Goal: Transaction & Acquisition: Purchase product/service

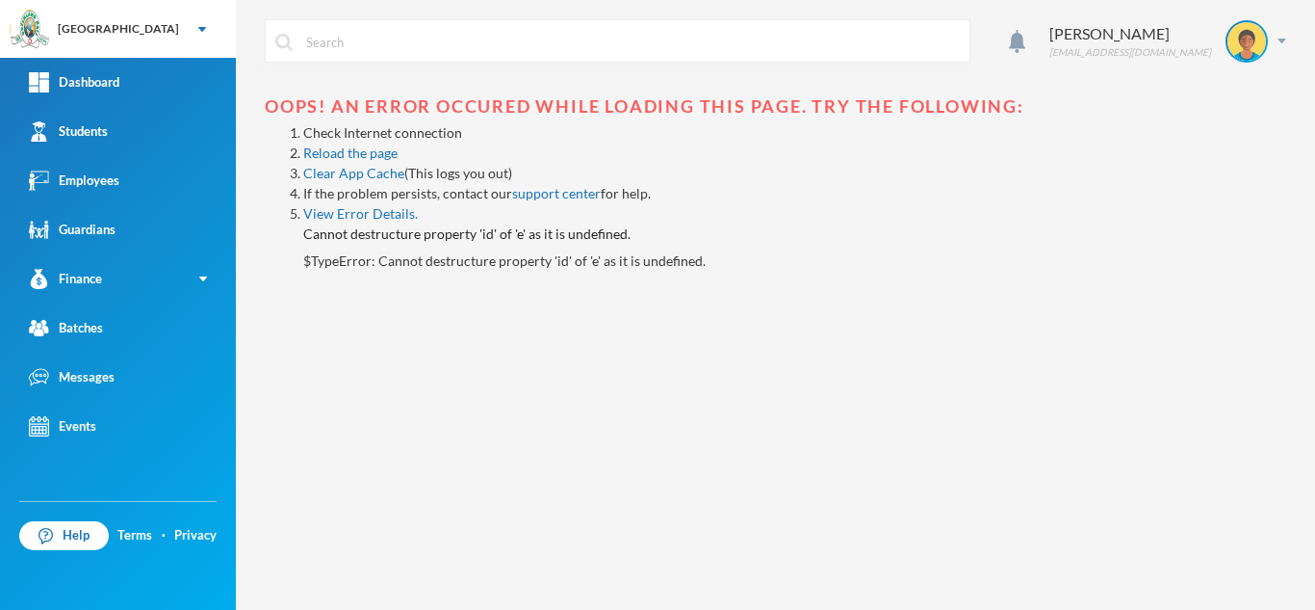
click at [169, 115] on link "Students" at bounding box center [118, 131] width 236 height 49
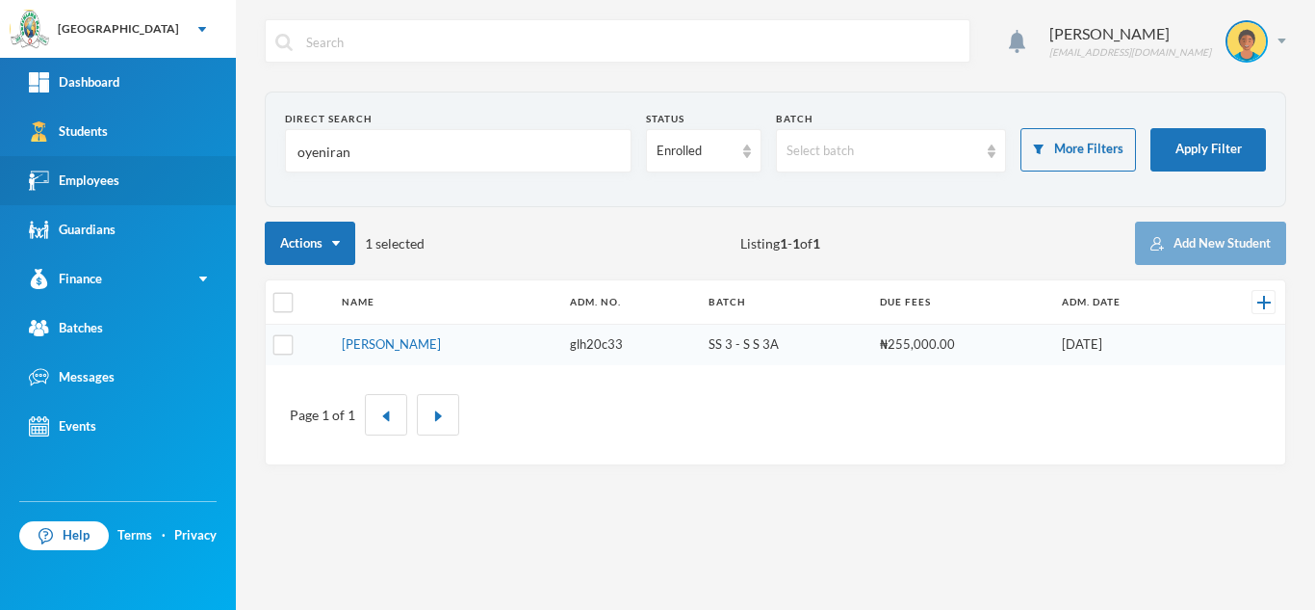
drag, startPoint x: 406, startPoint y: 141, endPoint x: 160, endPoint y: 169, distance: 248.1
click at [186, 175] on div "Greenland Hall Your Bluebic Account Greenland Hall Add a New School Dashboard S…" at bounding box center [657, 305] width 1315 height 610
type input "kehinde"
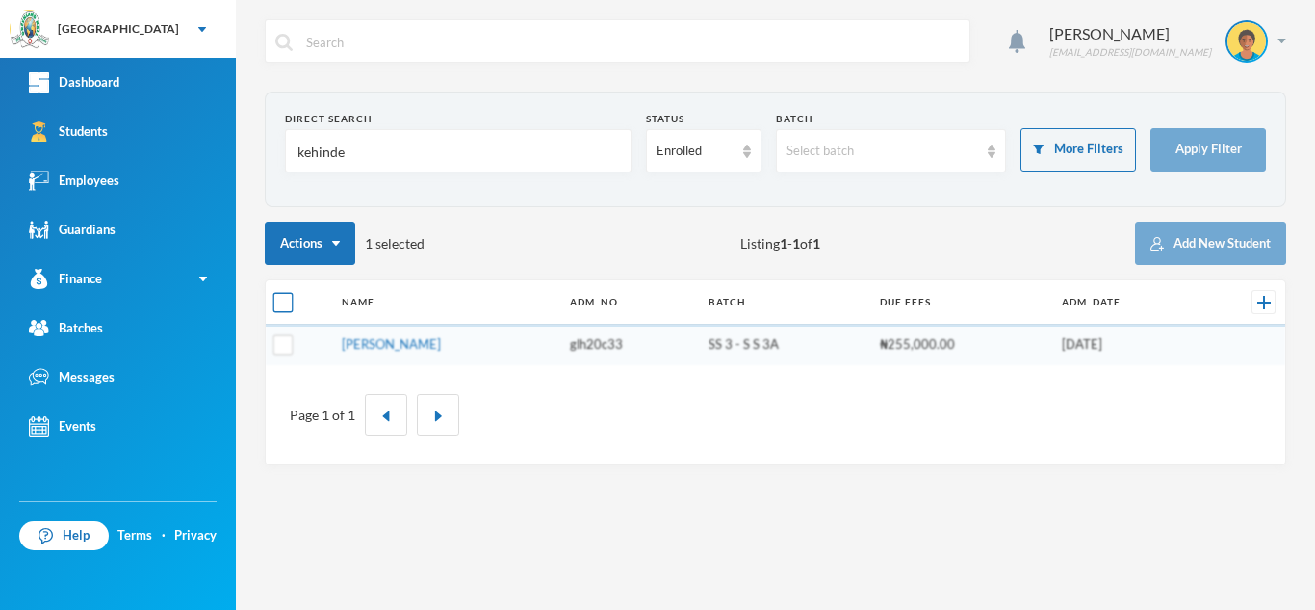
click at [290, 305] on input "checkbox" at bounding box center [283, 303] width 20 height 20
checkbox input "true"
click at [290, 305] on input "checkbox" at bounding box center [283, 303] width 20 height 20
checkbox input "false"
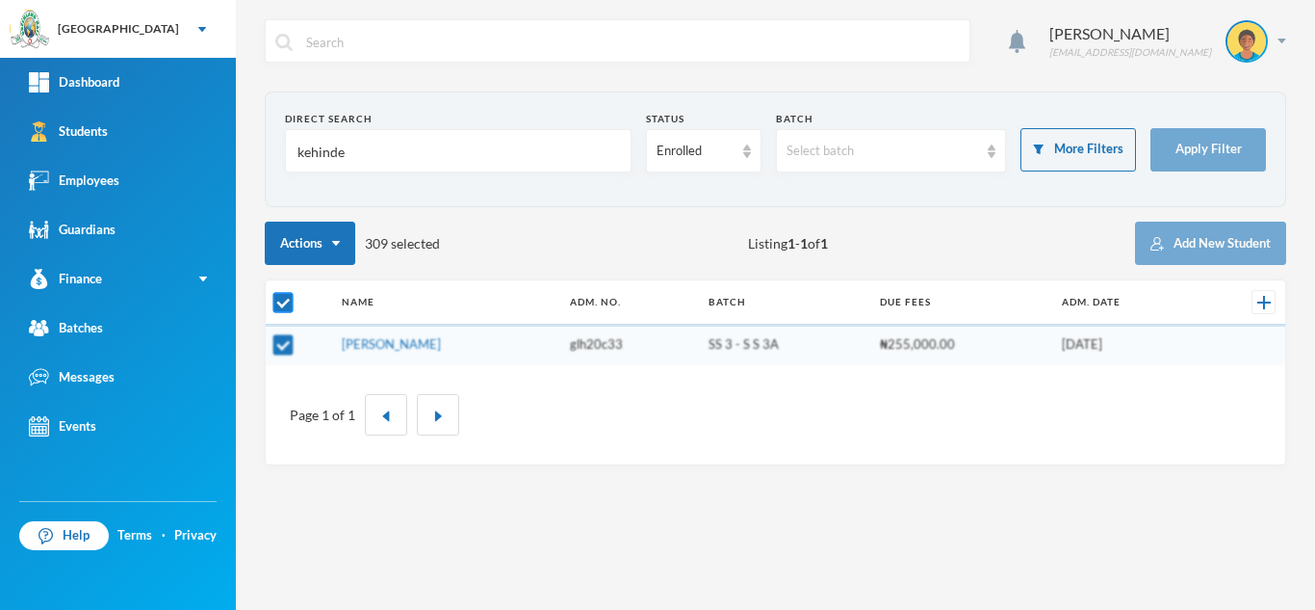
checkbox input "false"
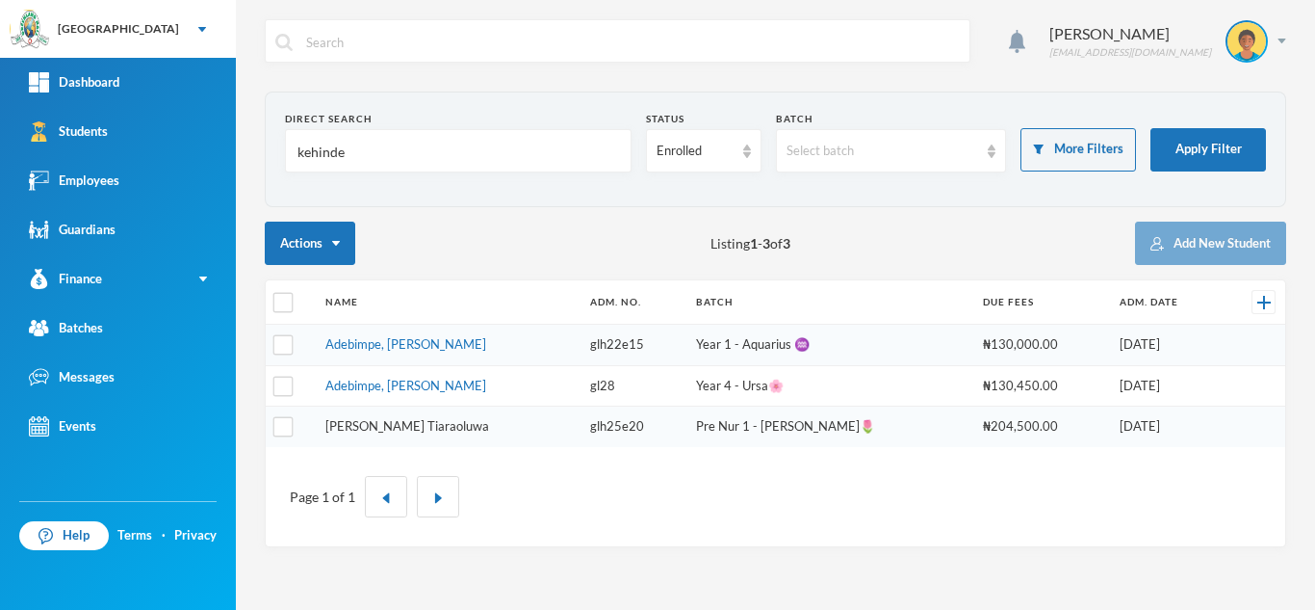
click at [375, 430] on link "Kehinde, Zeenat Tiaraoluwa" at bounding box center [407, 425] width 164 height 15
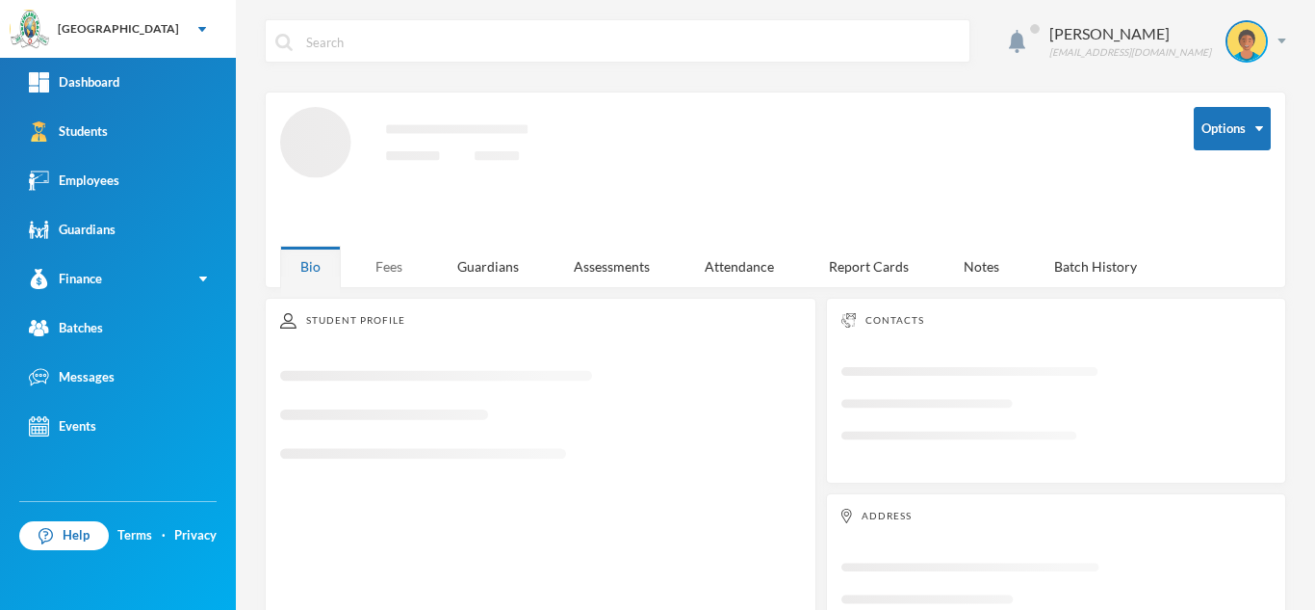
click at [382, 270] on div "Fees" at bounding box center [388, 266] width 67 height 41
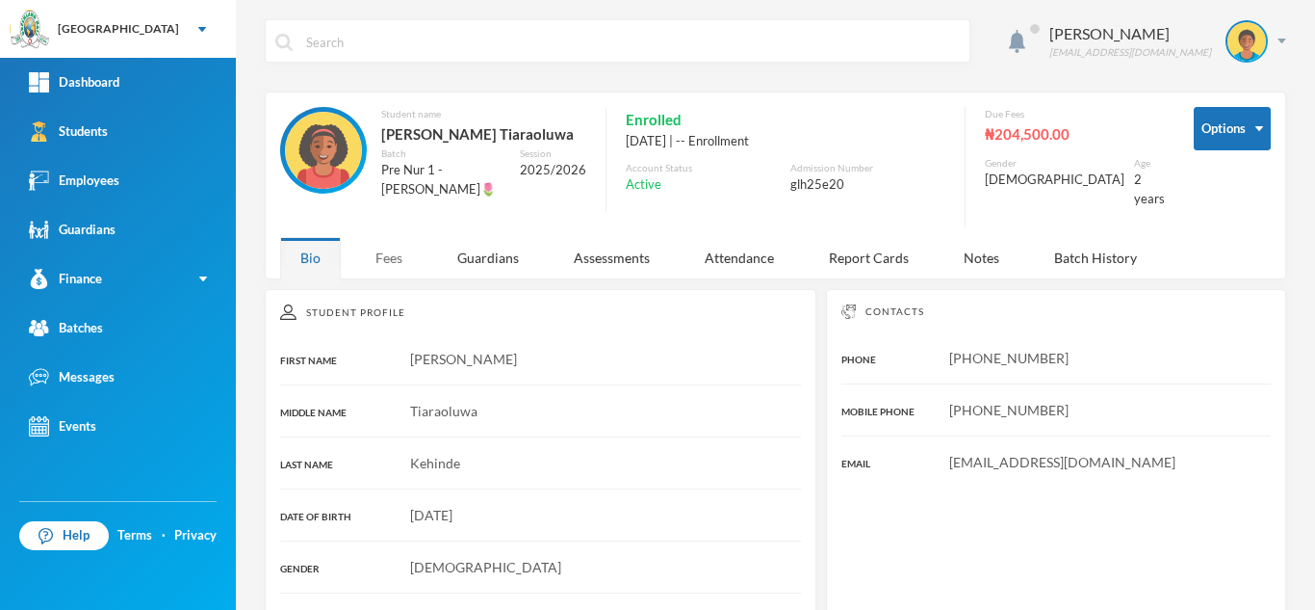
click at [400, 249] on div "Fees" at bounding box center [388, 257] width 67 height 41
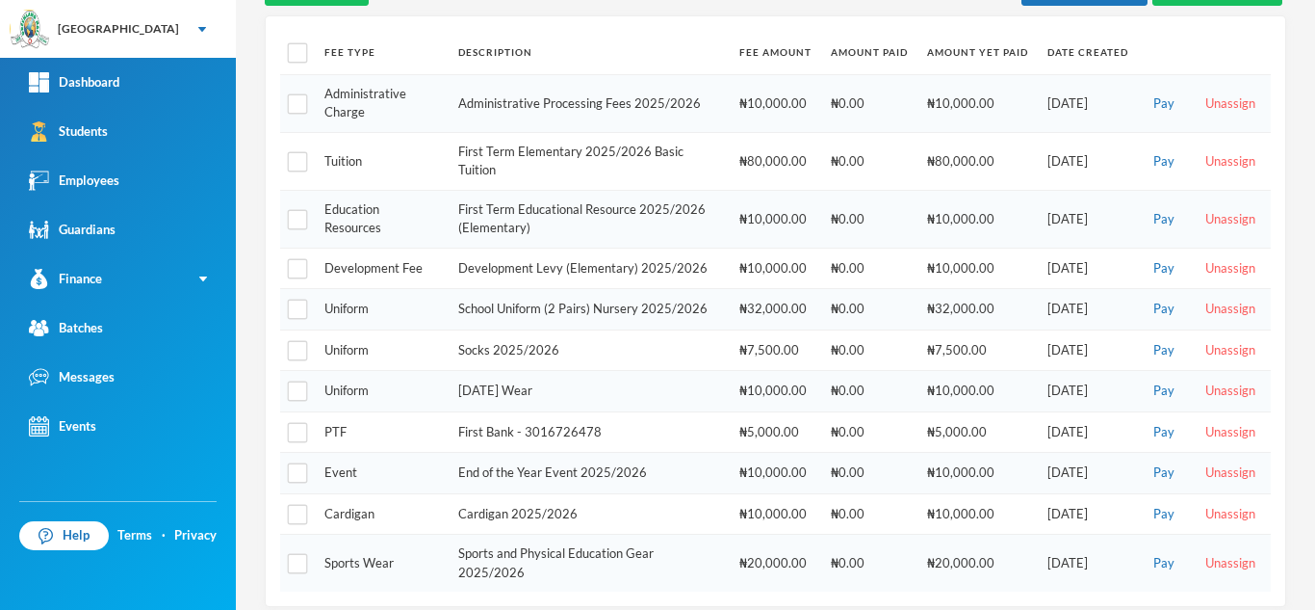
scroll to position [396, 0]
click at [301, 91] on input "checkbox" at bounding box center [298, 101] width 20 height 20
checkbox input "true"
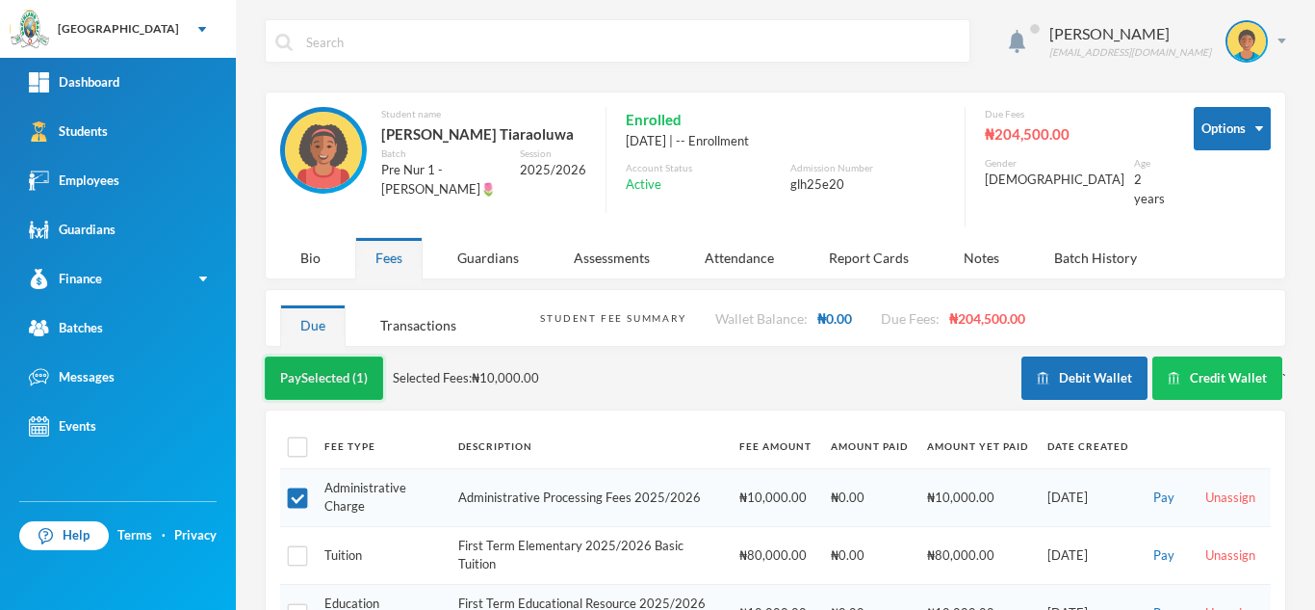
click at [319, 374] on button "Pay Selected (1)" at bounding box center [324, 377] width 118 height 43
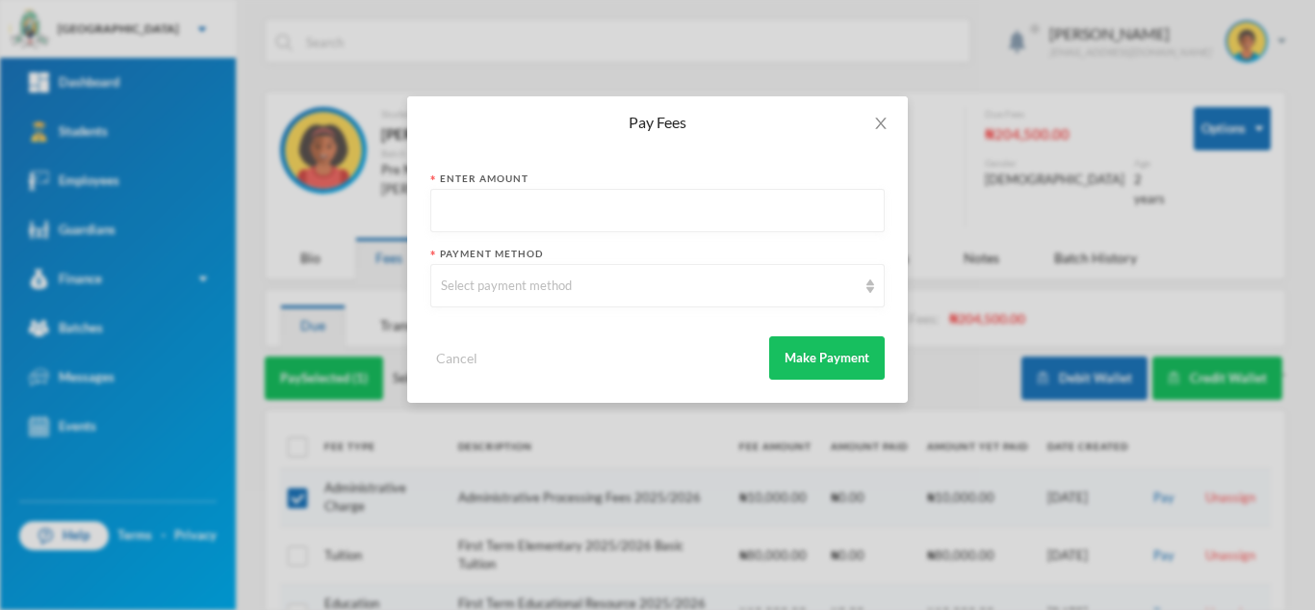
click at [599, 221] on input "text" at bounding box center [657, 211] width 433 height 43
type input "10000"
click at [595, 289] on div "Select payment method" at bounding box center [649, 285] width 416 height 19
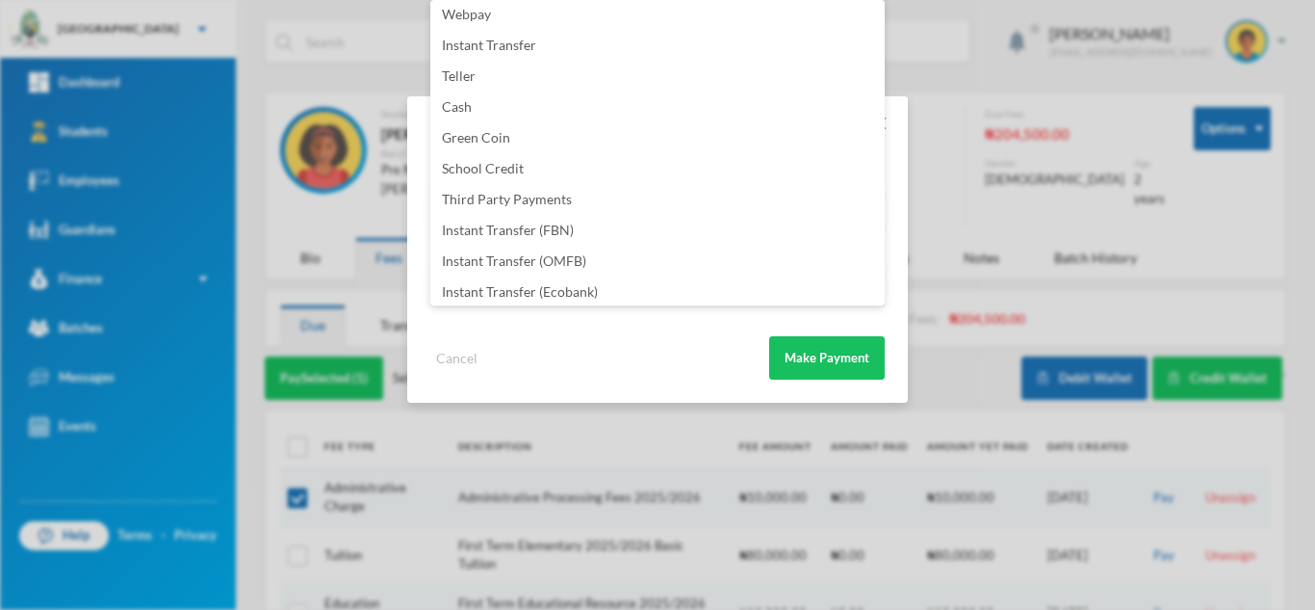
scroll to position [226, 0]
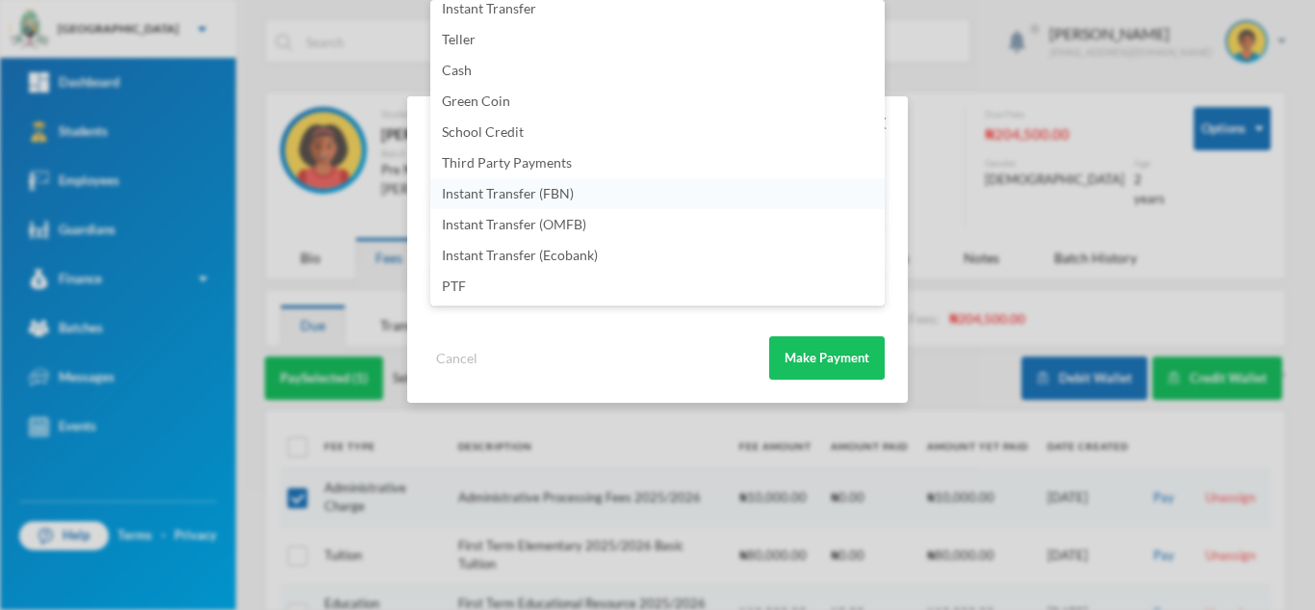
click at [672, 192] on li "Instant Transfer (FBN)" at bounding box center [657, 193] width 455 height 31
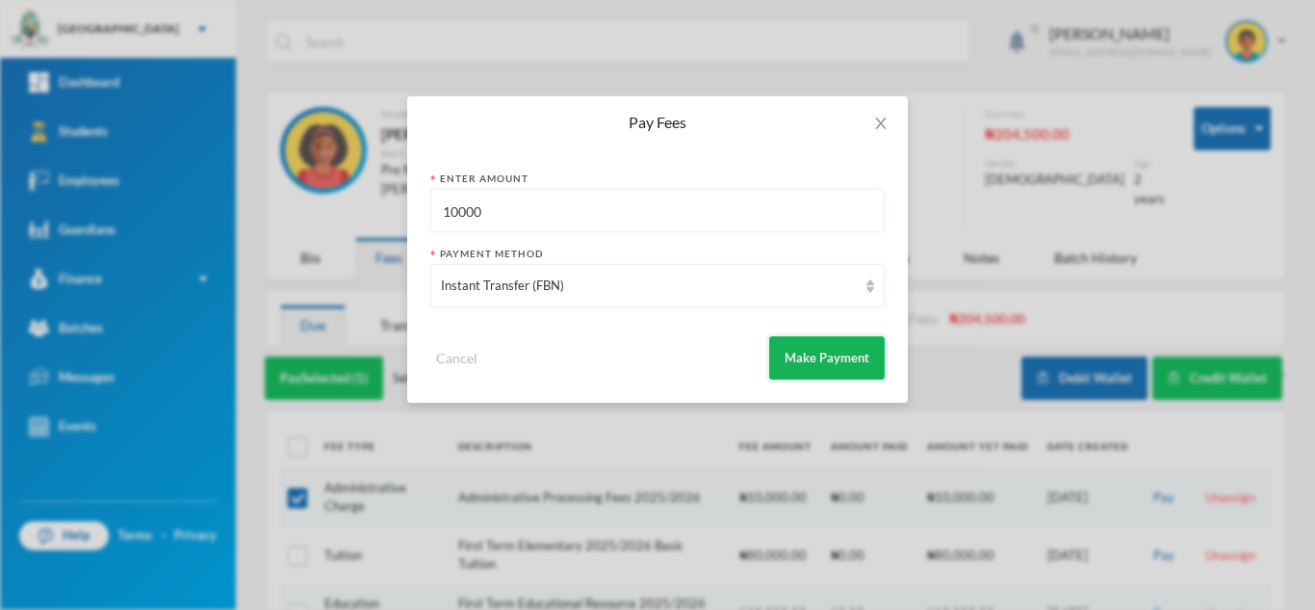
click at [825, 352] on button "Make Payment" at bounding box center [827, 357] width 116 height 43
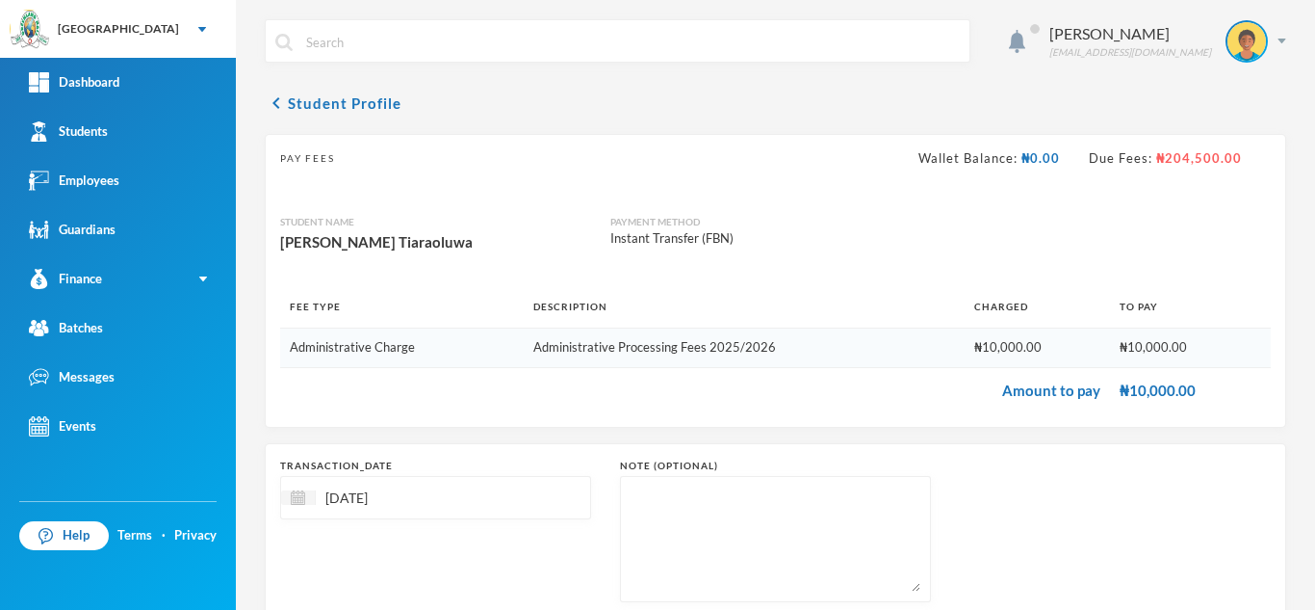
scroll to position [123, 0]
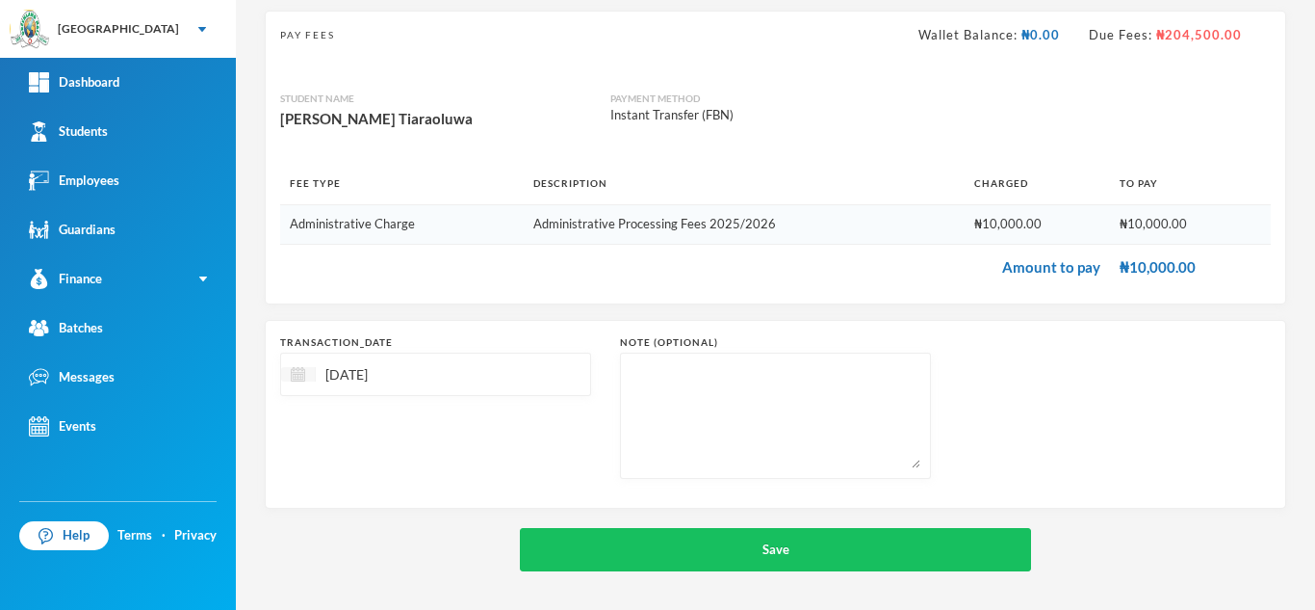
click at [300, 373] on img at bounding box center [298, 374] width 14 height 14
click at [474, 423] on span "Previous Month" at bounding box center [467, 422] width 17 height 17
drag, startPoint x: 419, startPoint y: 552, endPoint x: 409, endPoint y: 551, distance: 9.7
click at [409, 551] on div "13 14 15 16 17 18 19" at bounding box center [400, 551] width 208 height 31
click at [409, 551] on div "16" at bounding box center [401, 551] width 32 height 31
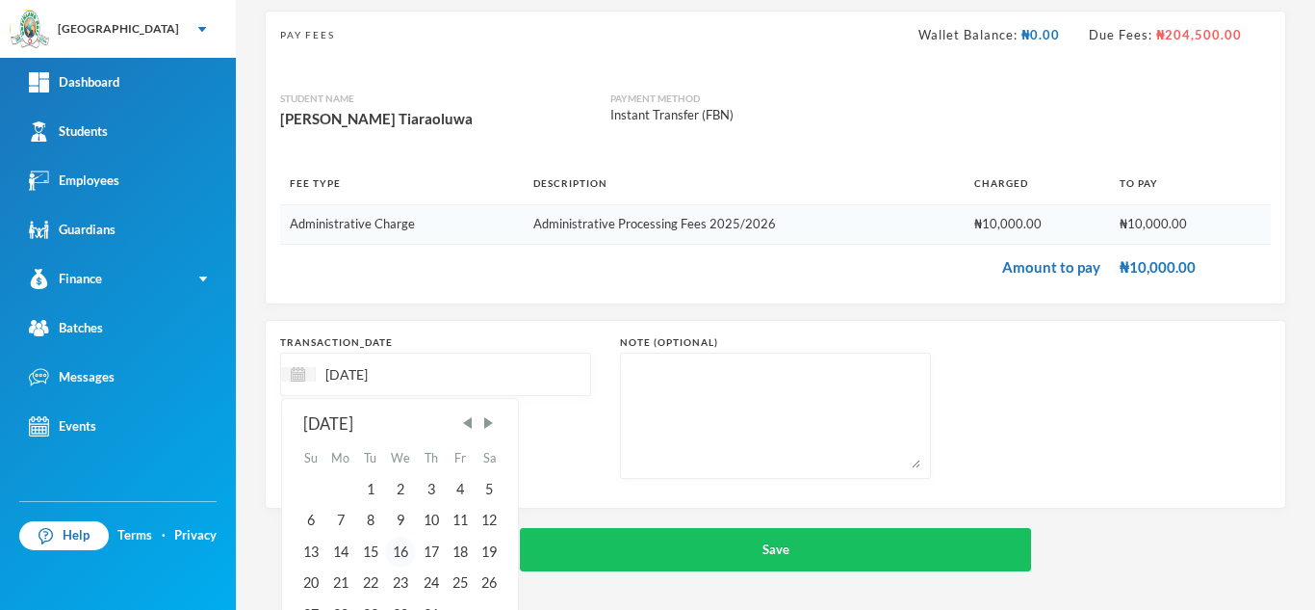
type input "16/07/2025"
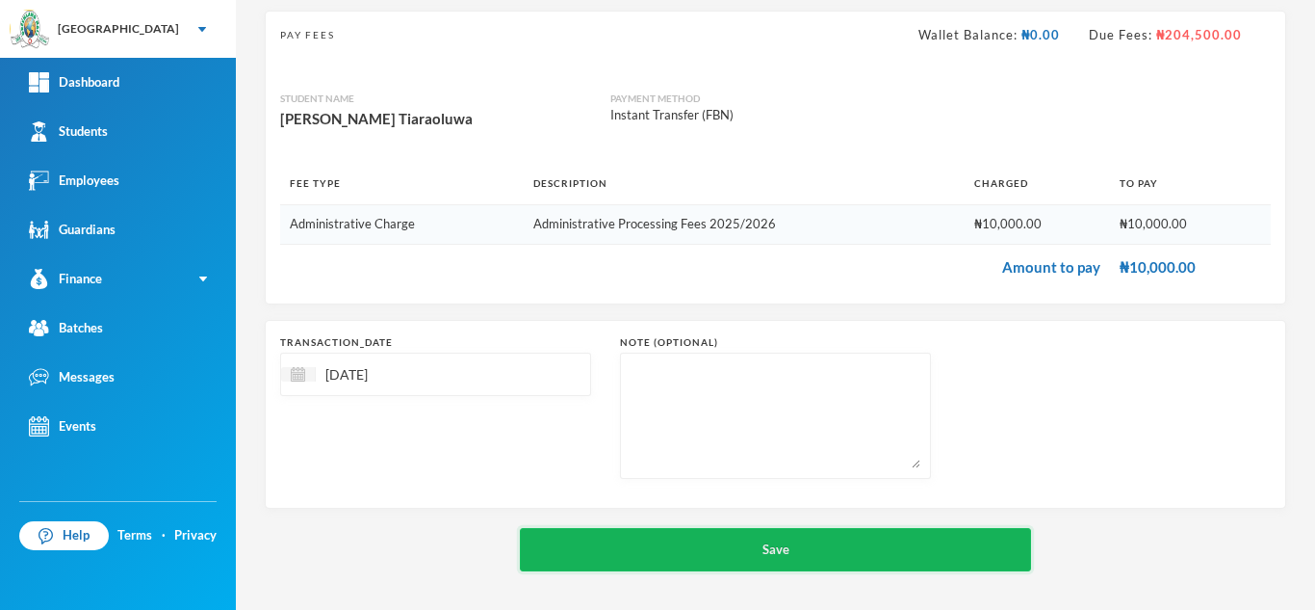
click at [635, 554] on button "Save" at bounding box center [775, 549] width 511 height 43
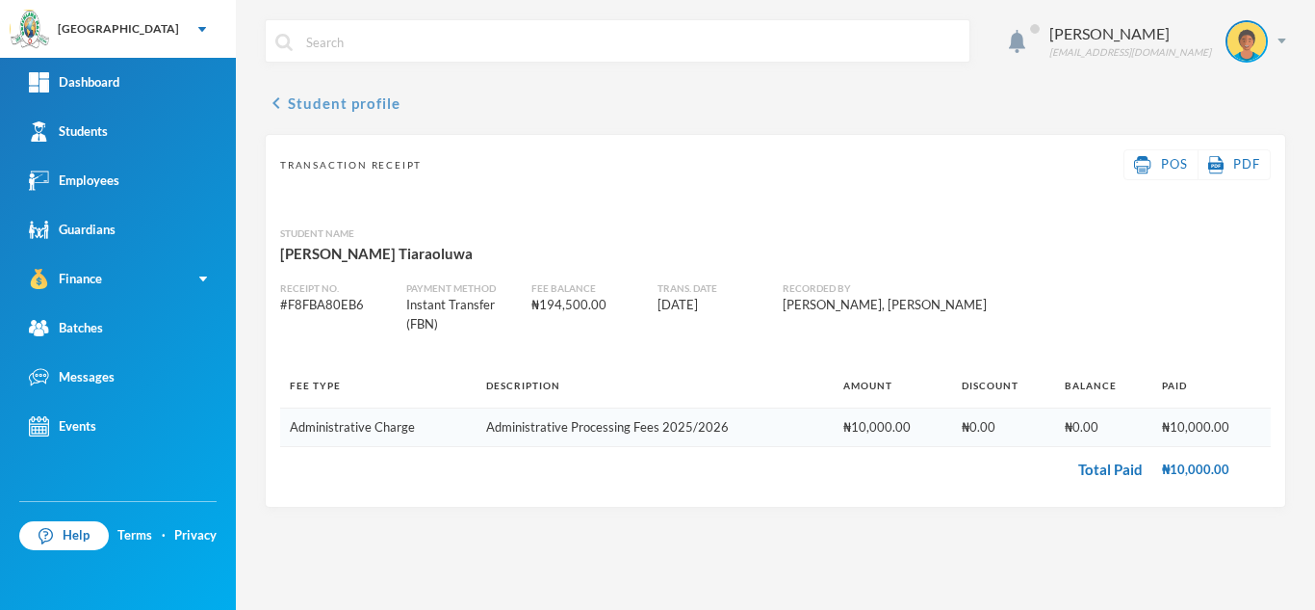
click at [359, 107] on button "chevron_left Student profile" at bounding box center [333, 102] width 136 height 23
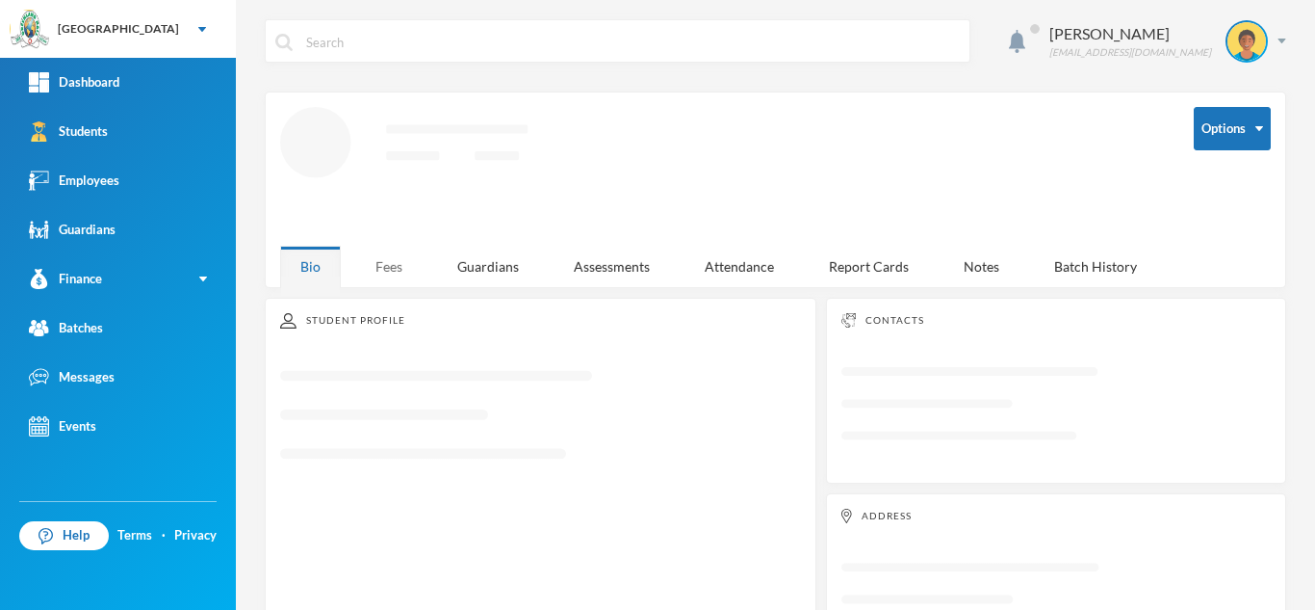
click at [401, 262] on div "Fees" at bounding box center [388, 266] width 67 height 41
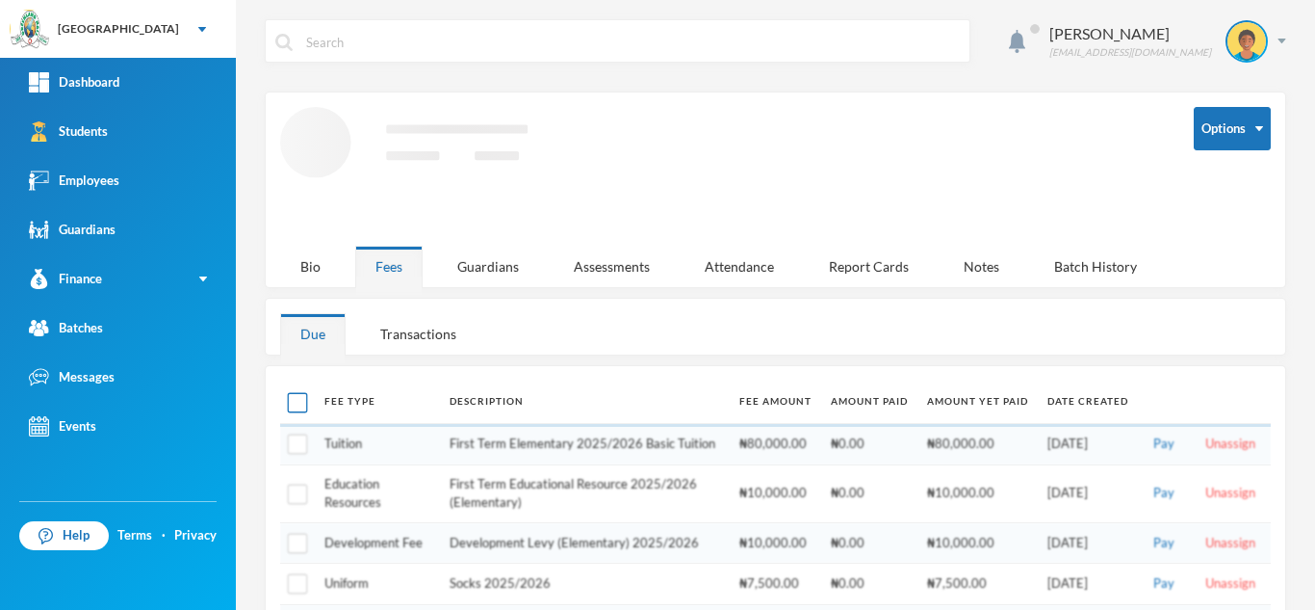
click at [296, 408] on input "checkbox" at bounding box center [298, 402] width 20 height 20
checkbox input "true"
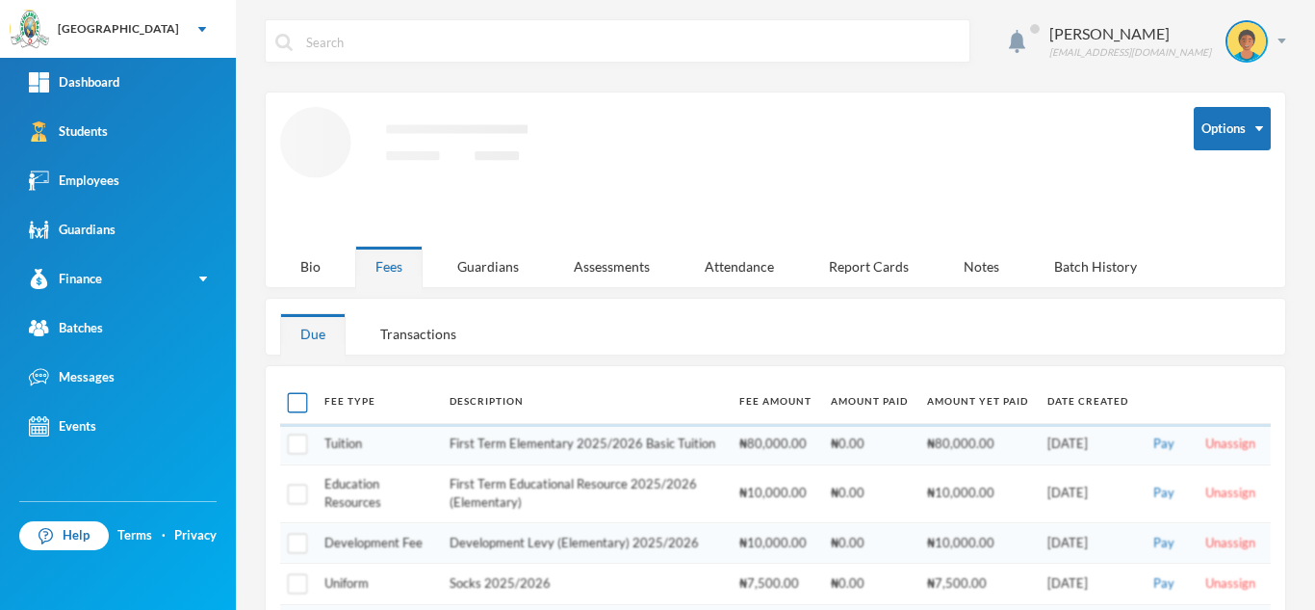
checkbox input "true"
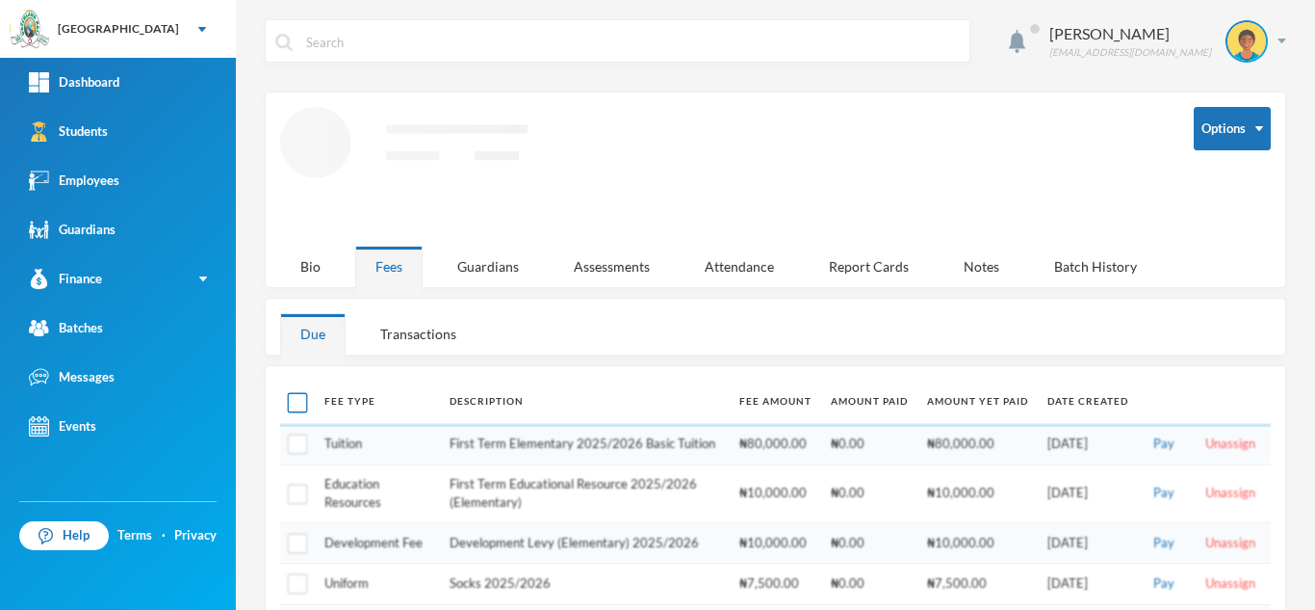
checkbox input "true"
checkbox input "false"
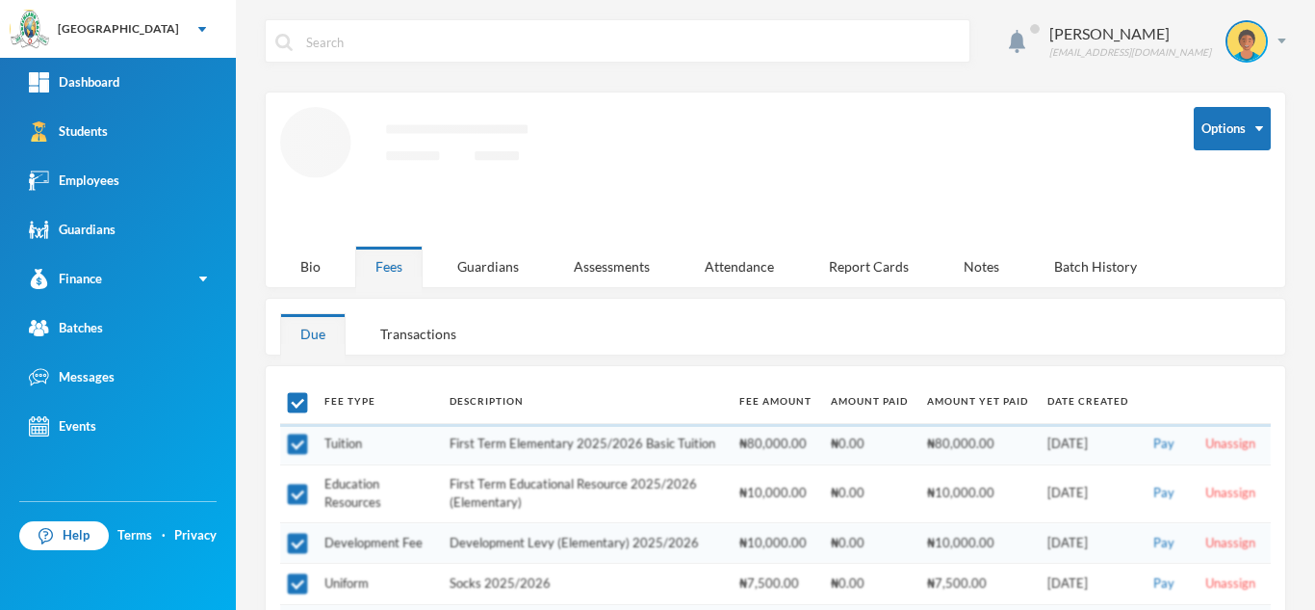
checkbox input "false"
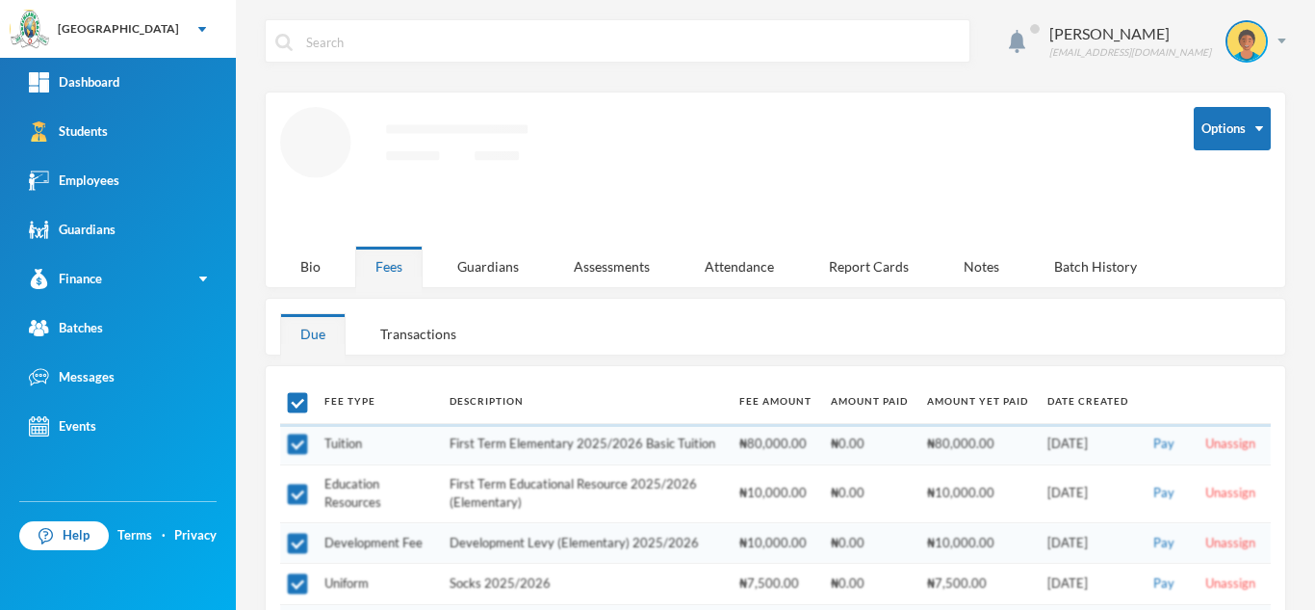
checkbox input "false"
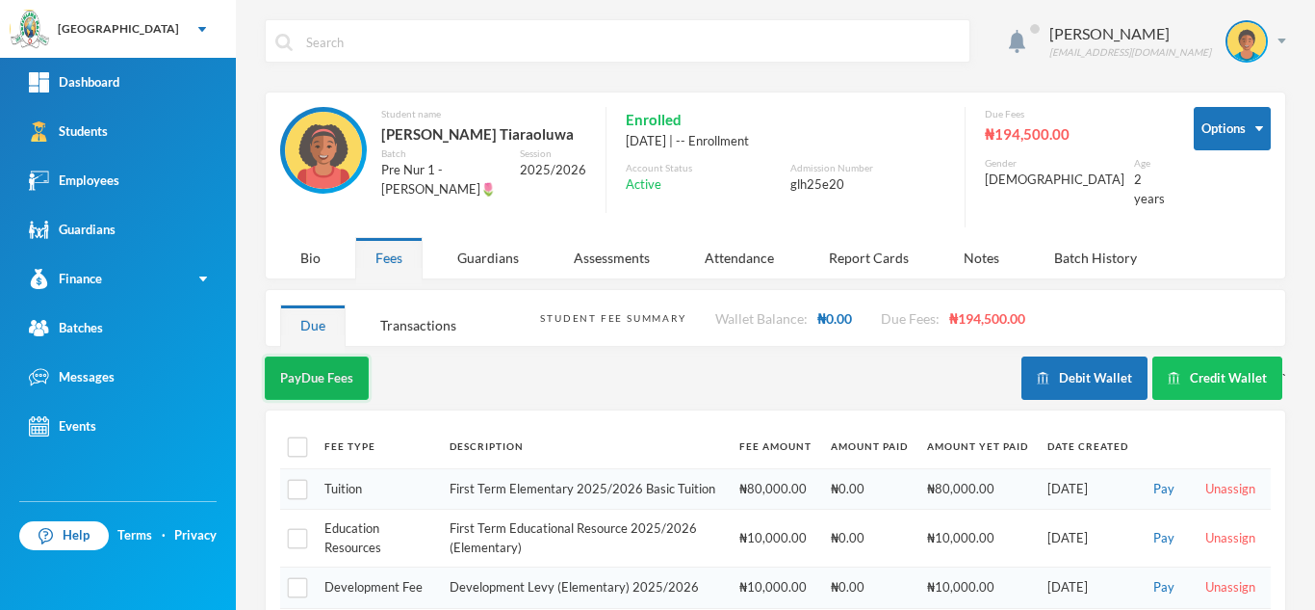
click at [322, 371] on button "Pay Due Fees" at bounding box center [317, 377] width 104 height 43
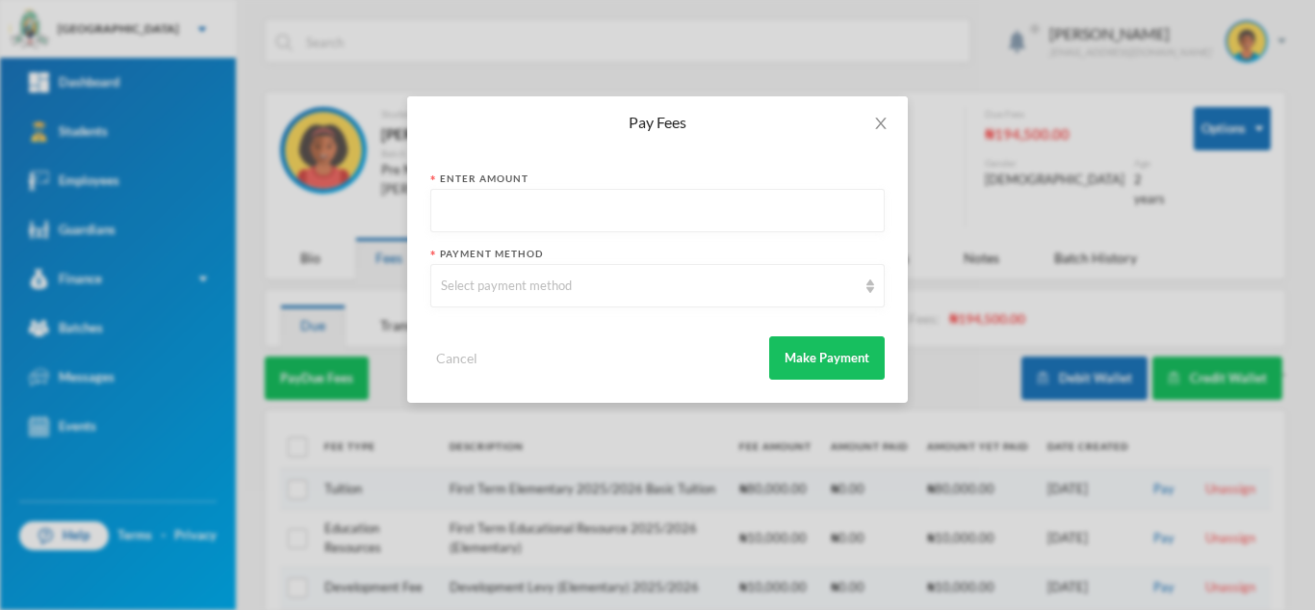
click at [603, 210] on input "text" at bounding box center [657, 211] width 433 height 43
type input "90000"
click at [573, 292] on div "Select payment method" at bounding box center [649, 285] width 416 height 19
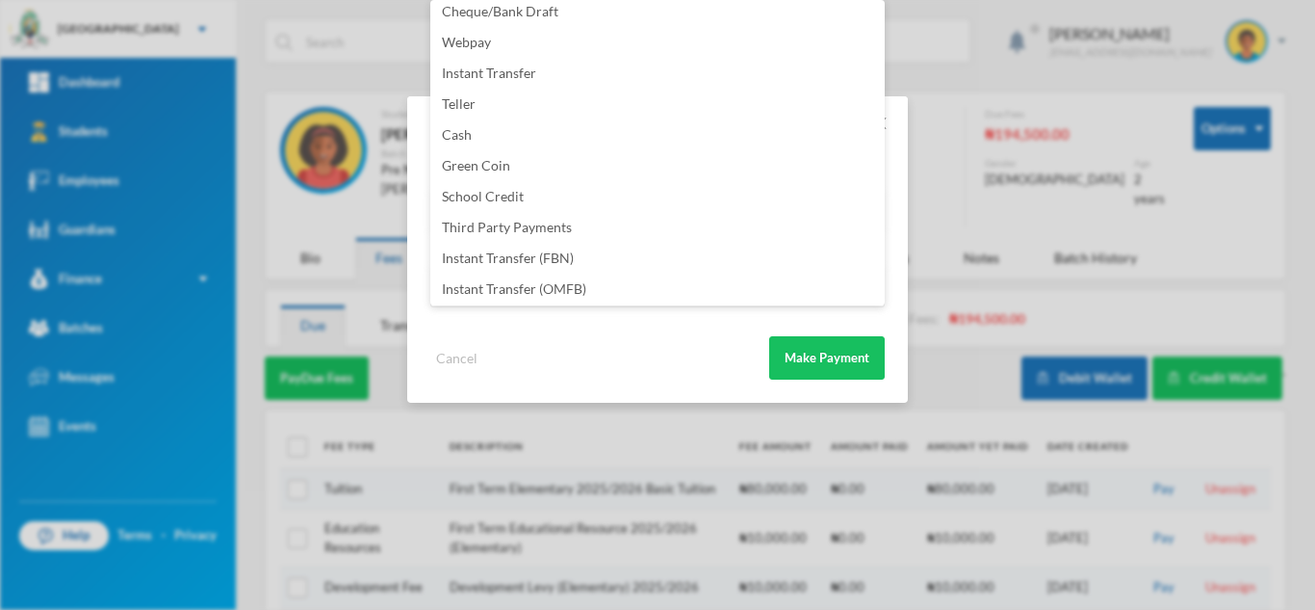
scroll to position [226, 0]
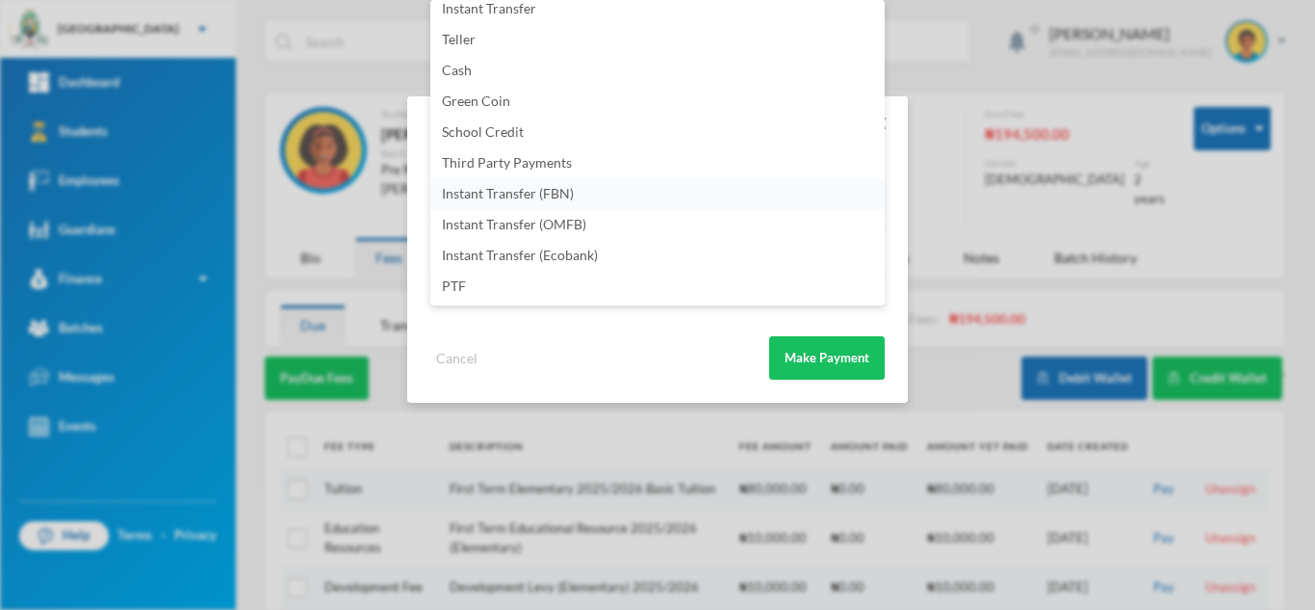
click at [598, 195] on li "Instant Transfer (FBN)" at bounding box center [657, 193] width 455 height 31
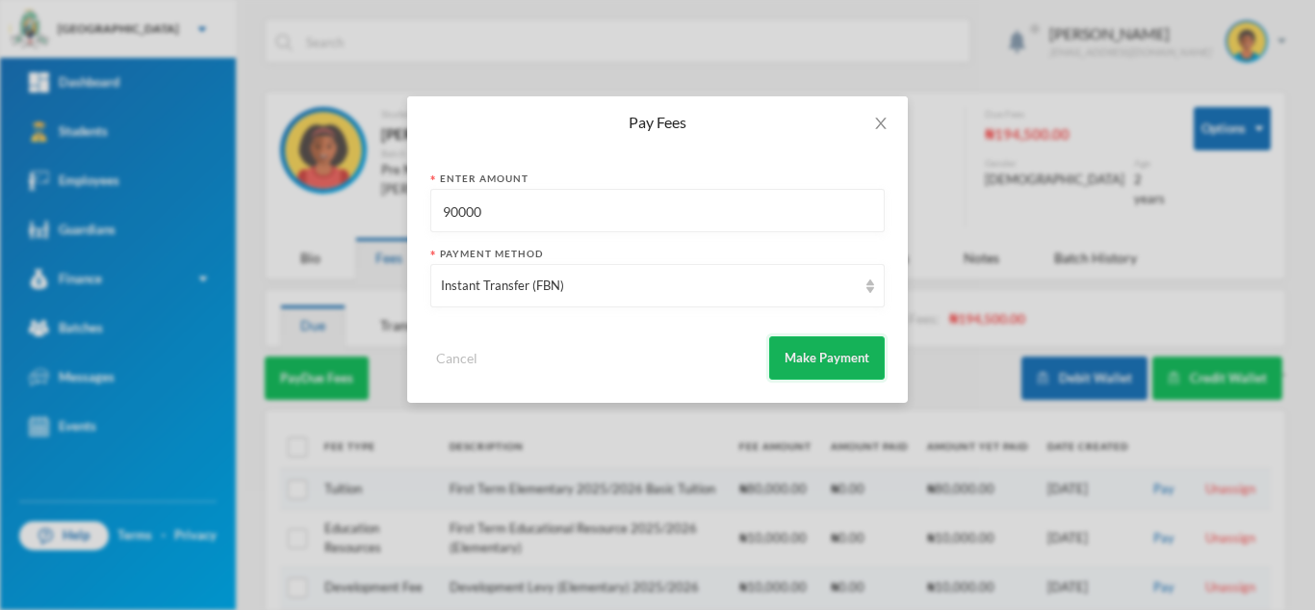
click at [816, 360] on button "Make Payment" at bounding box center [827, 357] width 116 height 43
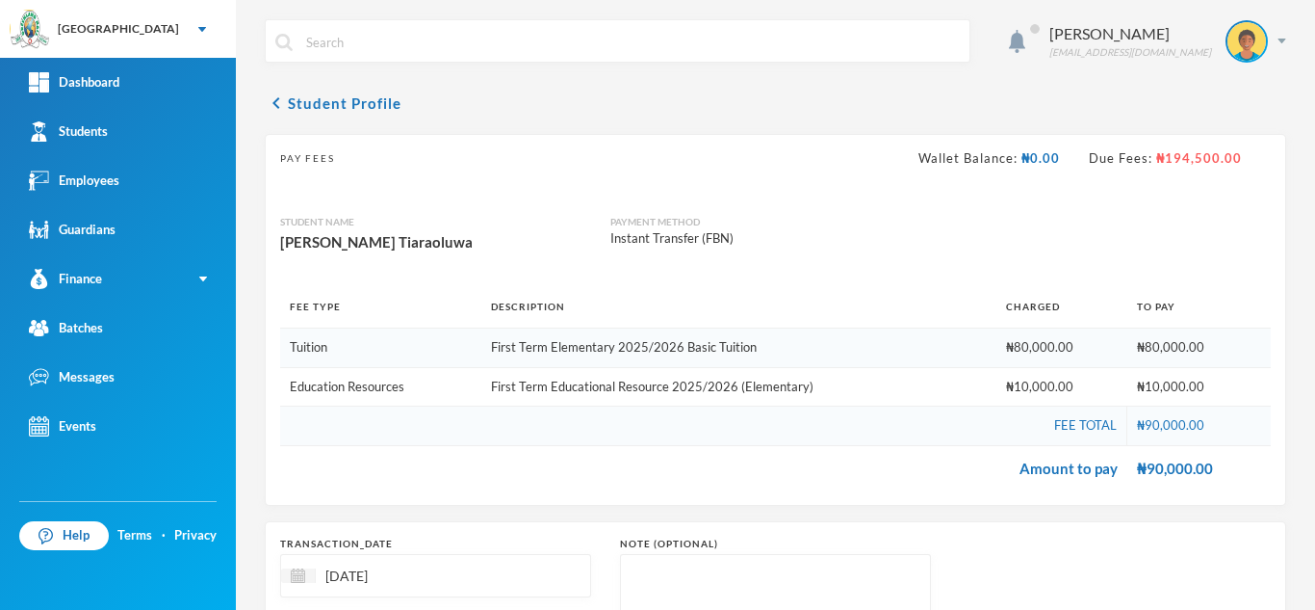
scroll to position [201, 0]
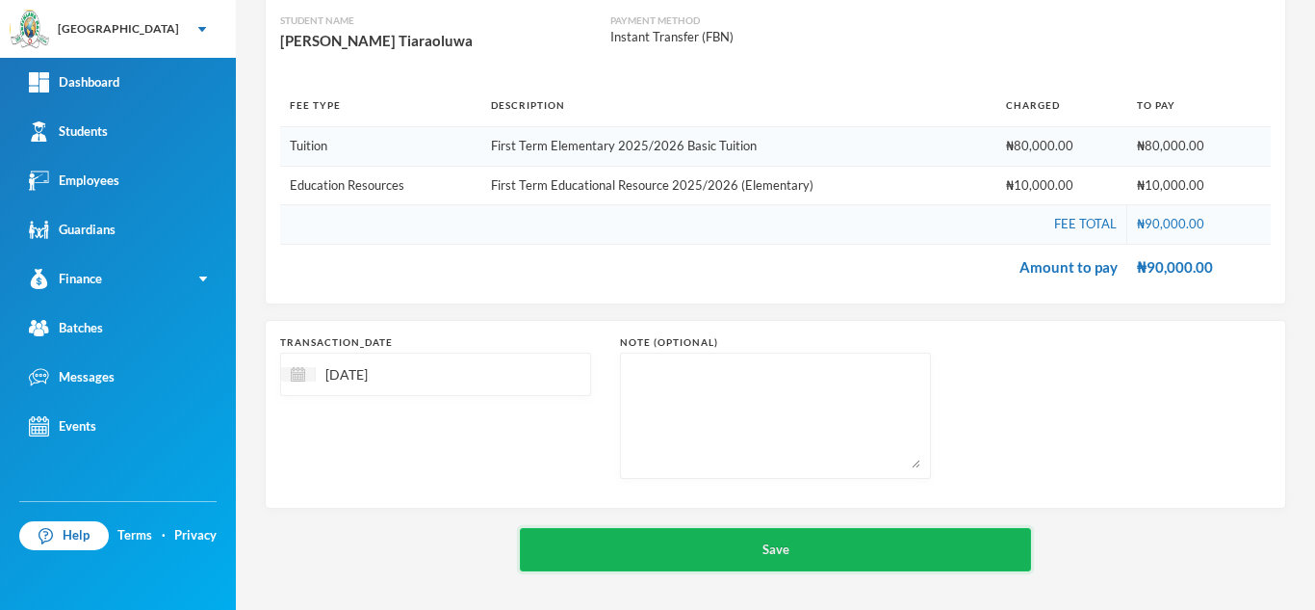
click at [723, 549] on button "Save" at bounding box center [775, 549] width 511 height 43
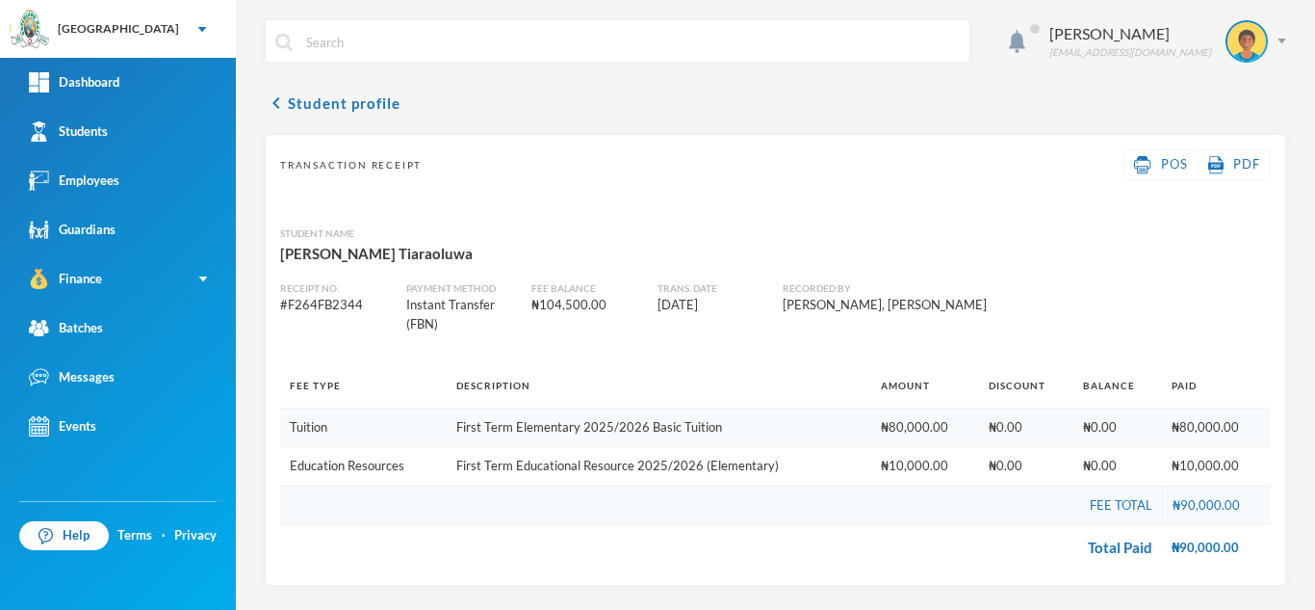
click at [343, 88] on div "Aderogba Olumide olumide.aderogba@greenlandhall.org" at bounding box center [776, 55] width 1022 height 72
click at [350, 103] on button "chevron_left Student profile" at bounding box center [333, 102] width 136 height 23
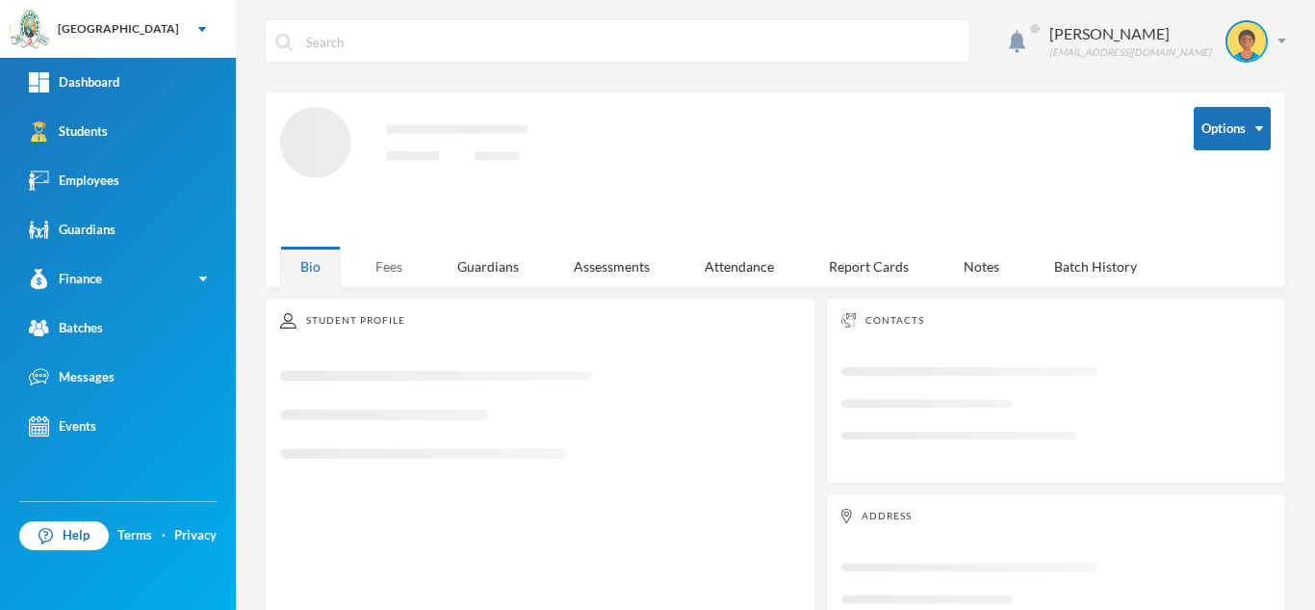
click at [388, 254] on div "Fees" at bounding box center [388, 266] width 67 height 41
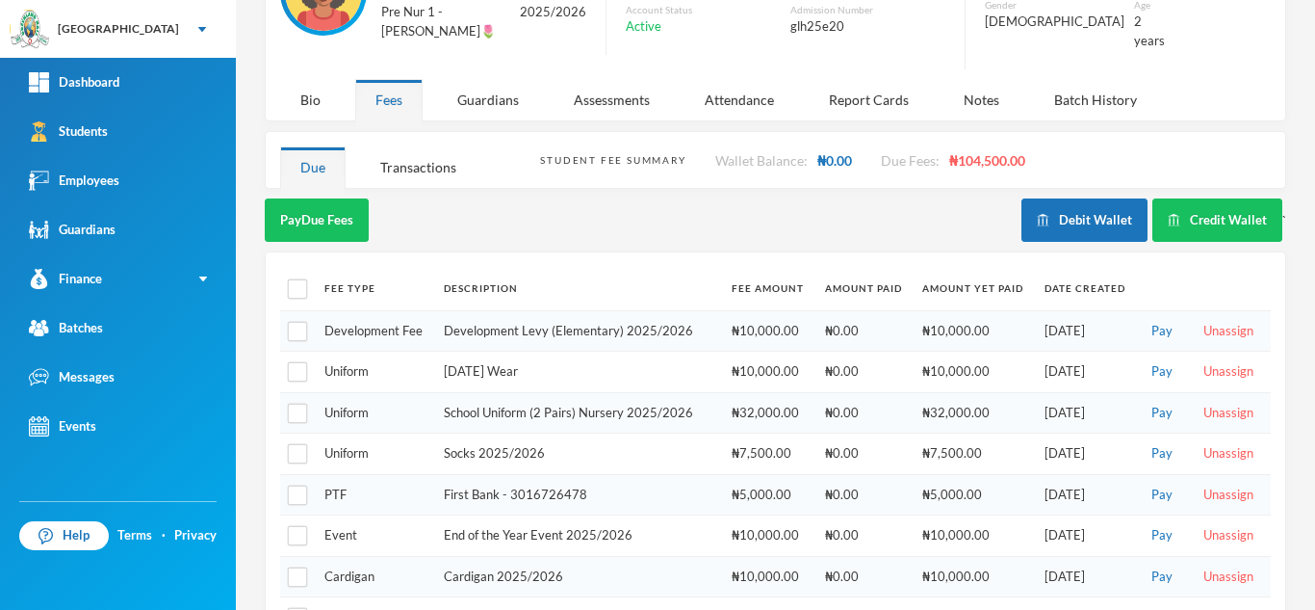
scroll to position [206, 0]
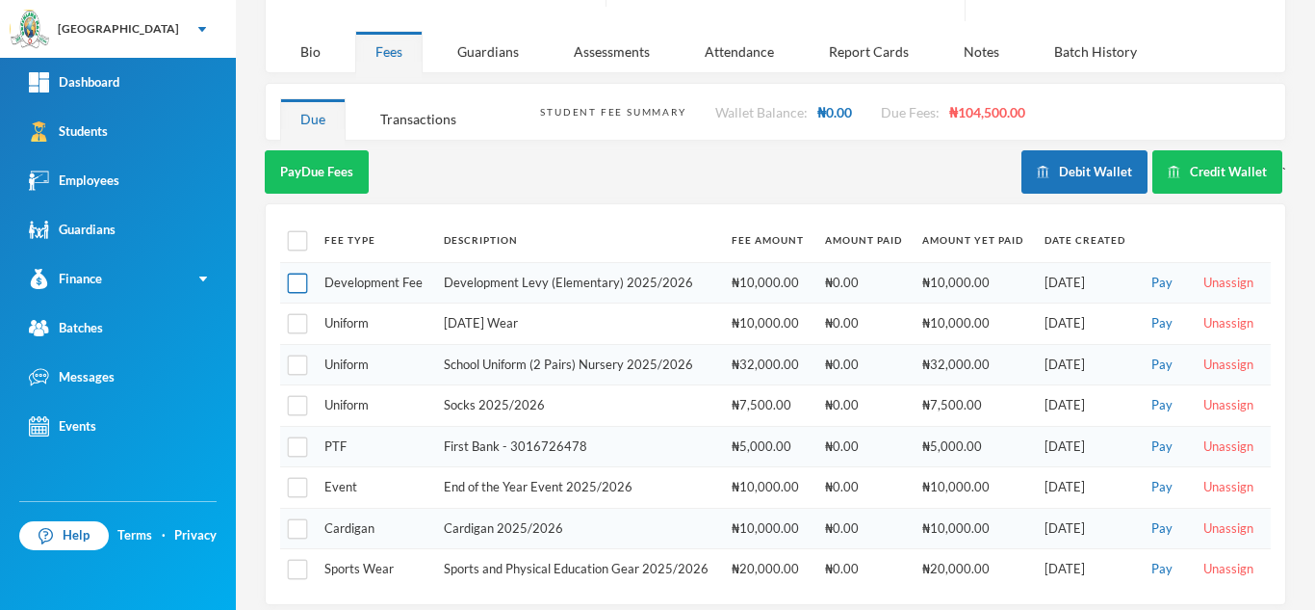
click at [296, 273] on input "checkbox" at bounding box center [298, 283] width 20 height 20
checkbox input "true"
click at [293, 314] on input "checkbox" at bounding box center [298, 324] width 20 height 20
checkbox input "true"
click at [297, 356] on input "checkbox" at bounding box center [298, 365] width 20 height 20
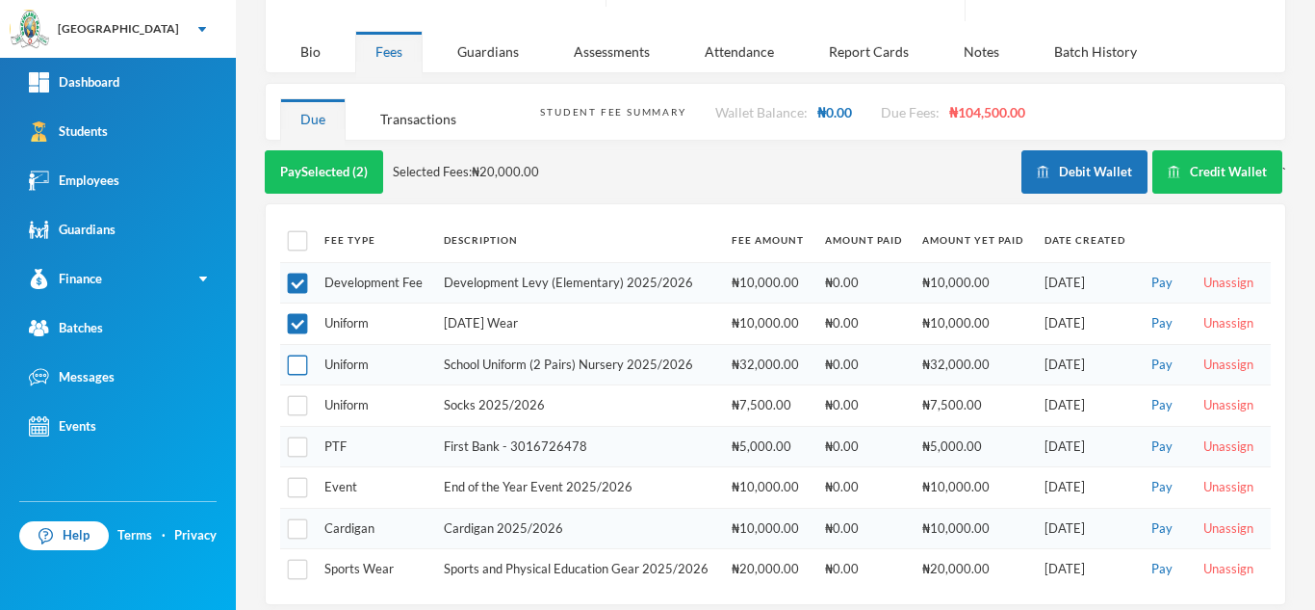
checkbox input "true"
click at [299, 314] on input "checkbox" at bounding box center [298, 324] width 20 height 20
checkbox input "false"
click at [291, 398] on input "checkbox" at bounding box center [298, 406] width 20 height 20
checkbox input "true"
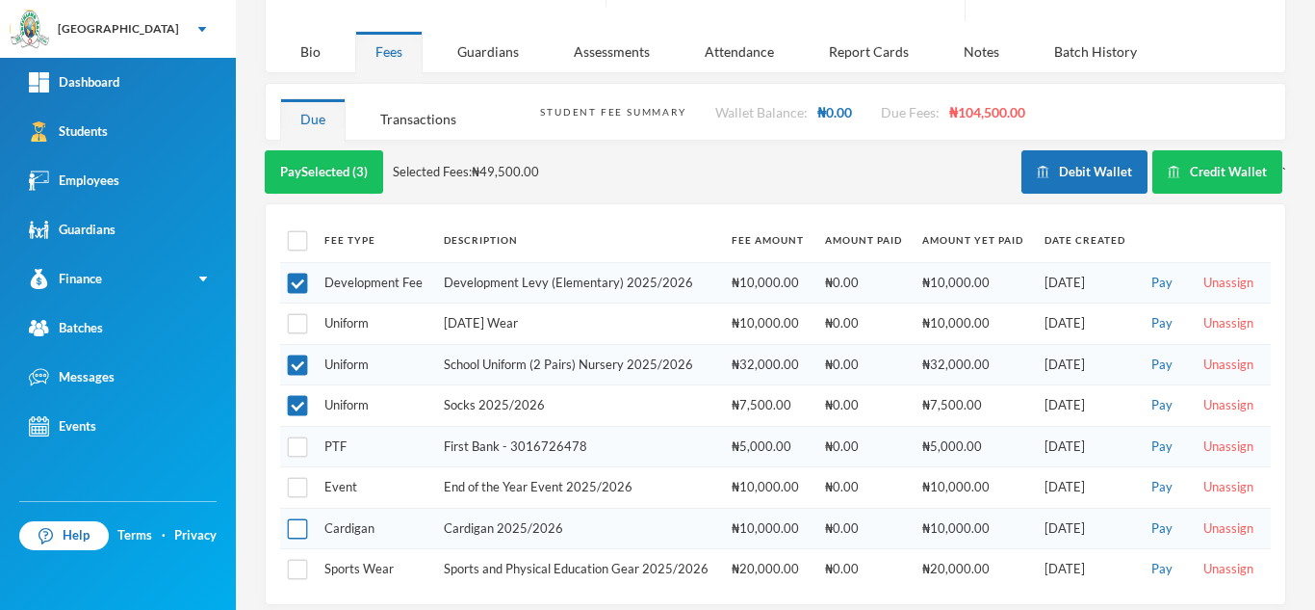
click at [291, 521] on input "checkbox" at bounding box center [298, 529] width 20 height 20
checkbox input "true"
click at [301, 559] on input "checkbox" at bounding box center [298, 569] width 20 height 20
checkbox input "true"
click at [301, 314] on input "checkbox" at bounding box center [298, 324] width 20 height 20
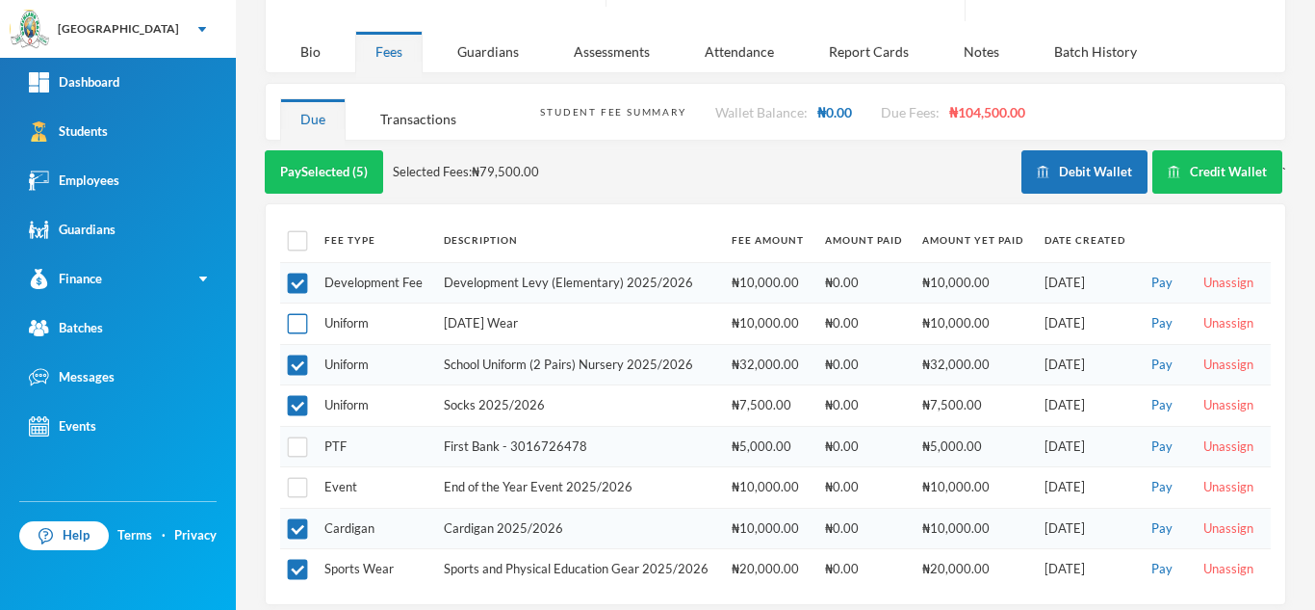
checkbox input "true"
click at [311, 151] on button "Pay Selected (6)" at bounding box center [324, 171] width 118 height 43
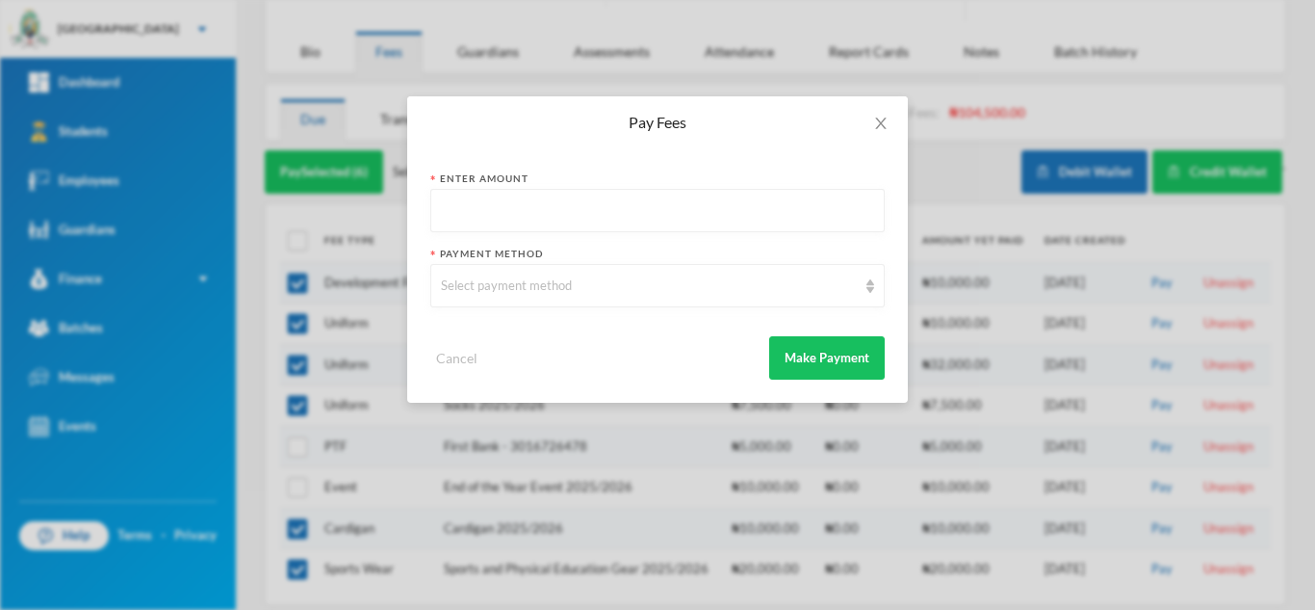
click at [455, 209] on input "text" at bounding box center [657, 211] width 433 height 43
type input "87500"
click at [585, 290] on div "Select payment method" at bounding box center [649, 285] width 416 height 19
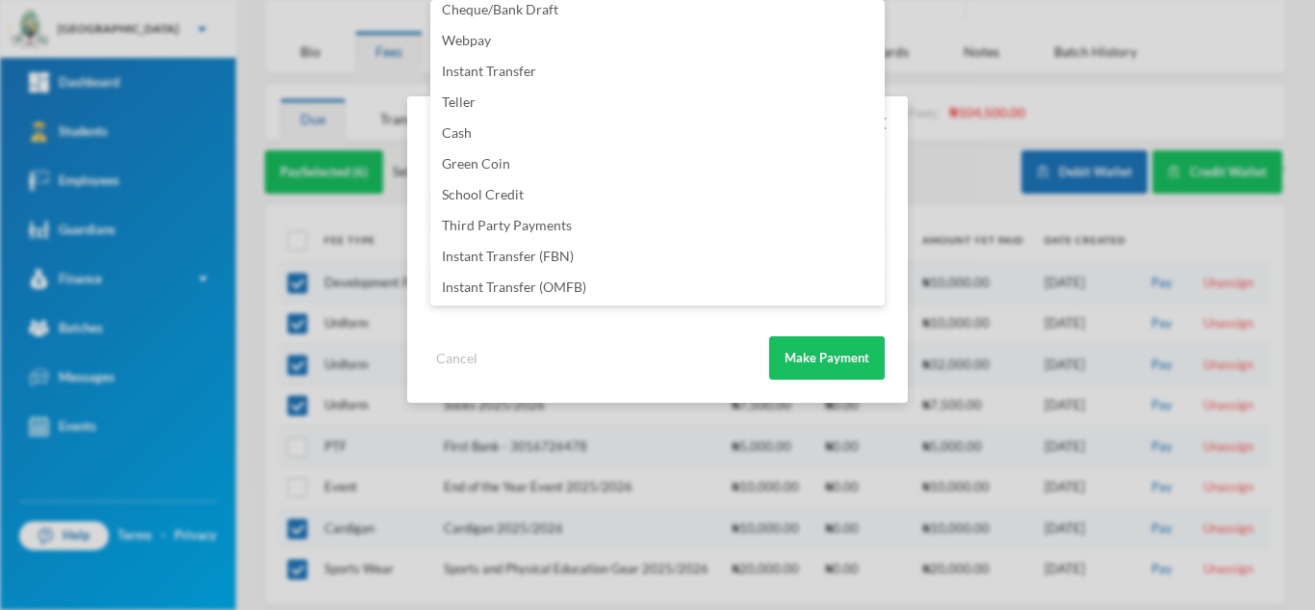
scroll to position [226, 0]
click at [670, 191] on li "Instant Transfer (FBN)" at bounding box center [657, 193] width 455 height 31
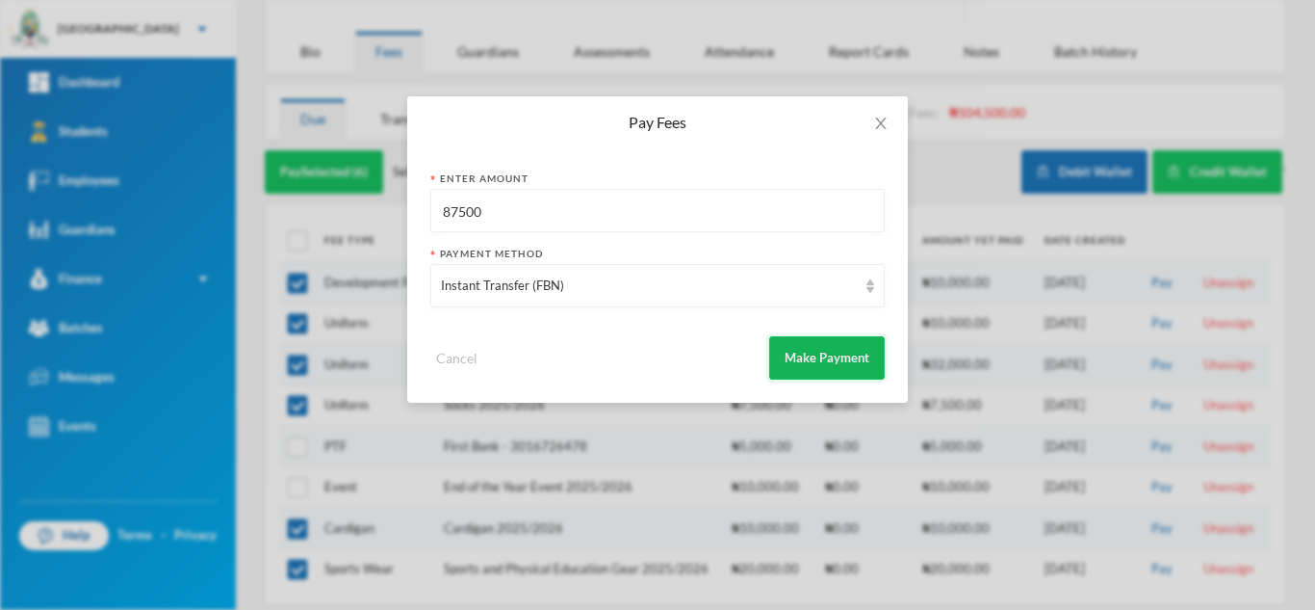
click at [801, 351] on button "Make Payment" at bounding box center [827, 357] width 116 height 43
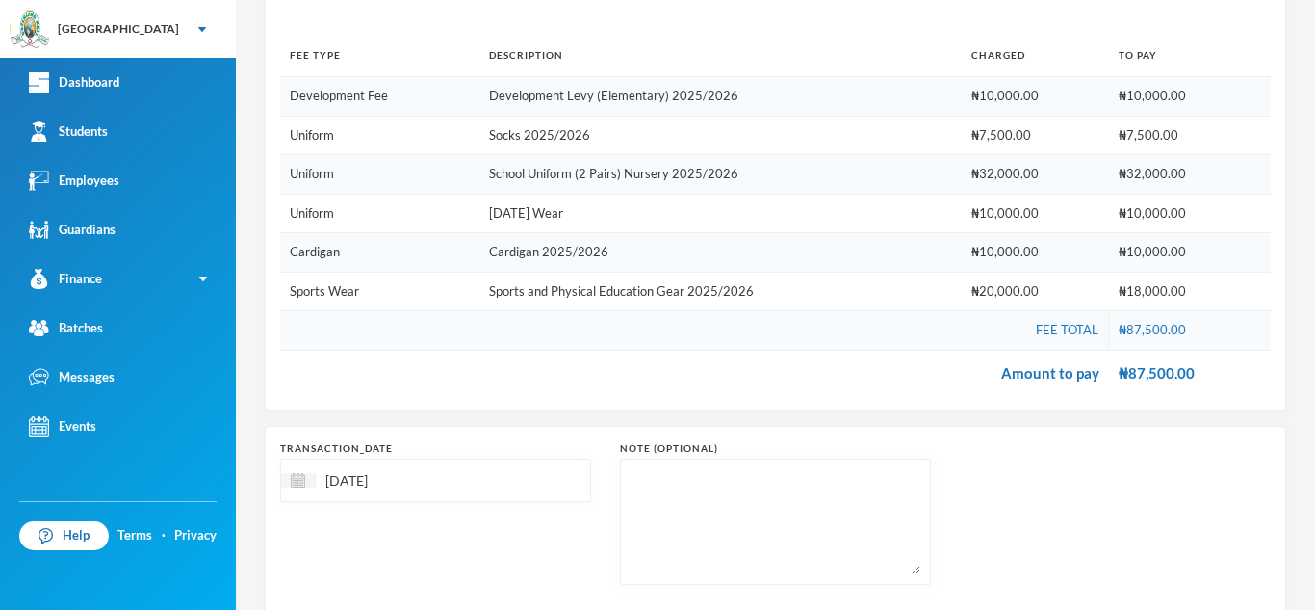
scroll to position [357, 0]
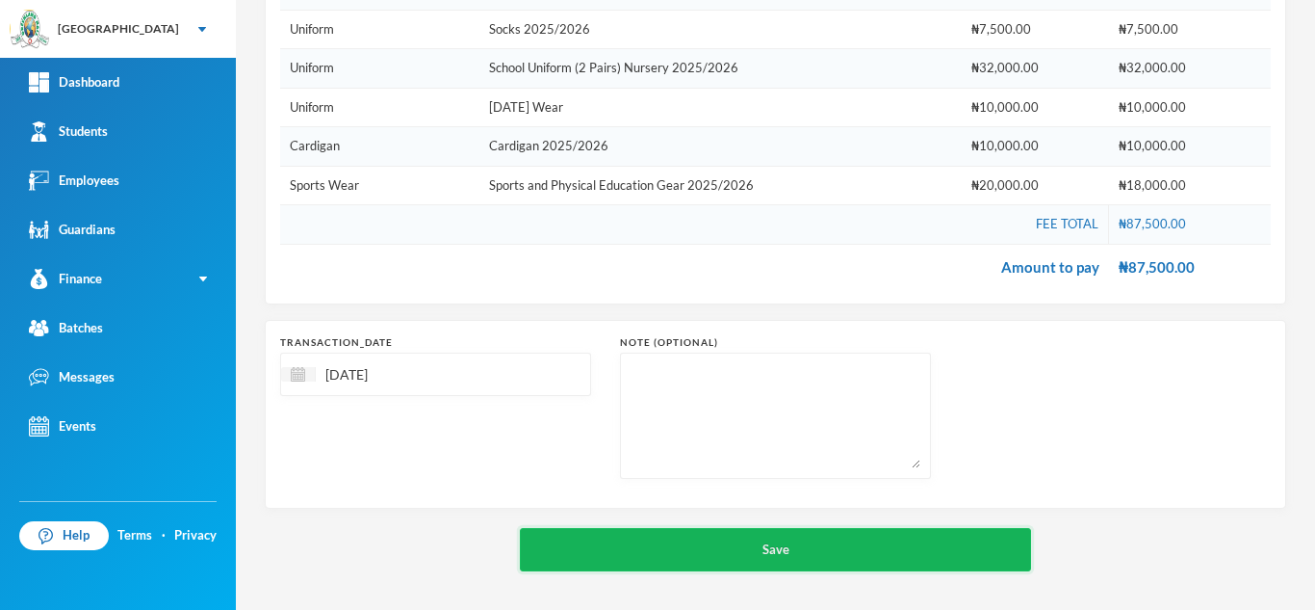
click at [732, 551] on button "Save" at bounding box center [775, 549] width 511 height 43
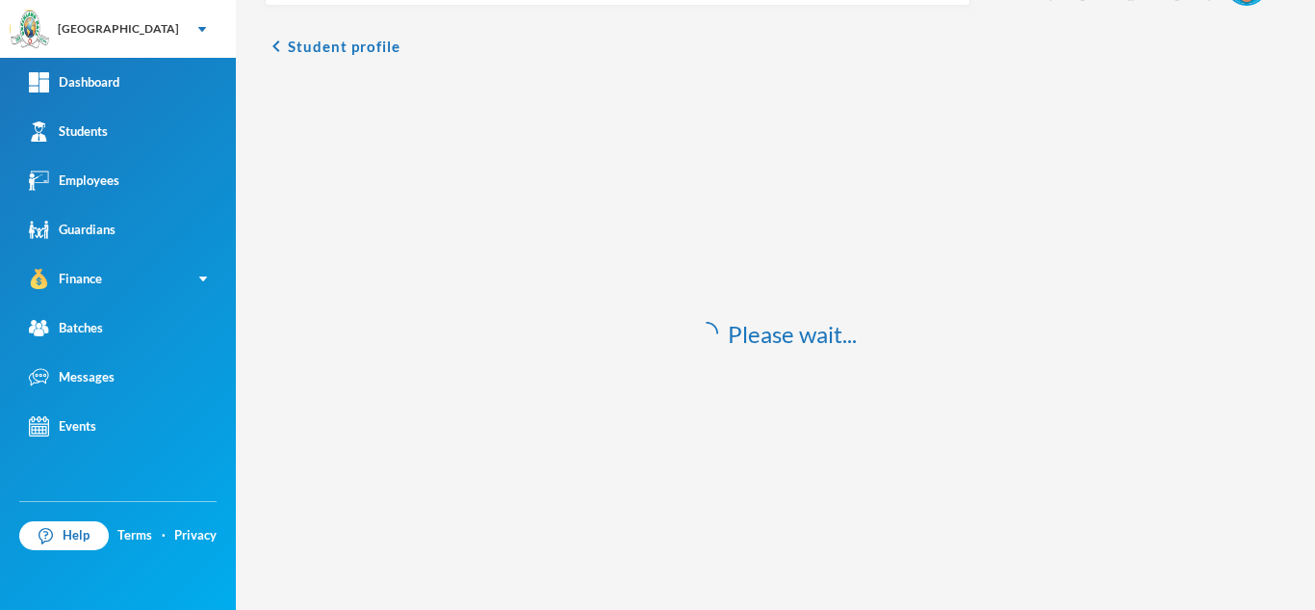
scroll to position [57, 0]
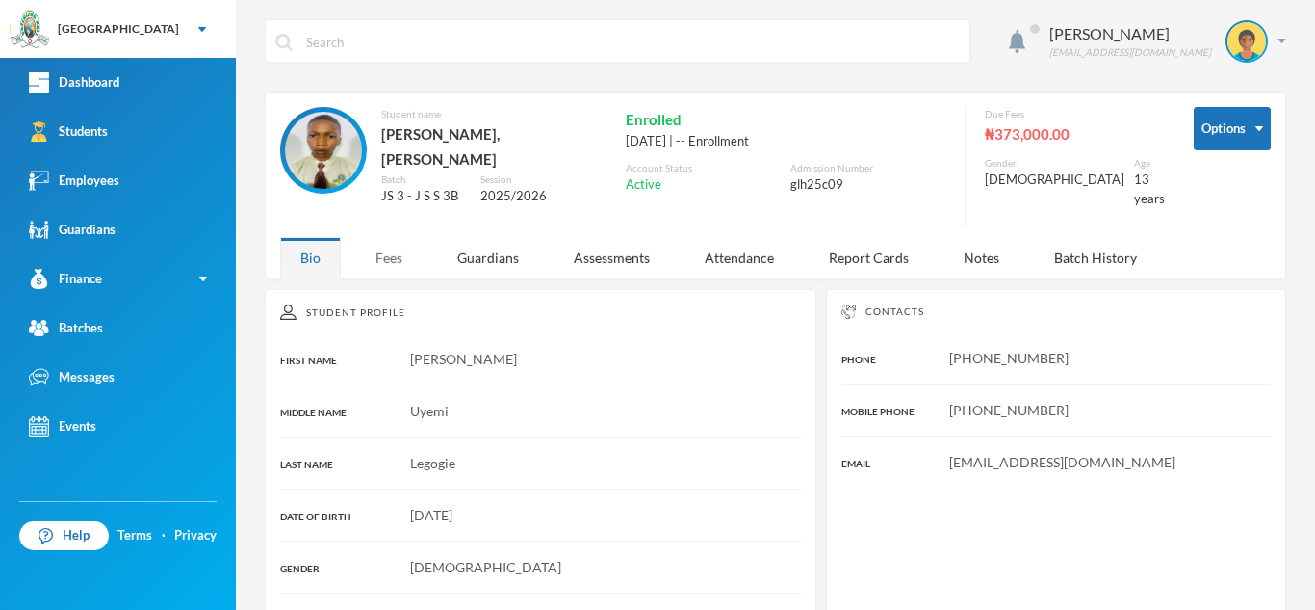
click at [371, 242] on div "Fees" at bounding box center [388, 257] width 67 height 41
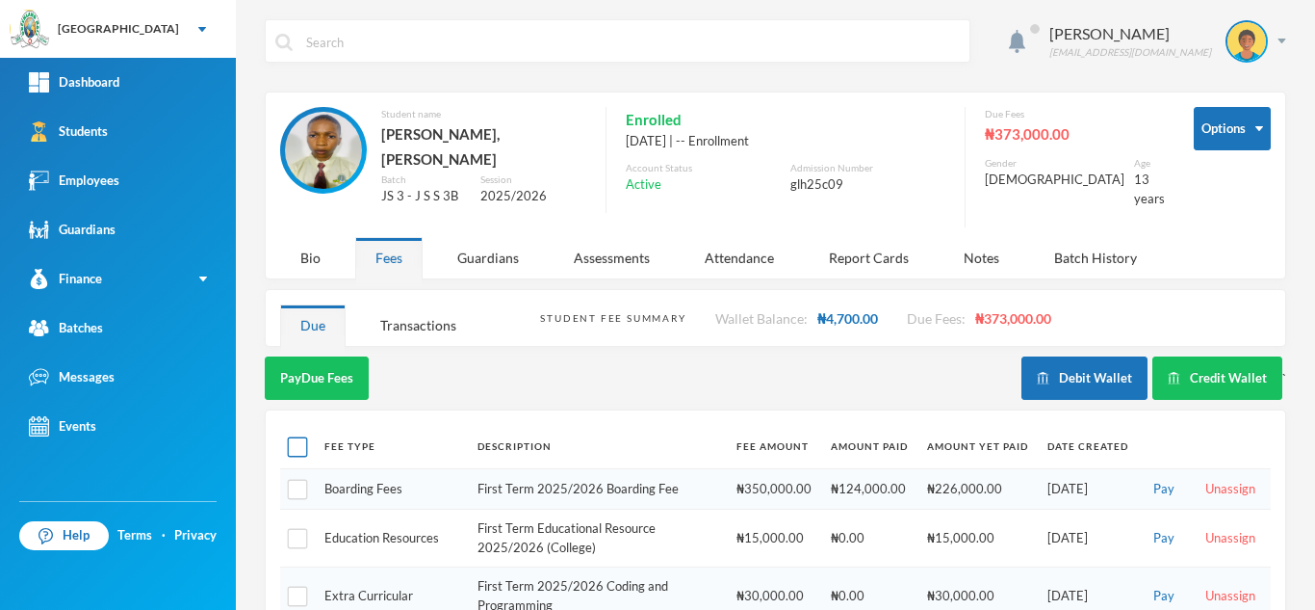
click at [289, 440] on input "checkbox" at bounding box center [298, 447] width 20 height 20
checkbox input "true"
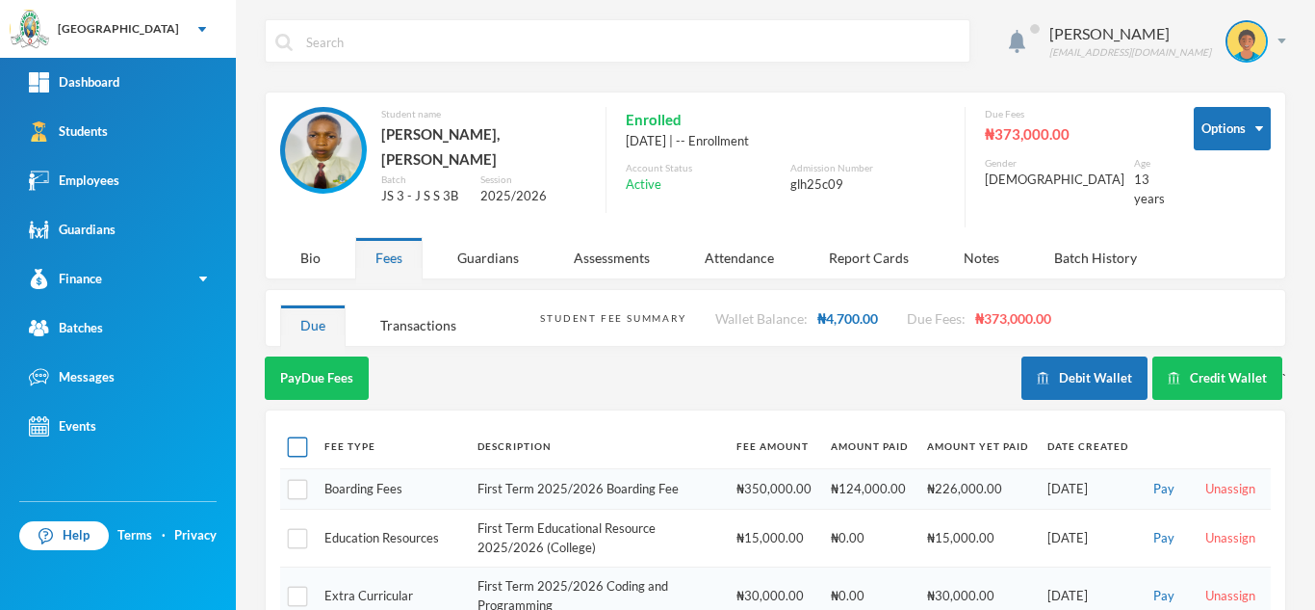
checkbox input "true"
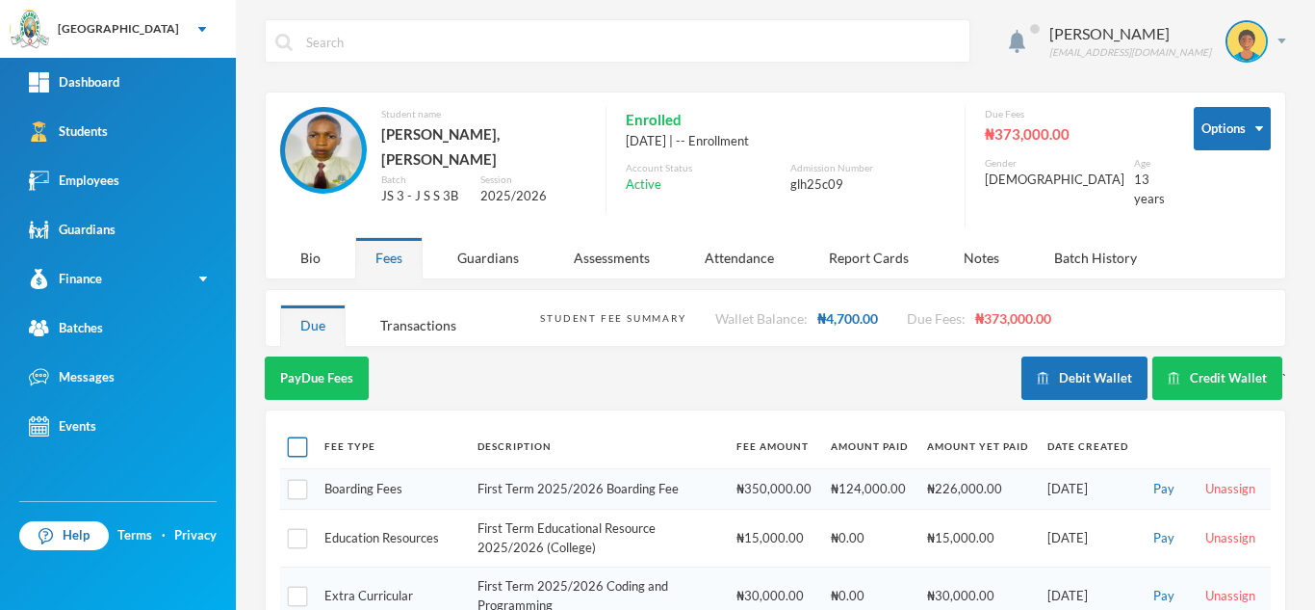
checkbox input "true"
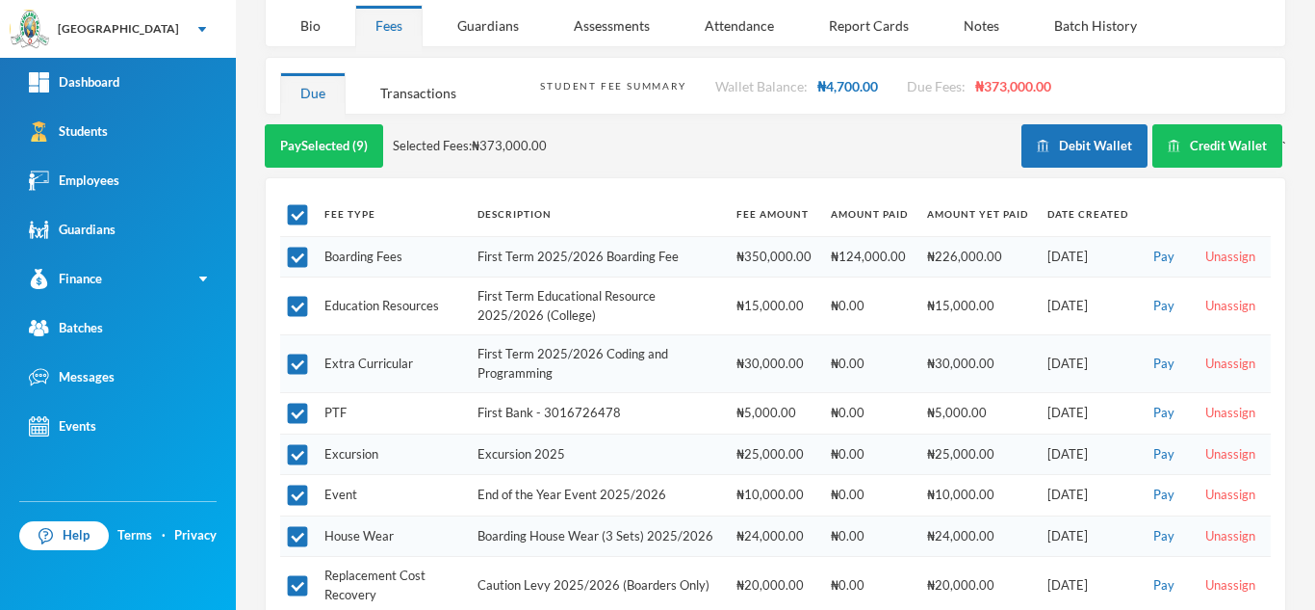
scroll to position [249, 0]
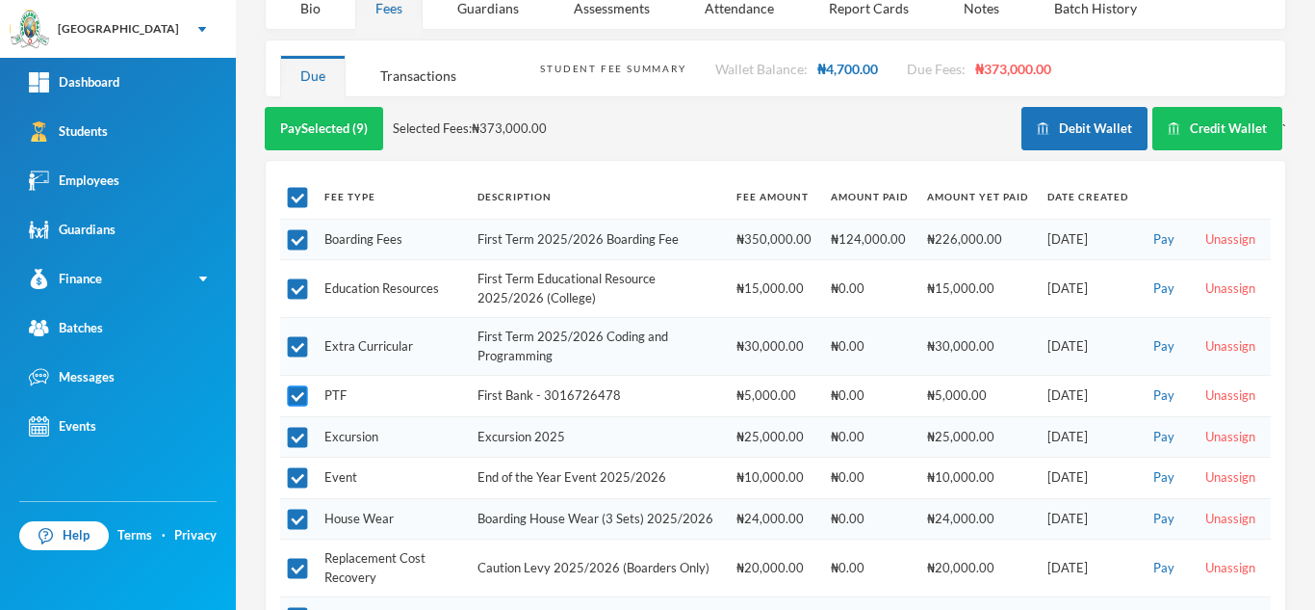
click at [293, 386] on input "checkbox" at bounding box center [298, 396] width 20 height 20
checkbox input "false"
click at [339, 107] on button "Pay Selected (8)" at bounding box center [324, 128] width 118 height 43
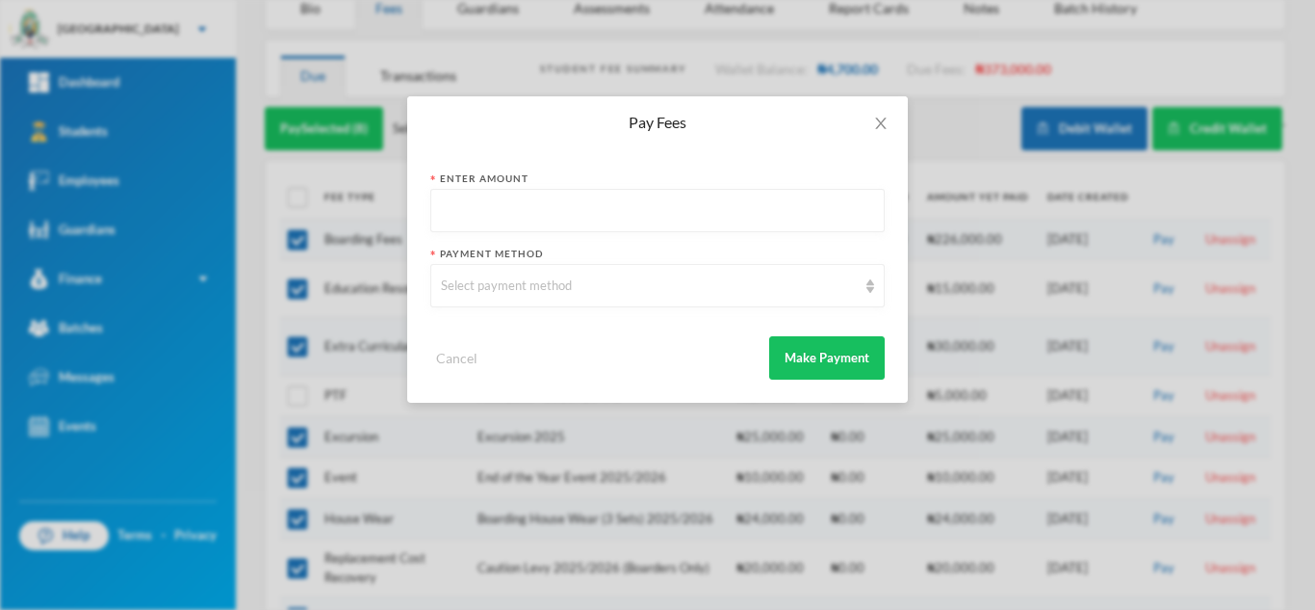
click at [537, 211] on input "text" at bounding box center [657, 211] width 433 height 43
type input "368000"
click at [524, 287] on div "Select payment method" at bounding box center [649, 285] width 416 height 19
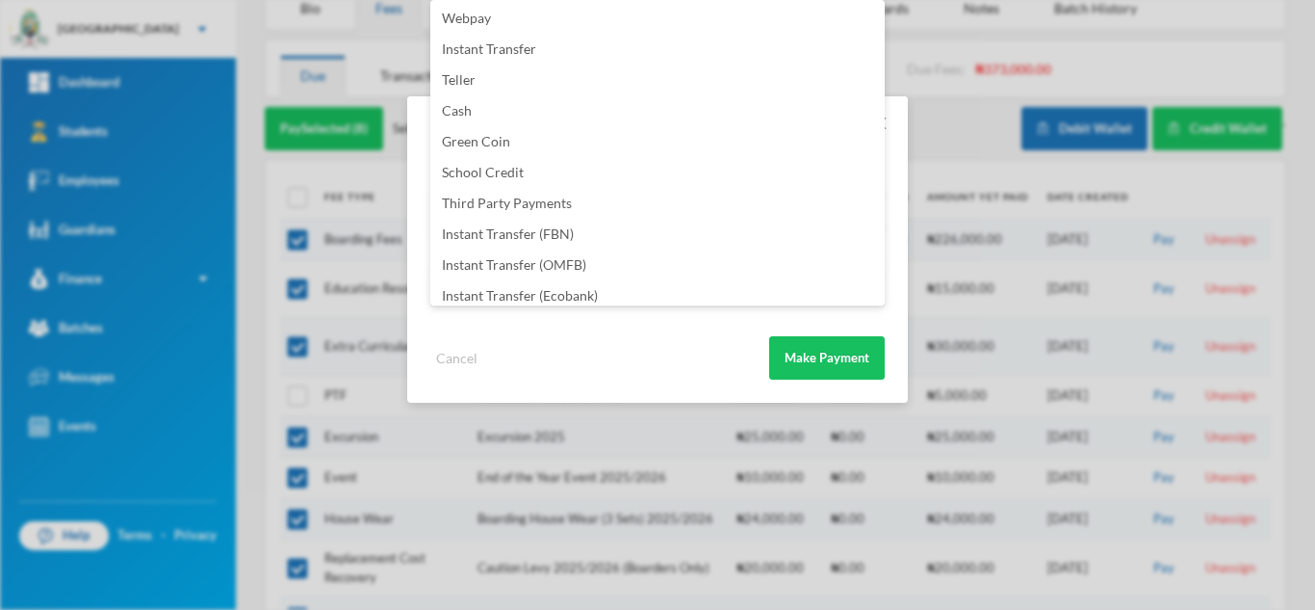
scroll to position [226, 0]
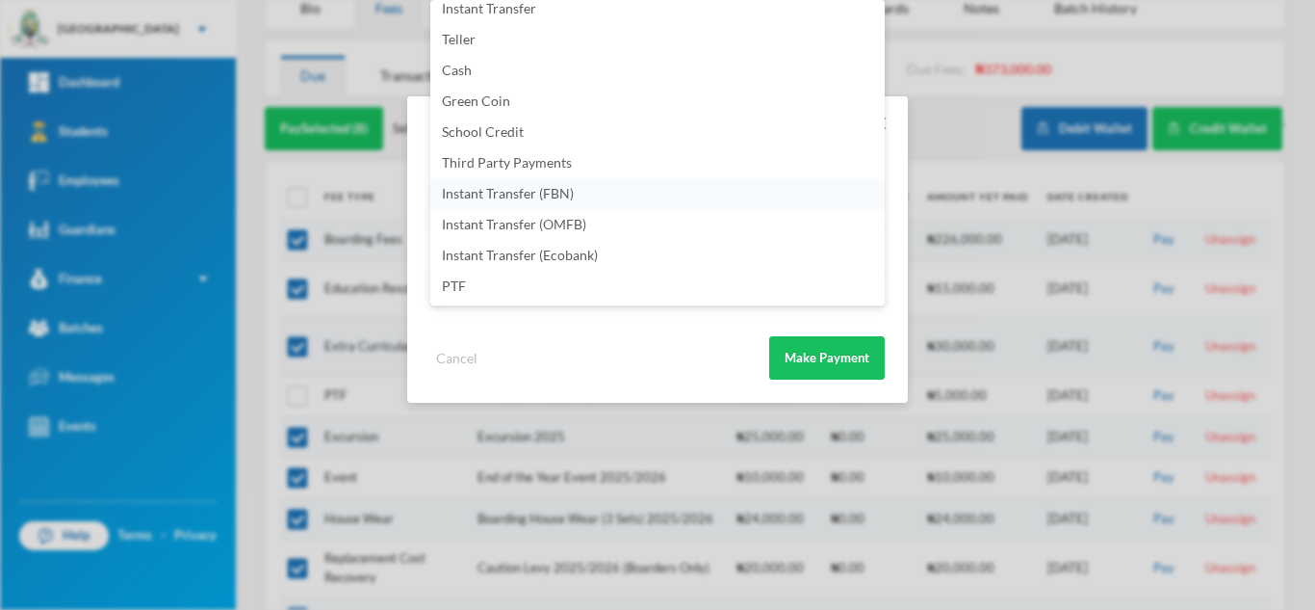
click at [658, 200] on li "Instant Transfer (FBN)" at bounding box center [657, 193] width 455 height 31
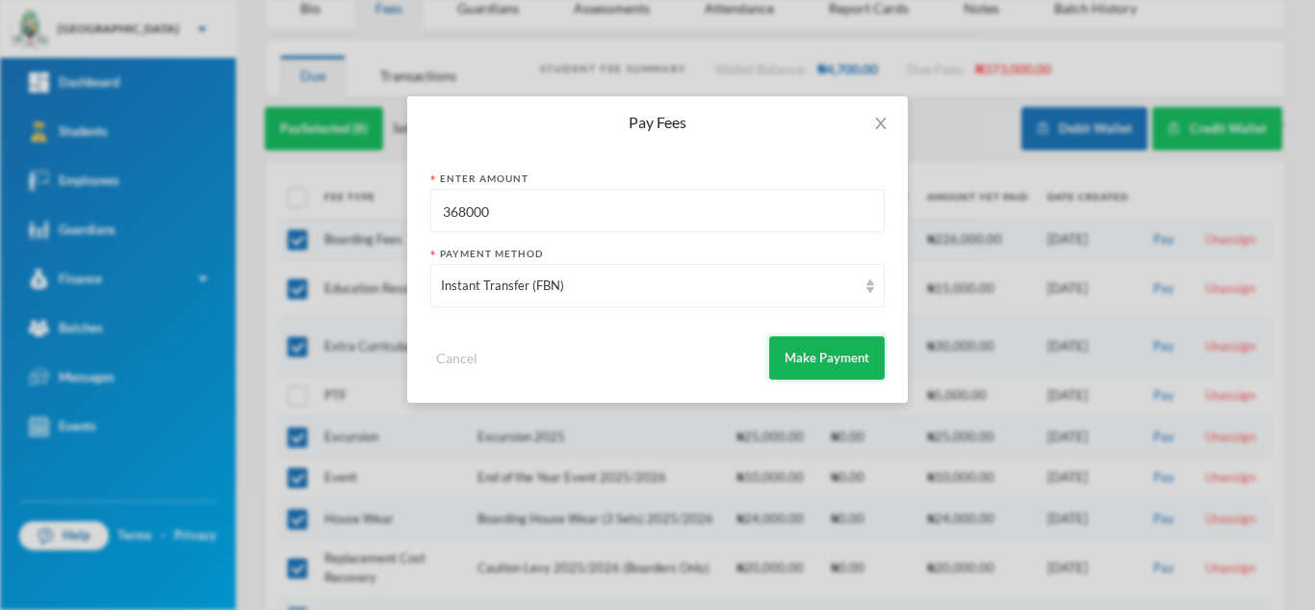
click at [832, 359] on button "Make Payment" at bounding box center [827, 357] width 116 height 43
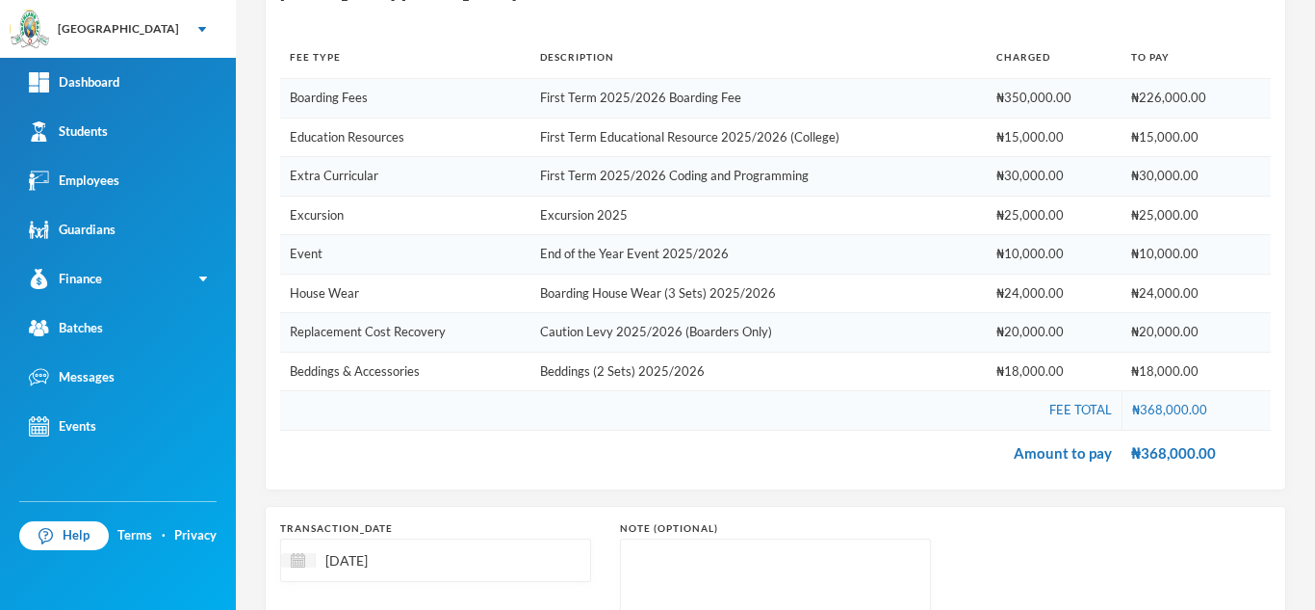
scroll to position [435, 0]
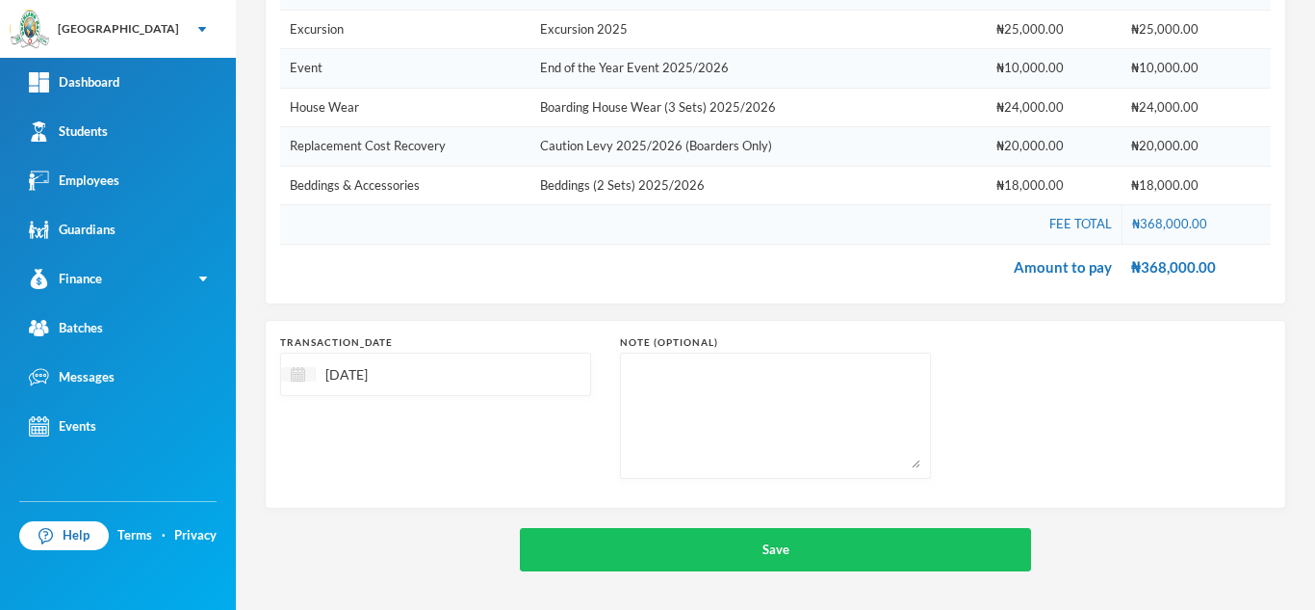
click at [299, 372] on img at bounding box center [298, 374] width 14 height 14
click at [431, 554] on div "14" at bounding box center [430, 551] width 29 height 31
type input "14/08/2025"
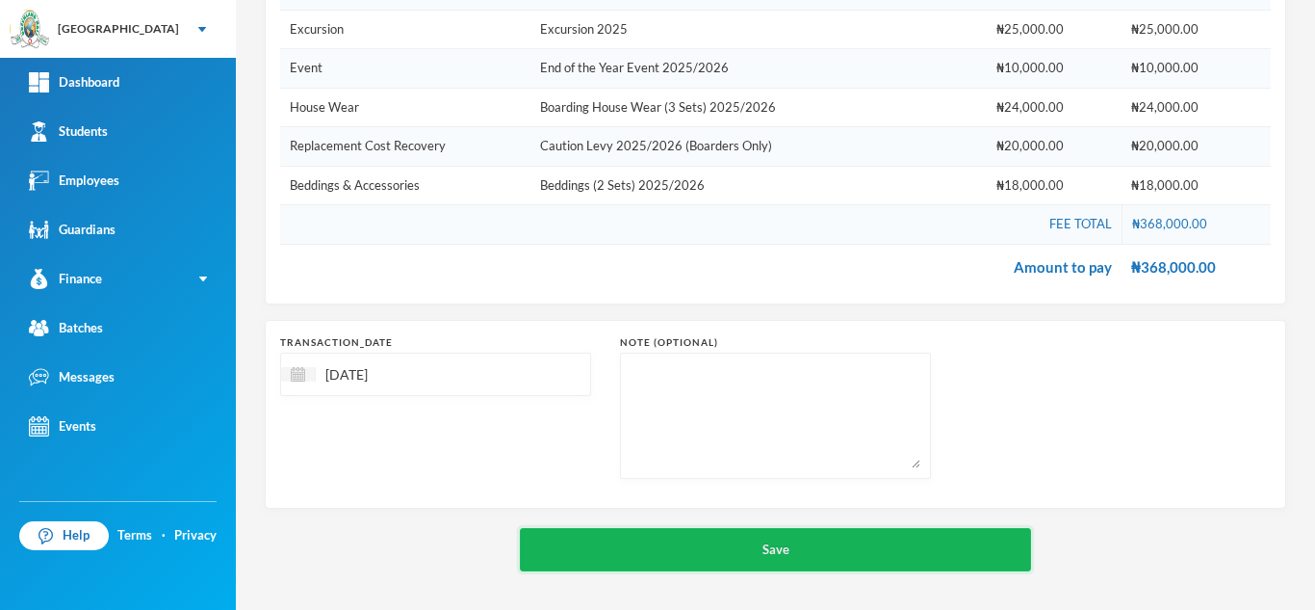
click at [692, 547] on button "Save" at bounding box center [775, 549] width 511 height 43
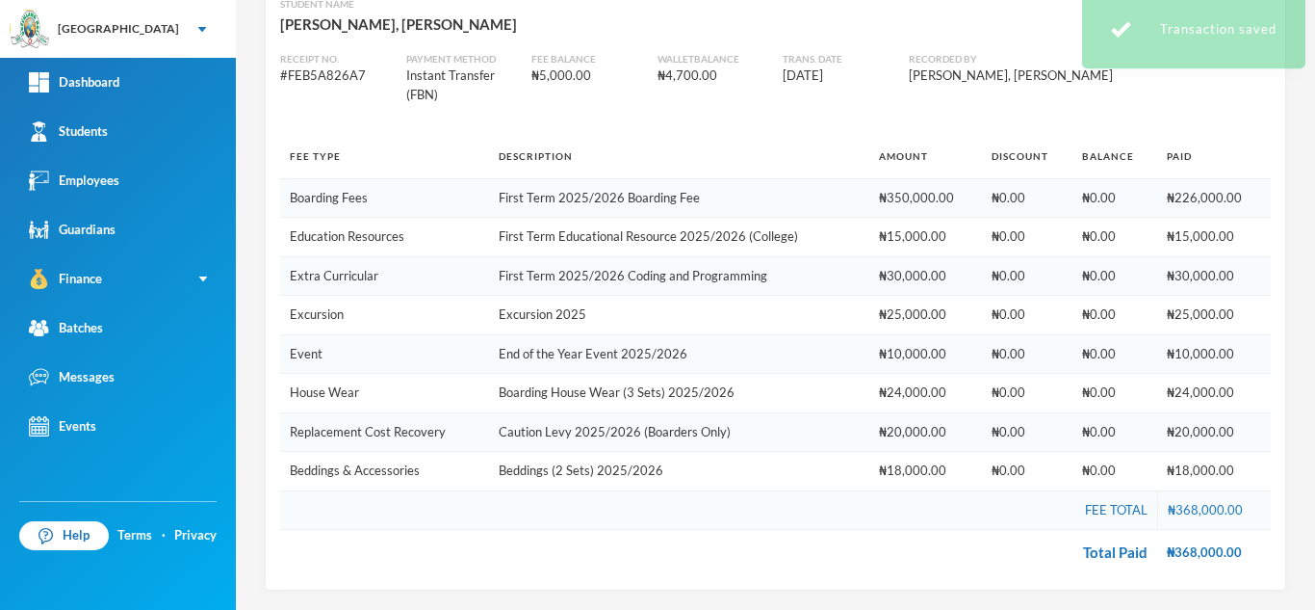
scroll to position [57, 0]
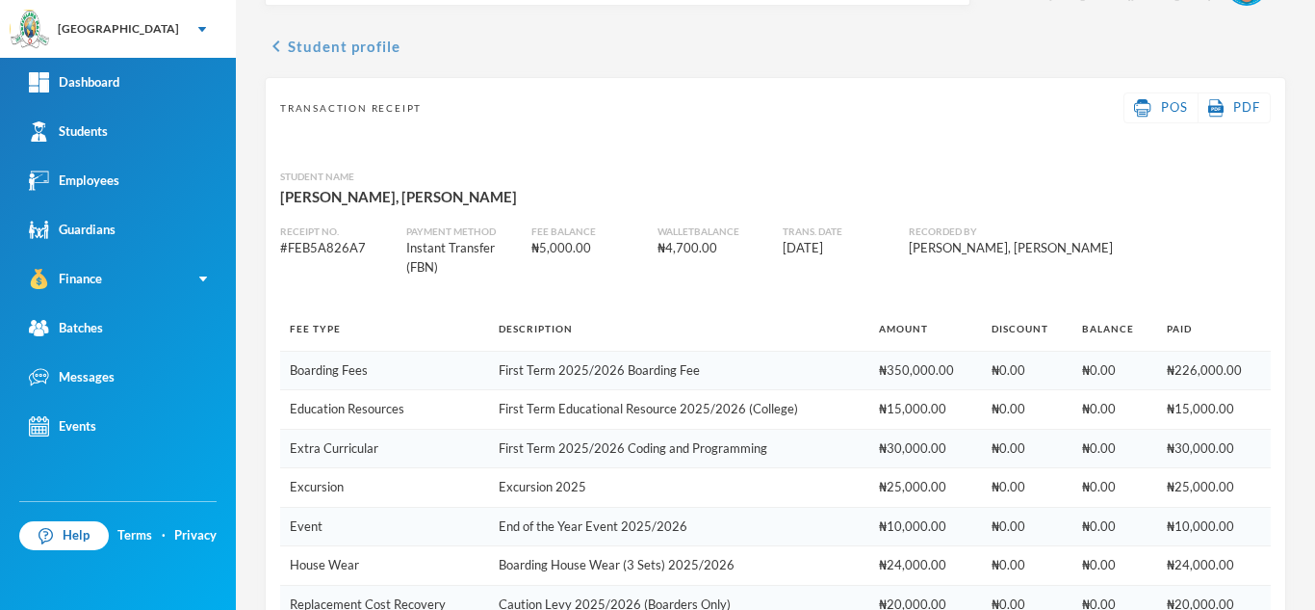
click at [368, 43] on button "chevron_left Student profile" at bounding box center [333, 46] width 136 height 23
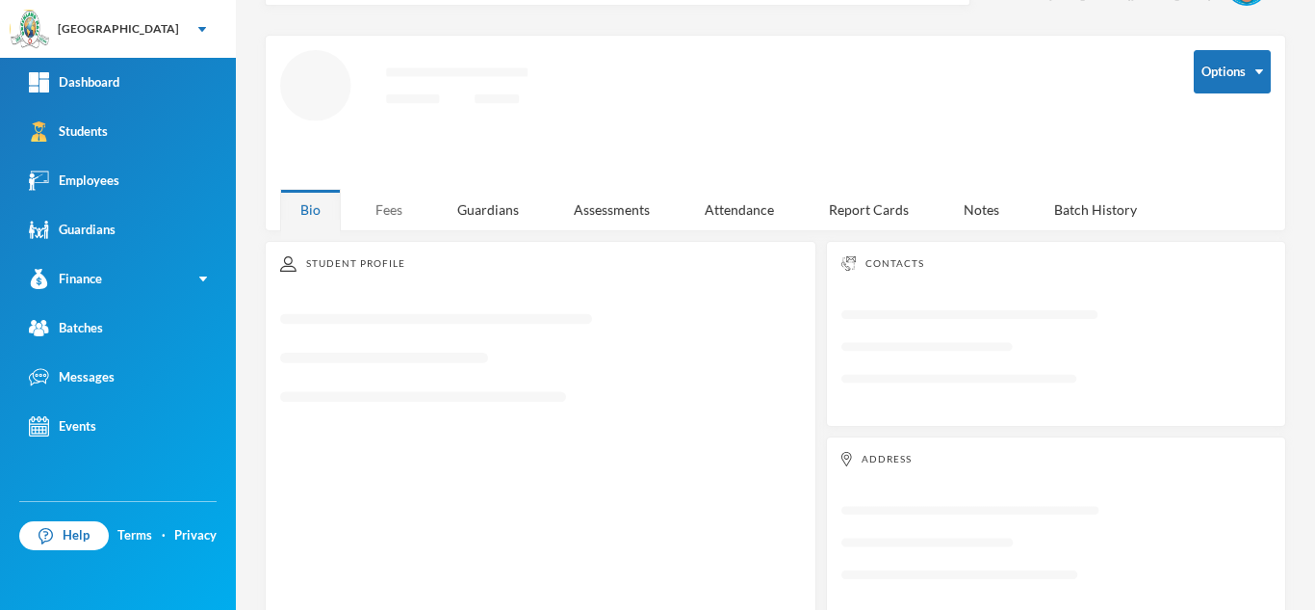
click at [390, 206] on div "Fees" at bounding box center [388, 209] width 67 height 41
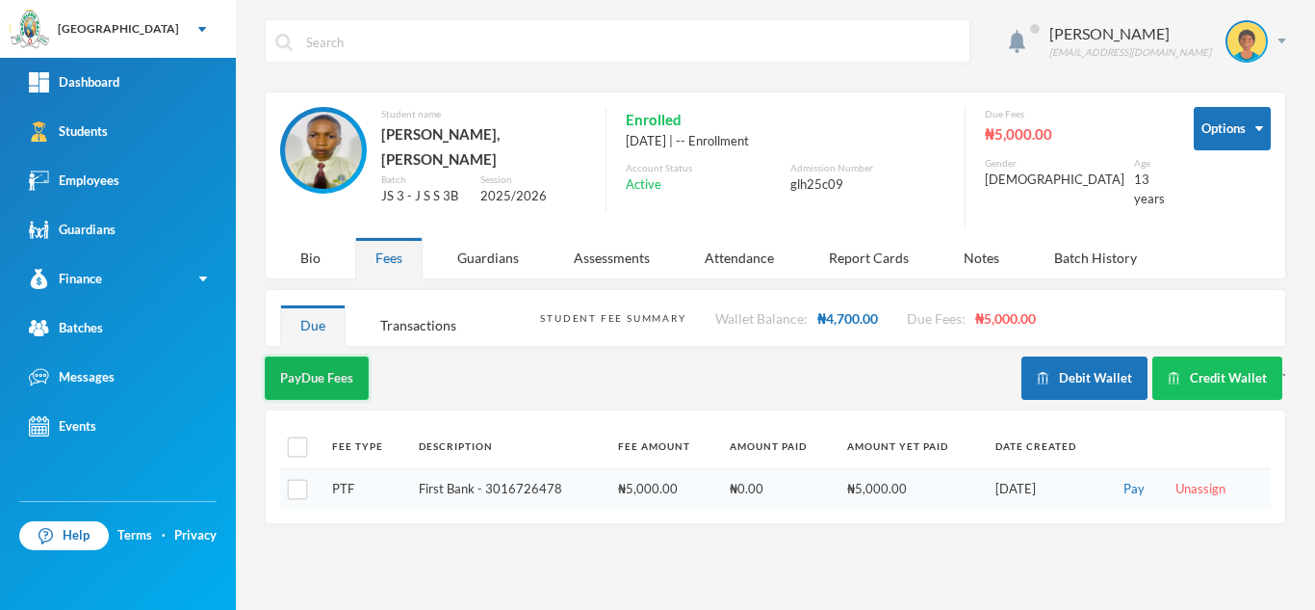
click at [297, 357] on button "Pay Due Fees" at bounding box center [317, 377] width 104 height 43
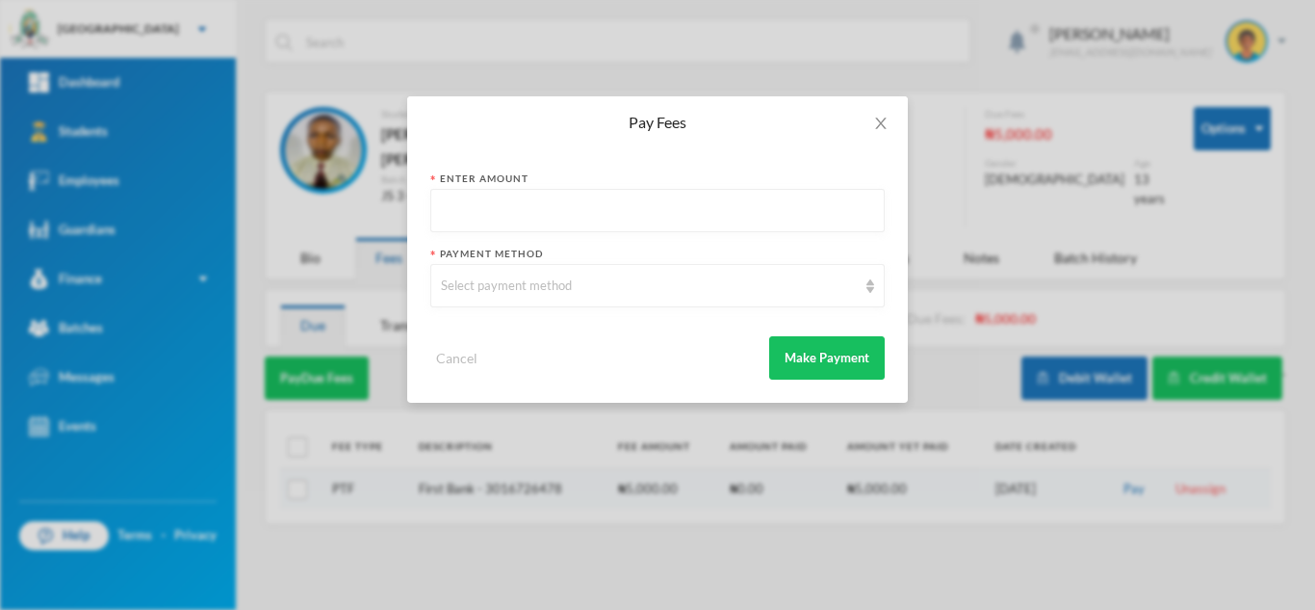
click at [530, 200] on input "text" at bounding box center [657, 211] width 433 height 43
type input "5000"
click at [533, 300] on div "Select payment method" at bounding box center [657, 285] width 455 height 43
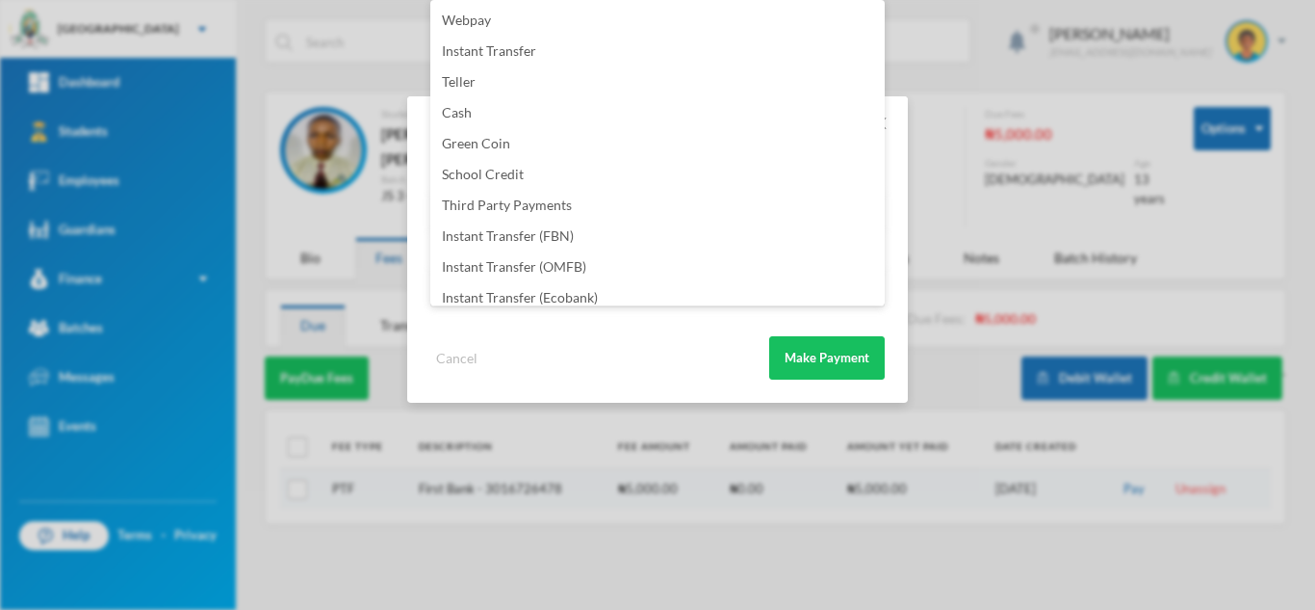
scroll to position [226, 0]
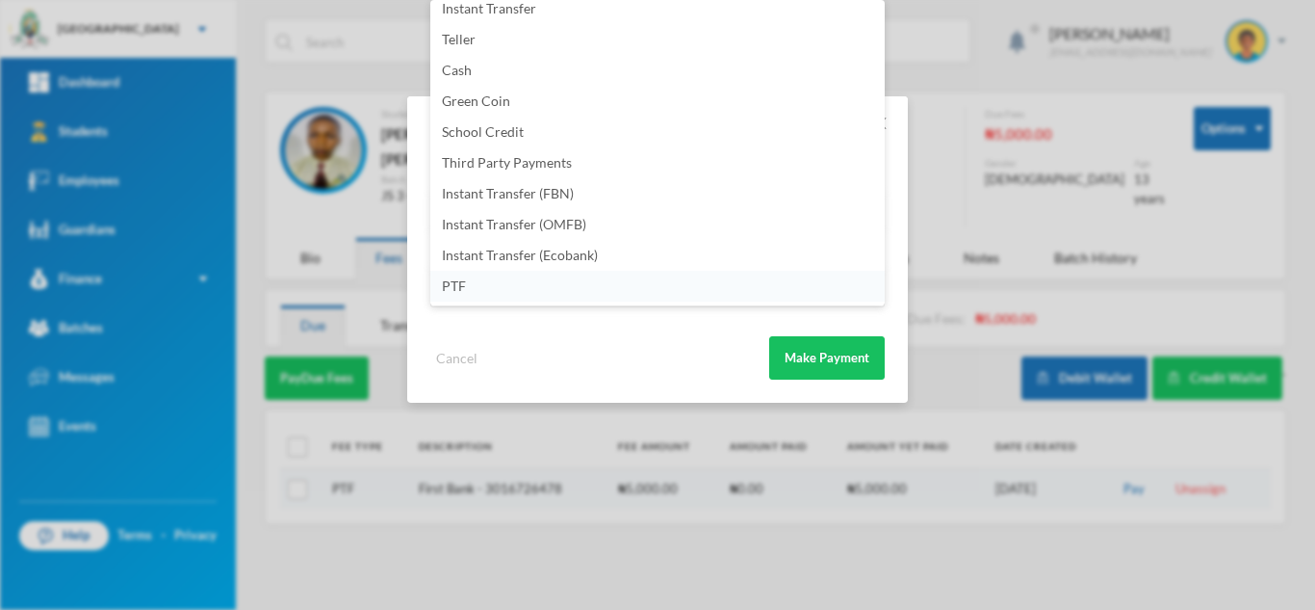
click at [787, 282] on li "PTF" at bounding box center [657, 286] width 455 height 31
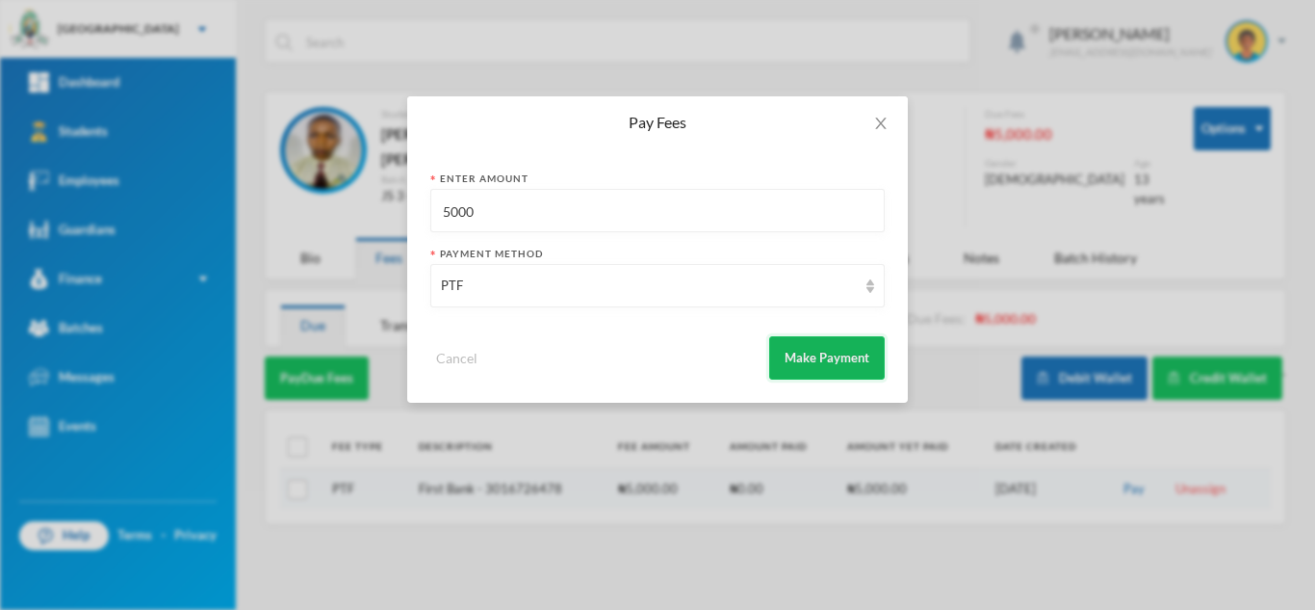
click at [837, 360] on button "Make Payment" at bounding box center [827, 357] width 116 height 43
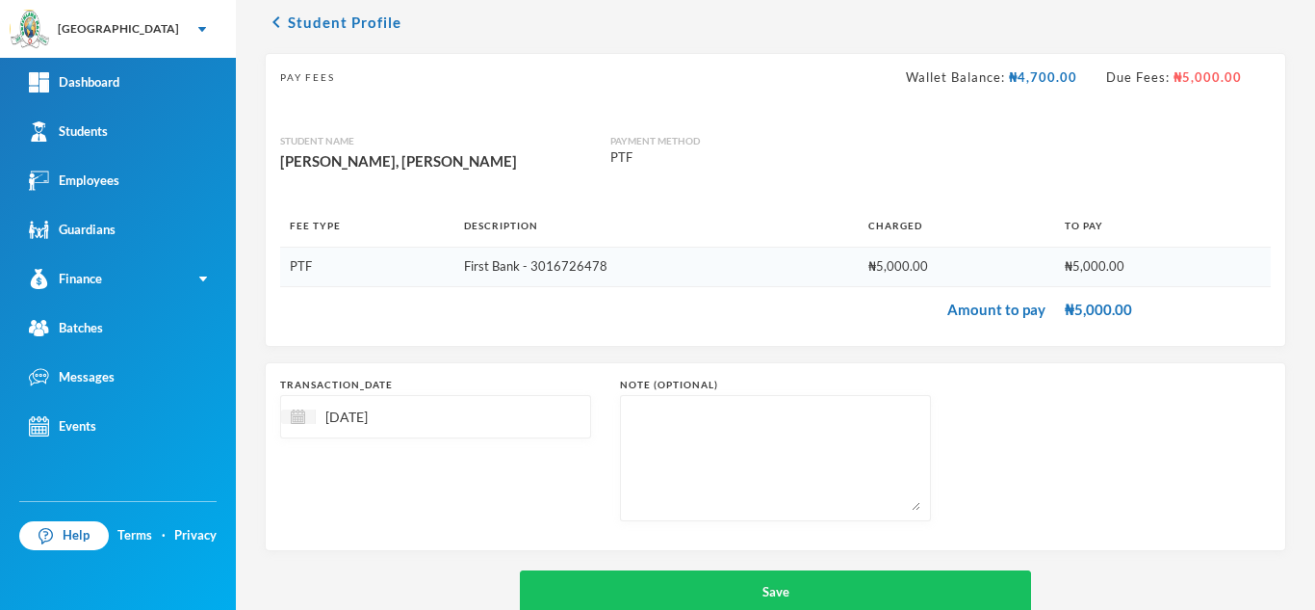
scroll to position [123, 0]
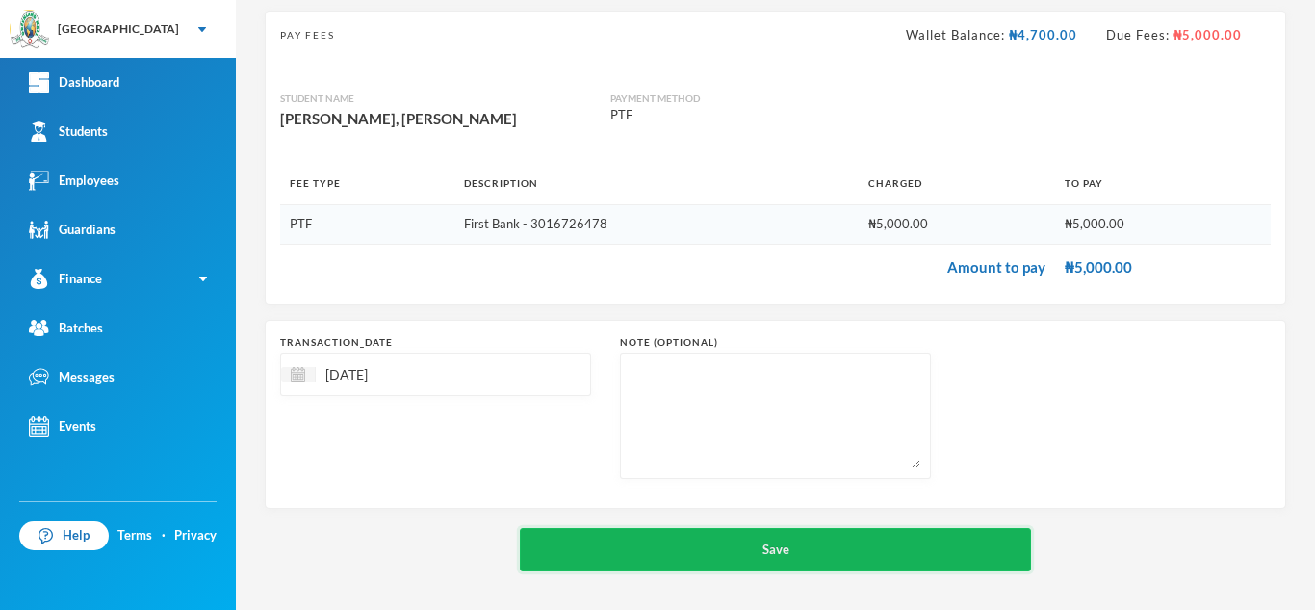
click at [850, 531] on button "Save" at bounding box center [775, 549] width 511 height 43
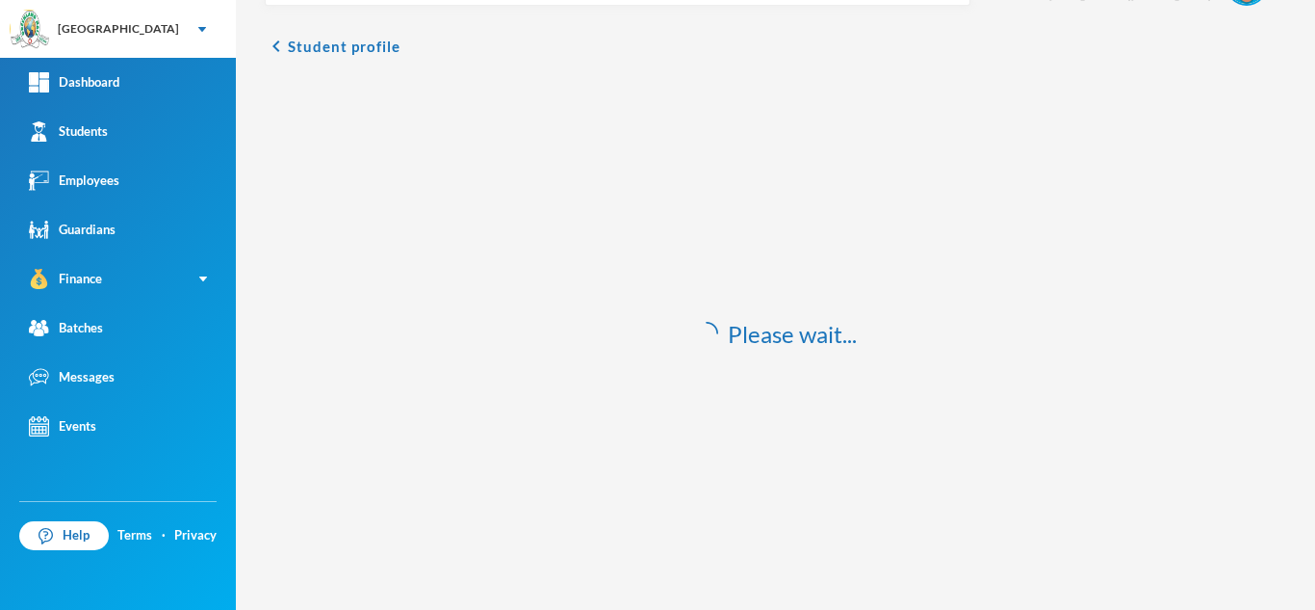
scroll to position [57, 0]
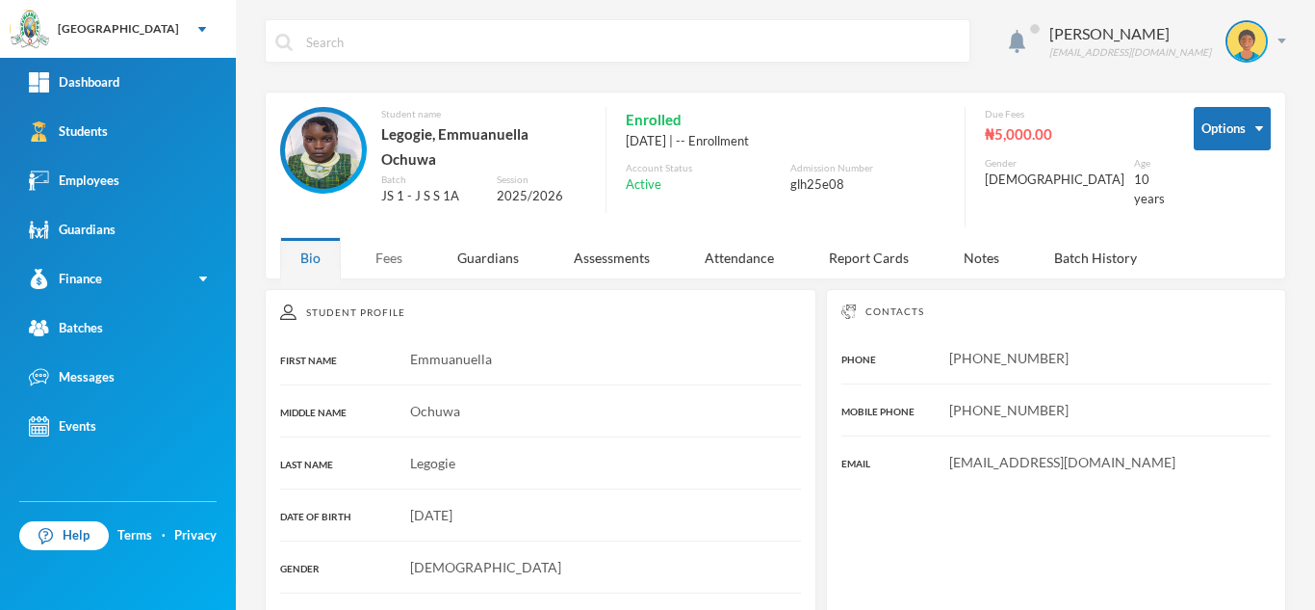
click at [380, 244] on div "Fees" at bounding box center [388, 257] width 67 height 41
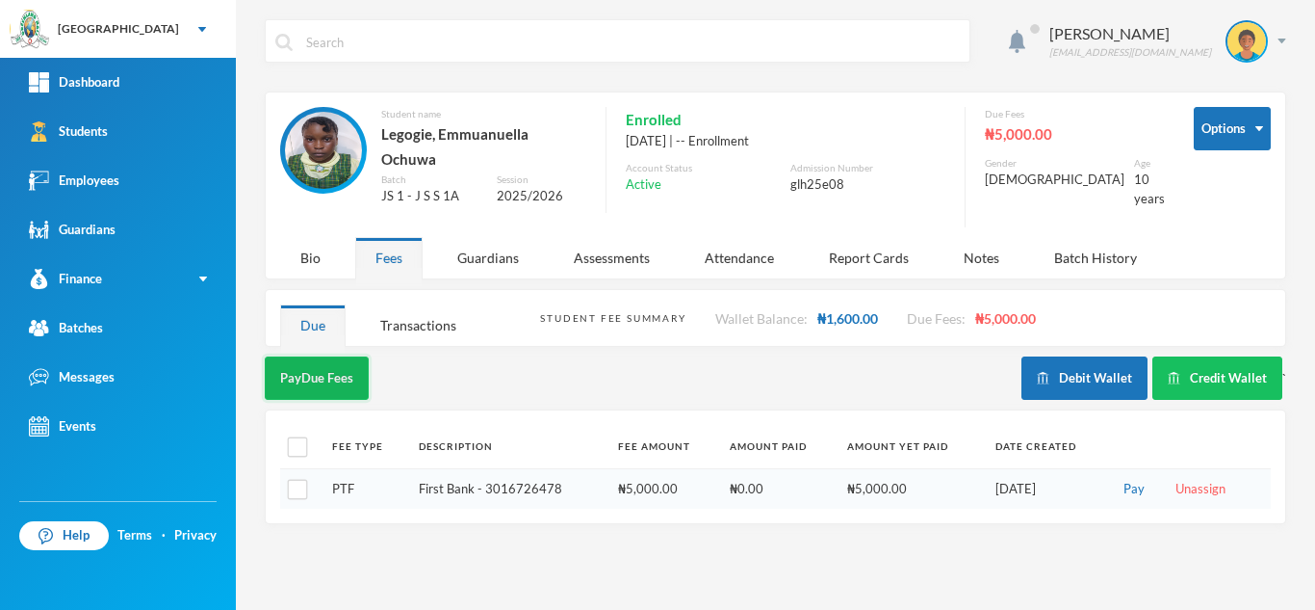
click at [316, 377] on button "Pay Due Fees" at bounding box center [317, 377] width 104 height 43
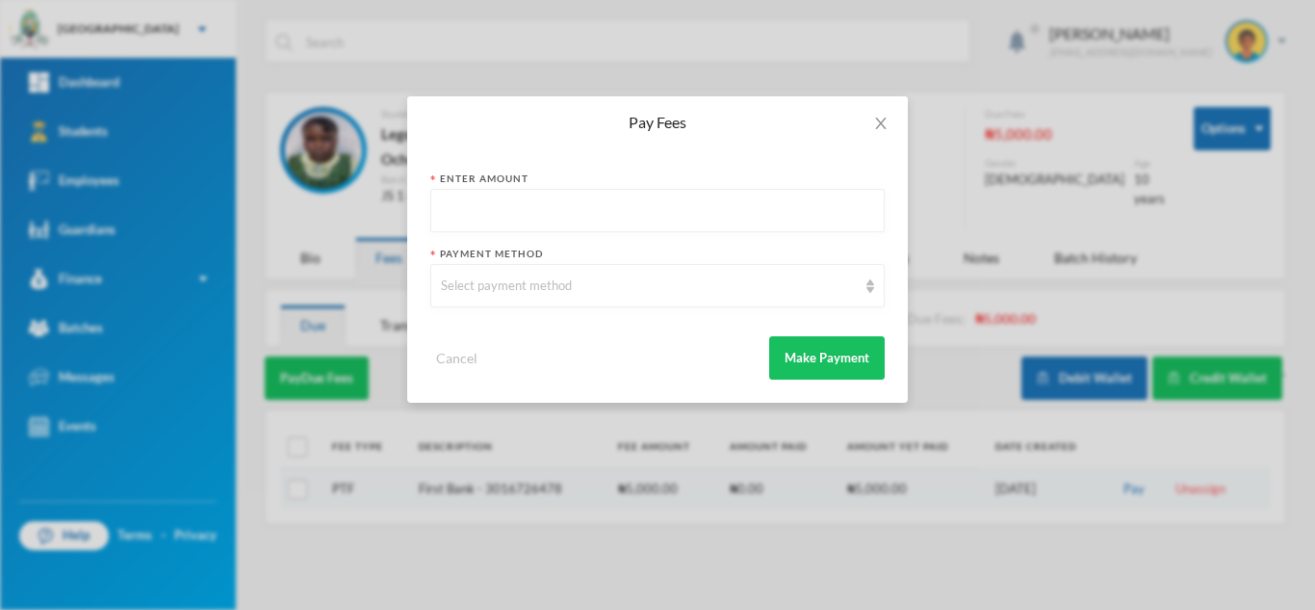
click at [548, 219] on input "text" at bounding box center [657, 211] width 433 height 43
type input "5000"
click at [538, 277] on div "Select payment method" at bounding box center [649, 285] width 416 height 19
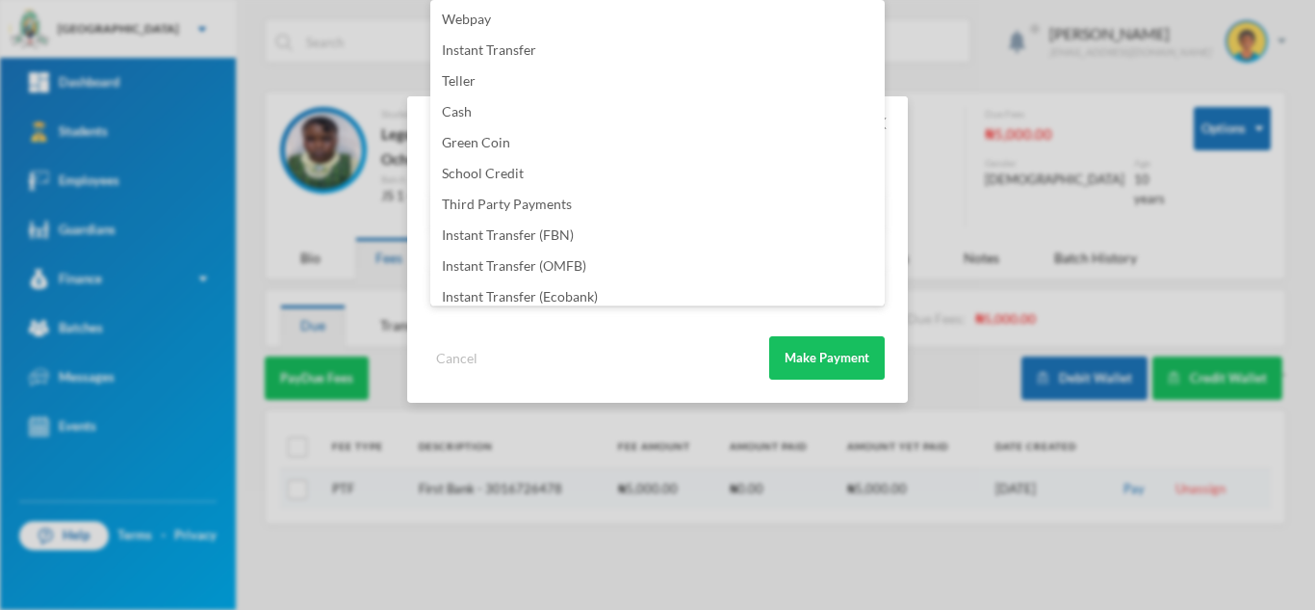
scroll to position [226, 0]
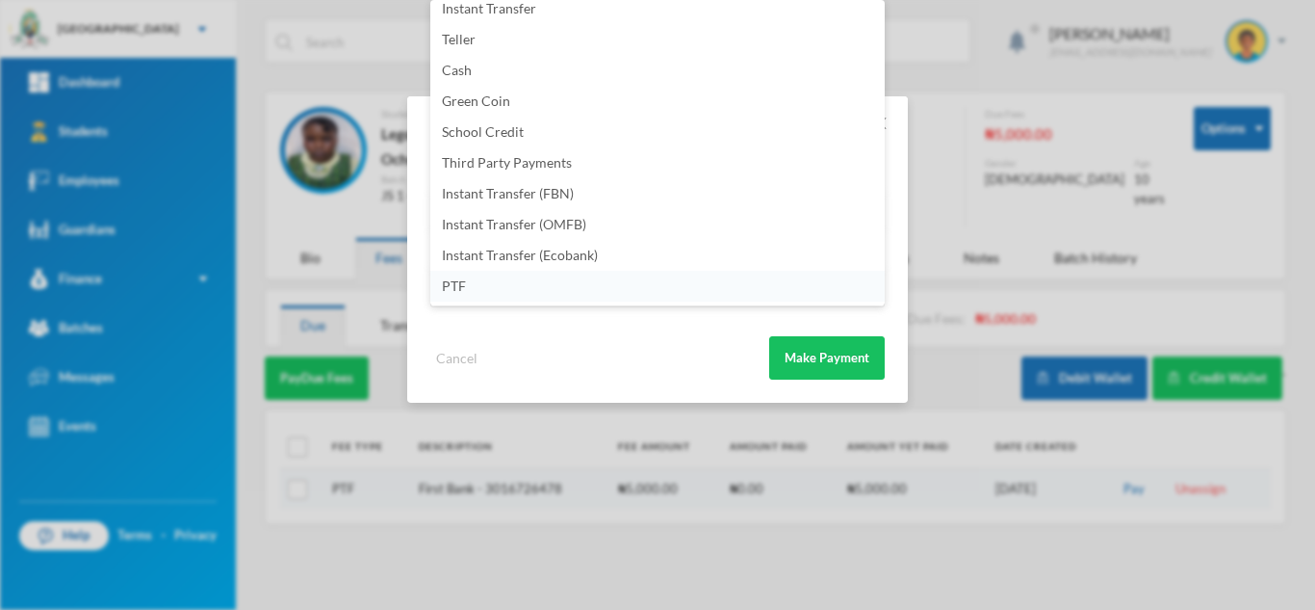
click at [754, 294] on li "PTF" at bounding box center [657, 286] width 455 height 31
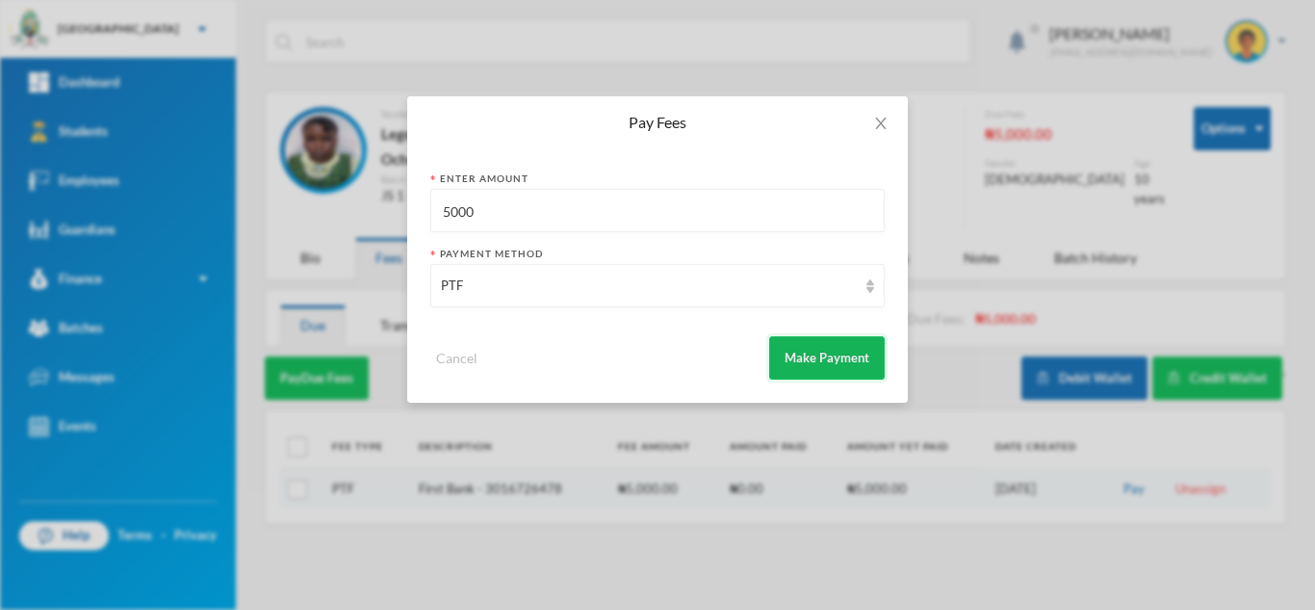
click at [847, 351] on button "Make Payment" at bounding box center [827, 357] width 116 height 43
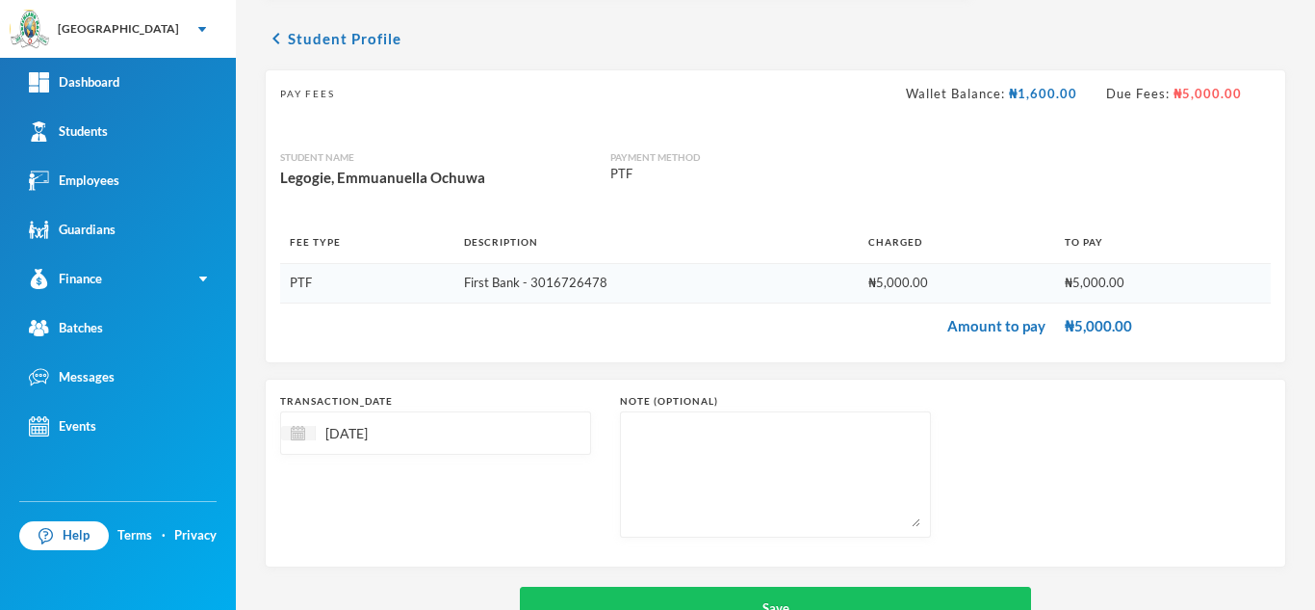
scroll to position [123, 0]
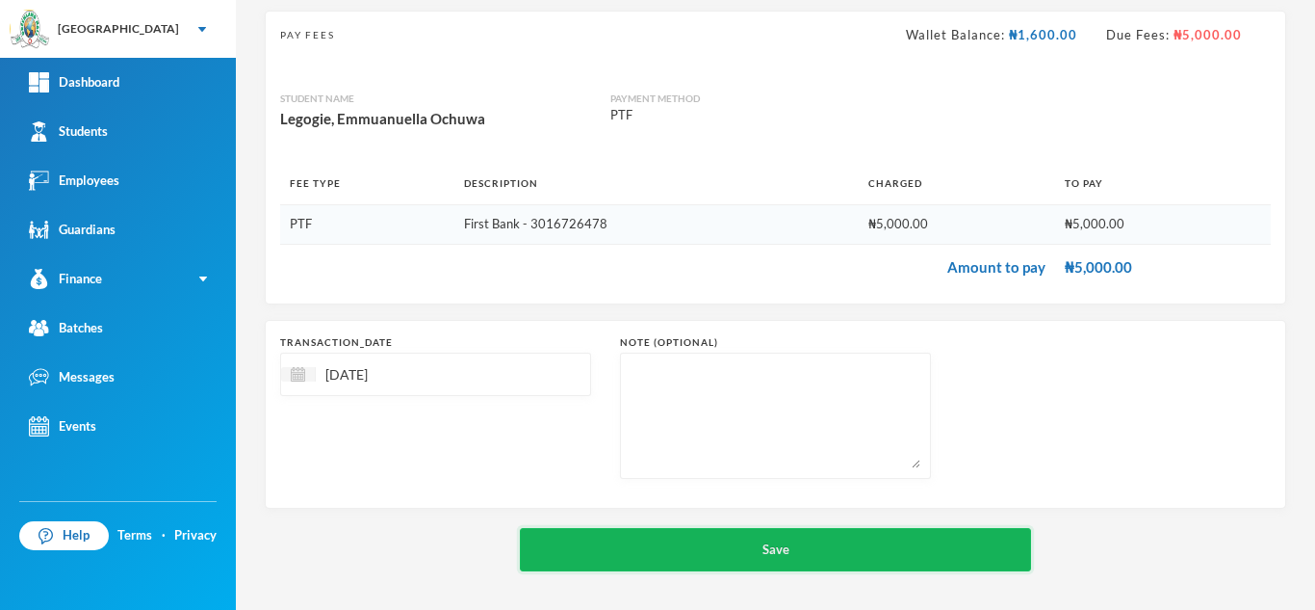
click button "Save"
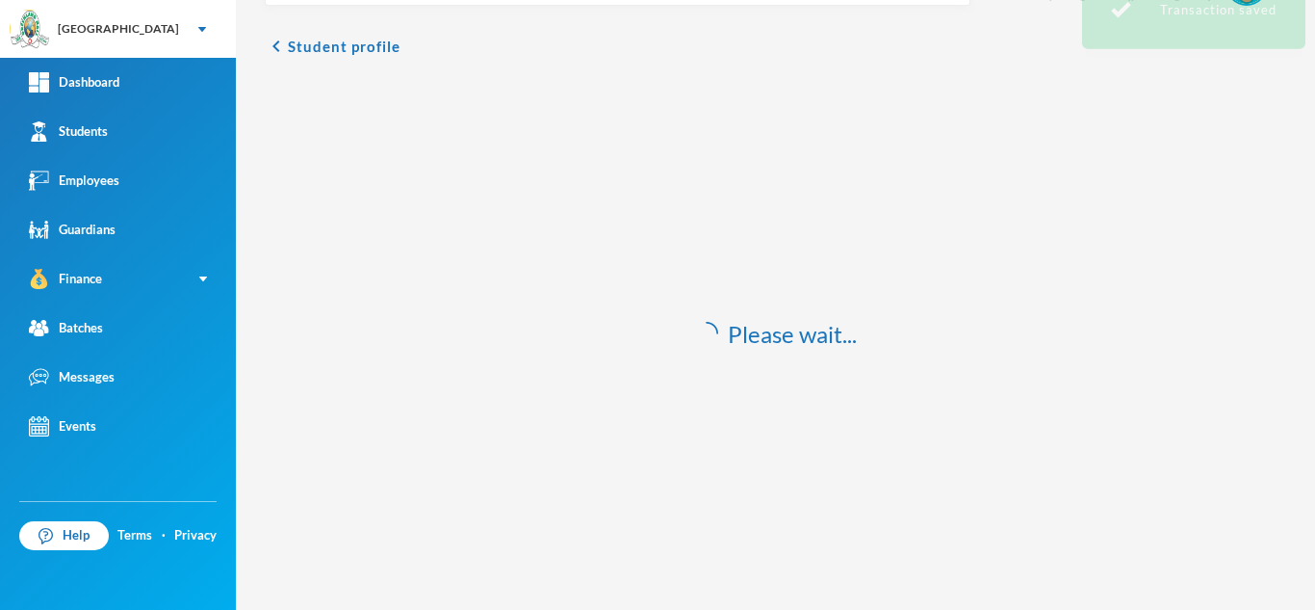
scroll to position [57, 0]
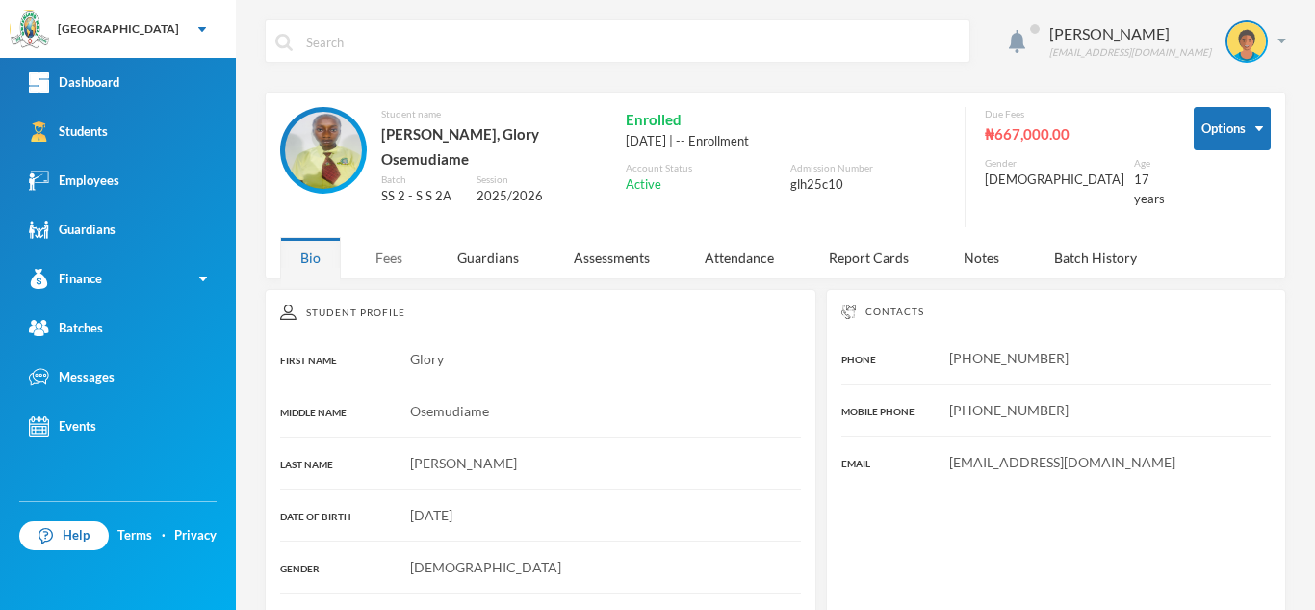
click at [362, 243] on div "Fees" at bounding box center [388, 257] width 67 height 41
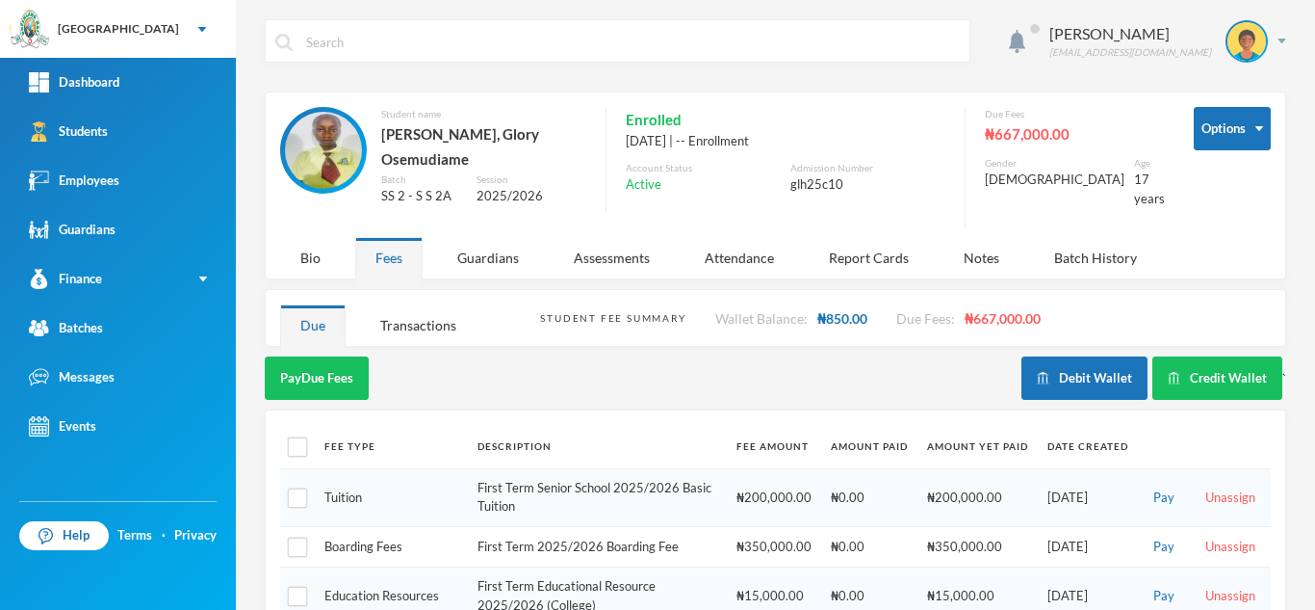
scroll to position [298, 0]
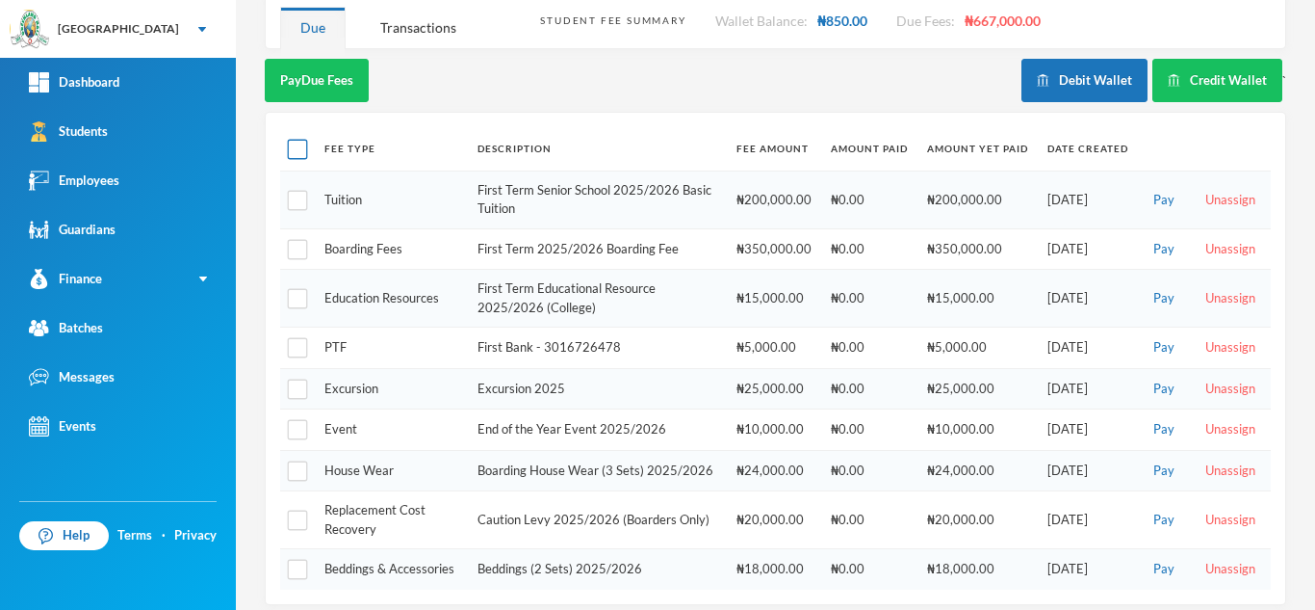
click at [289, 140] on input "checkbox" at bounding box center [298, 150] width 20 height 20
checkbox input "true"
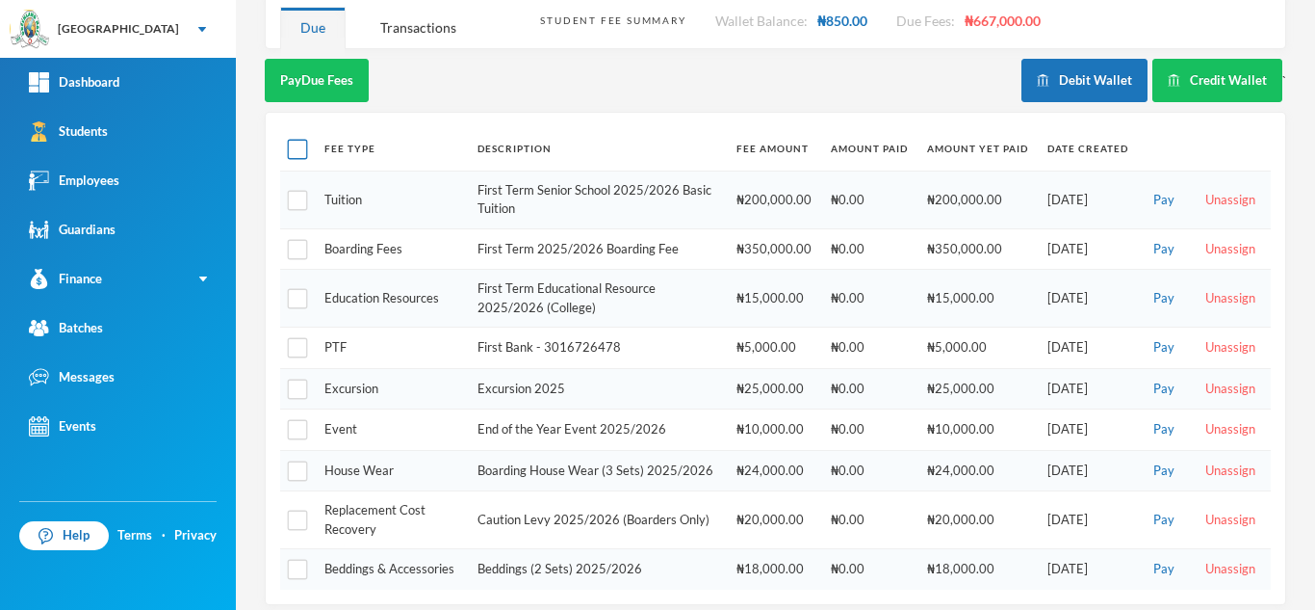
checkbox input "true"
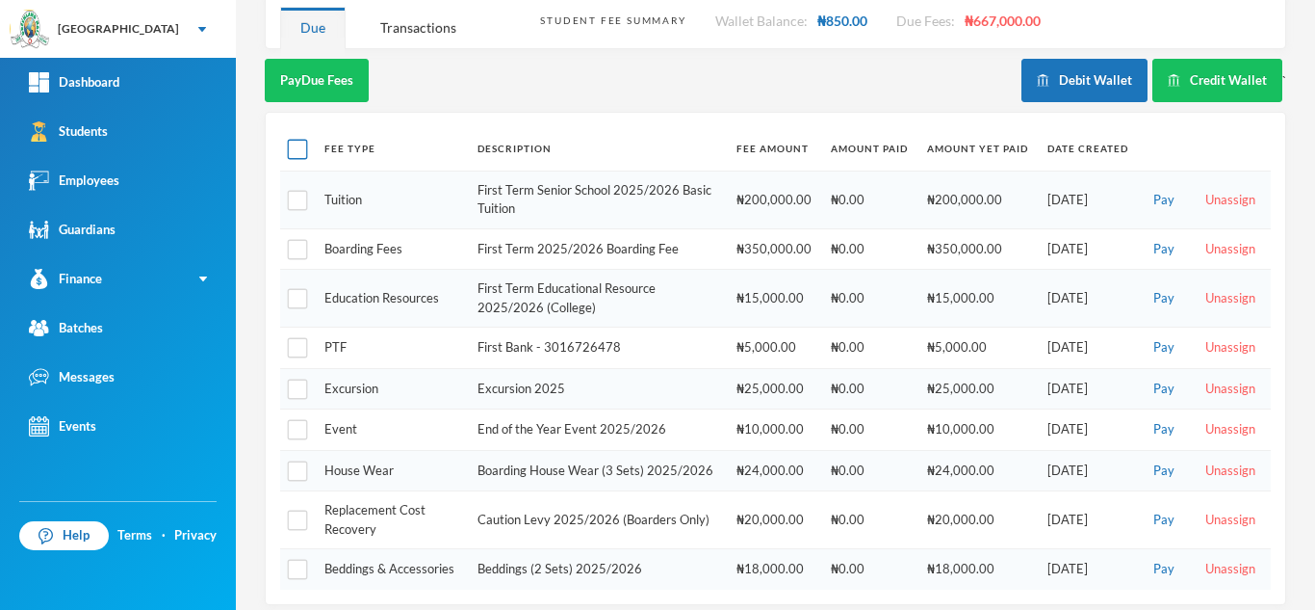
checkbox input "true"
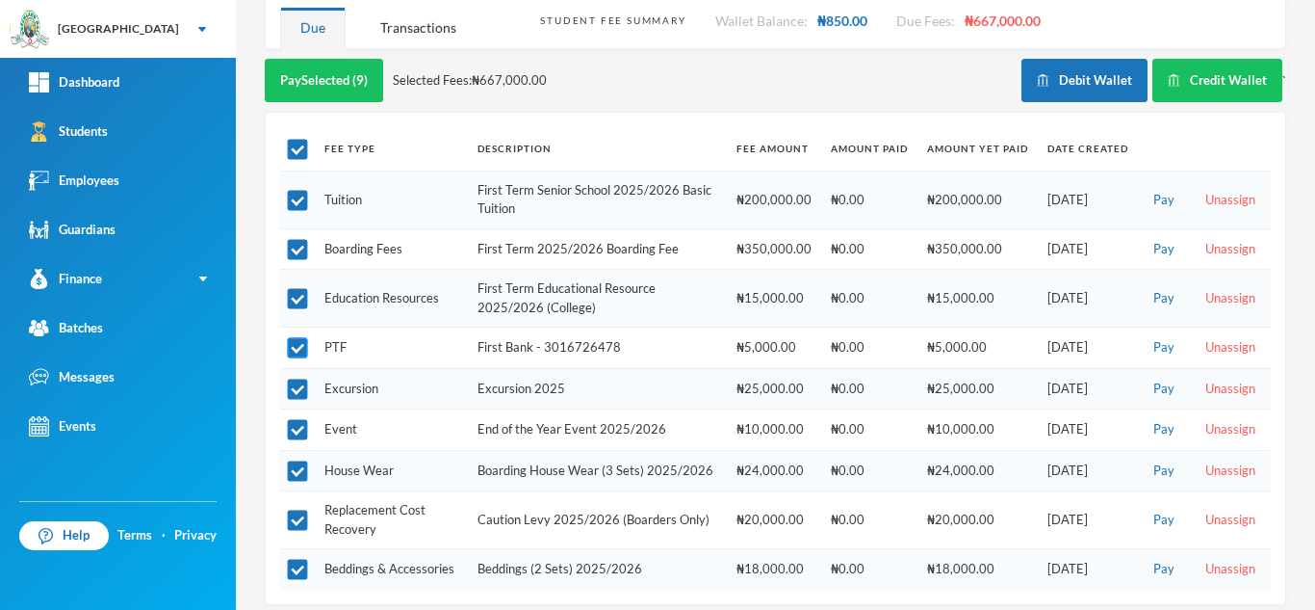
click at [291, 338] on input "checkbox" at bounding box center [298, 348] width 20 height 20
checkbox input "false"
click at [299, 420] on input "checkbox" at bounding box center [298, 430] width 20 height 20
click at [298, 420] on input "checkbox" at bounding box center [298, 430] width 20 height 20
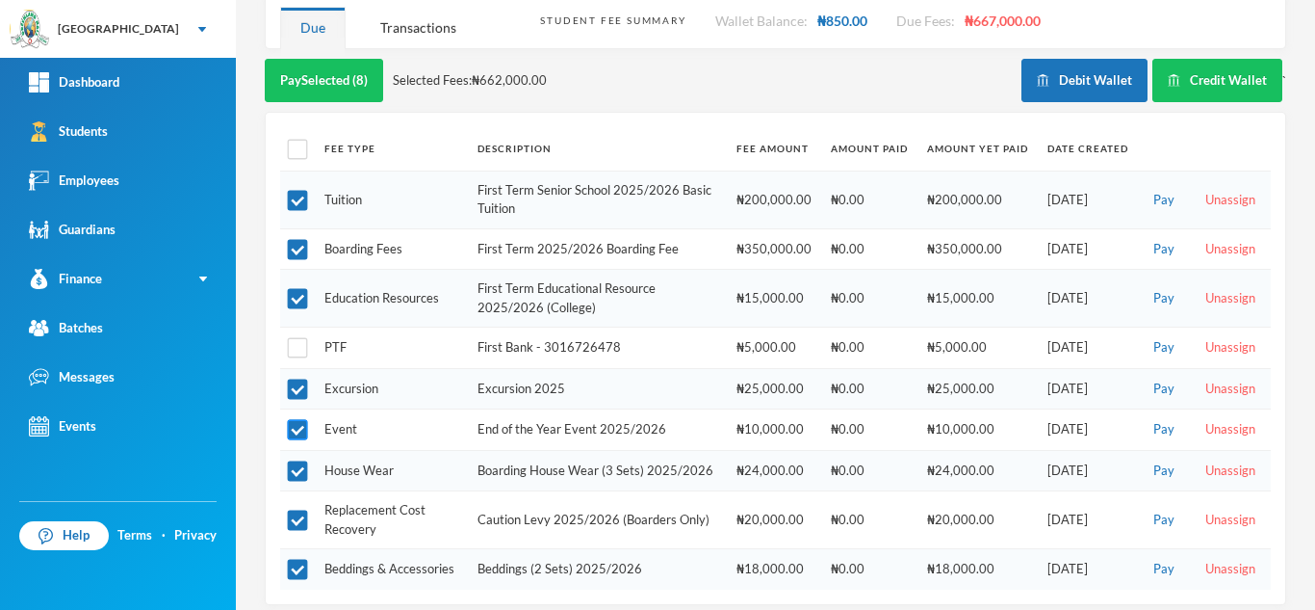
click at [297, 420] on input "checkbox" at bounding box center [298, 430] width 20 height 20
checkbox input "false"
click at [300, 559] on input "checkbox" at bounding box center [298, 569] width 20 height 20
click at [299, 559] on input "checkbox" at bounding box center [298, 569] width 20 height 20
checkbox input "true"
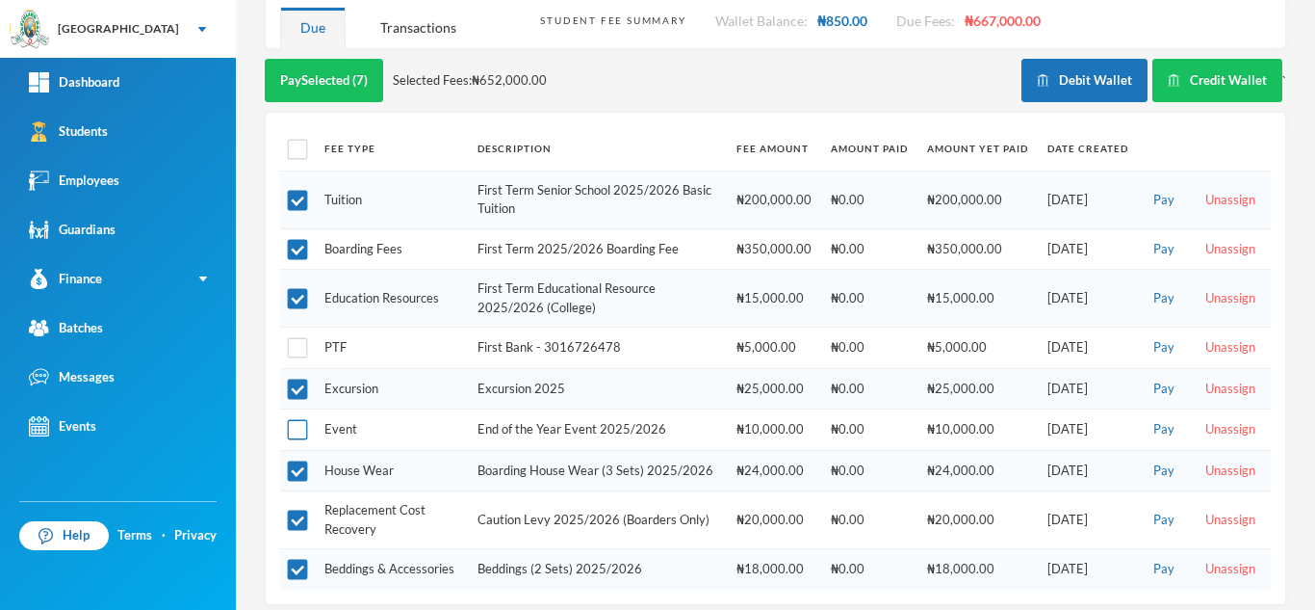
click at [297, 420] on input "checkbox" at bounding box center [298, 430] width 20 height 20
checkbox input "true"
click at [332, 74] on button "Pay Selected (8)" at bounding box center [324, 80] width 118 height 43
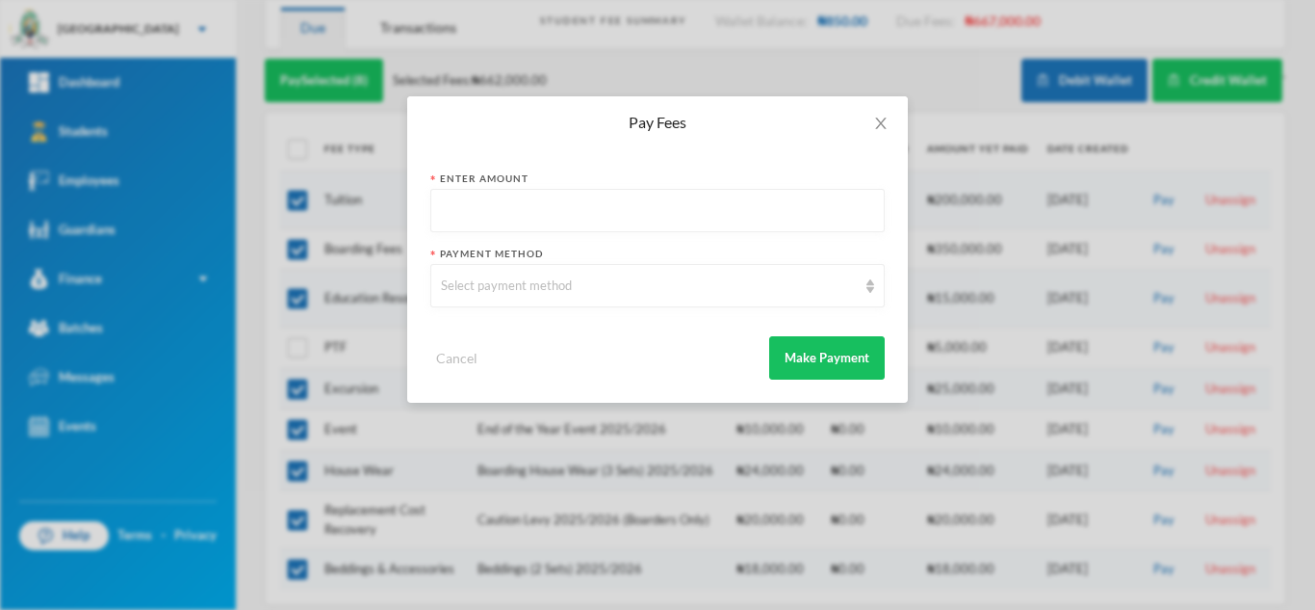
click at [491, 208] on input "text" at bounding box center [657, 211] width 433 height 43
type input "632000"
click at [486, 290] on div "Select payment method" at bounding box center [649, 285] width 416 height 19
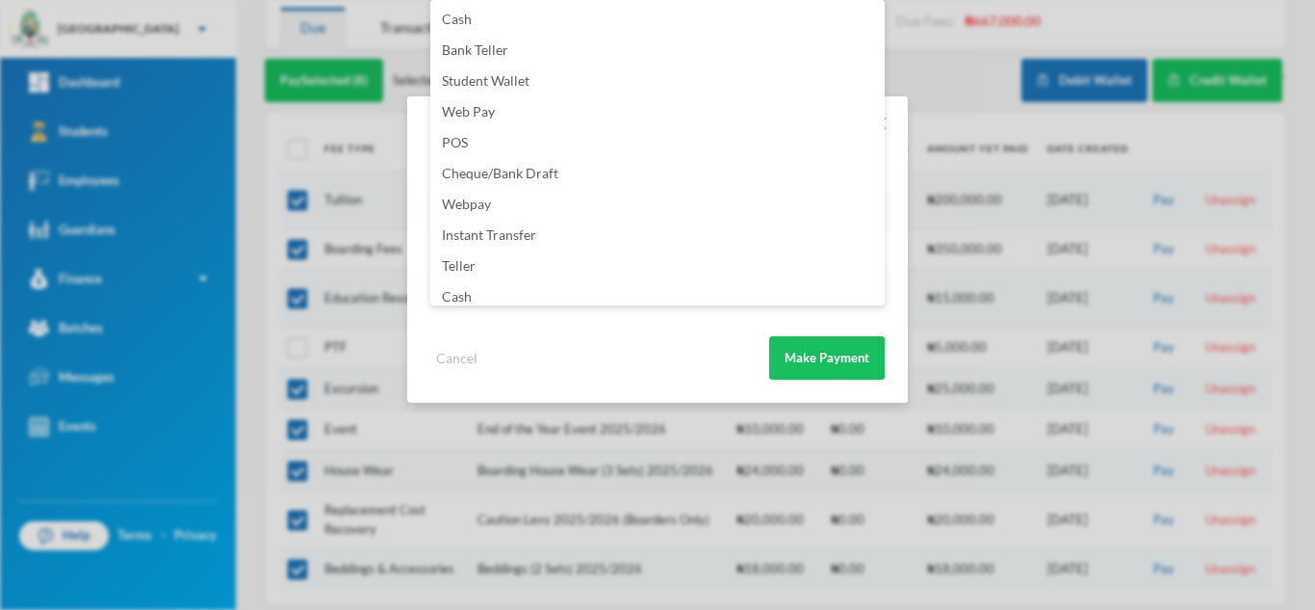
scroll to position [226, 0]
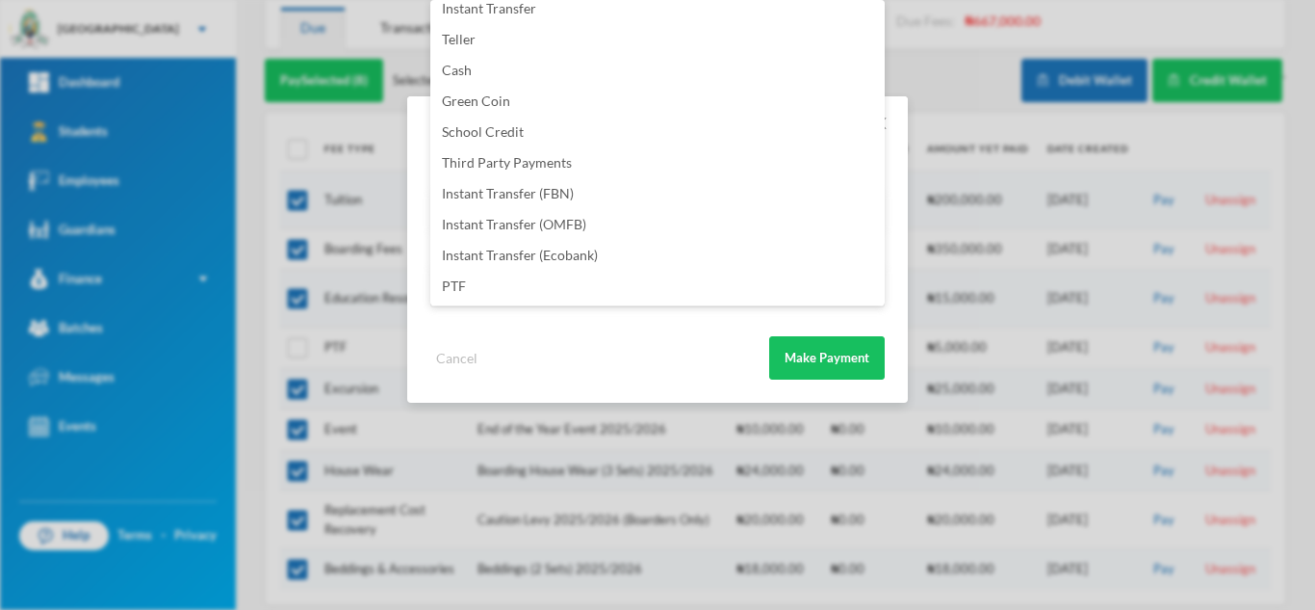
click at [967, 183] on div "Pay Fees Enter Amount 632000 Payment Method Select payment method Cancel Make P…" at bounding box center [657, 305] width 1315 height 610
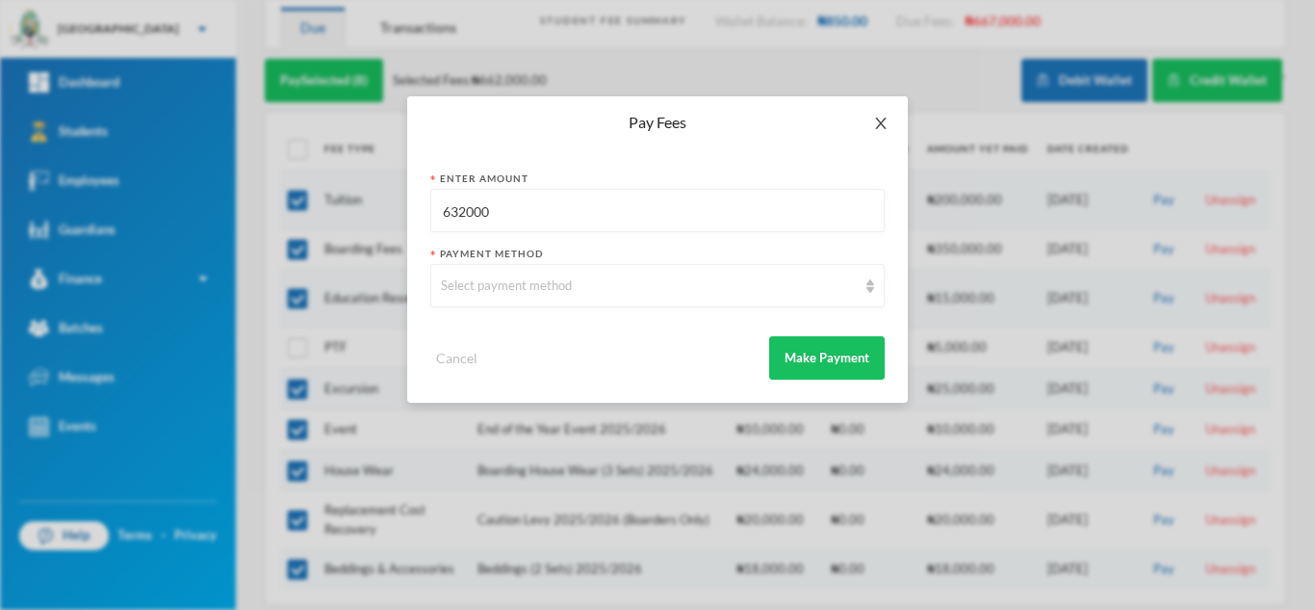
click at [875, 121] on icon "icon: close" at bounding box center [880, 123] width 15 height 15
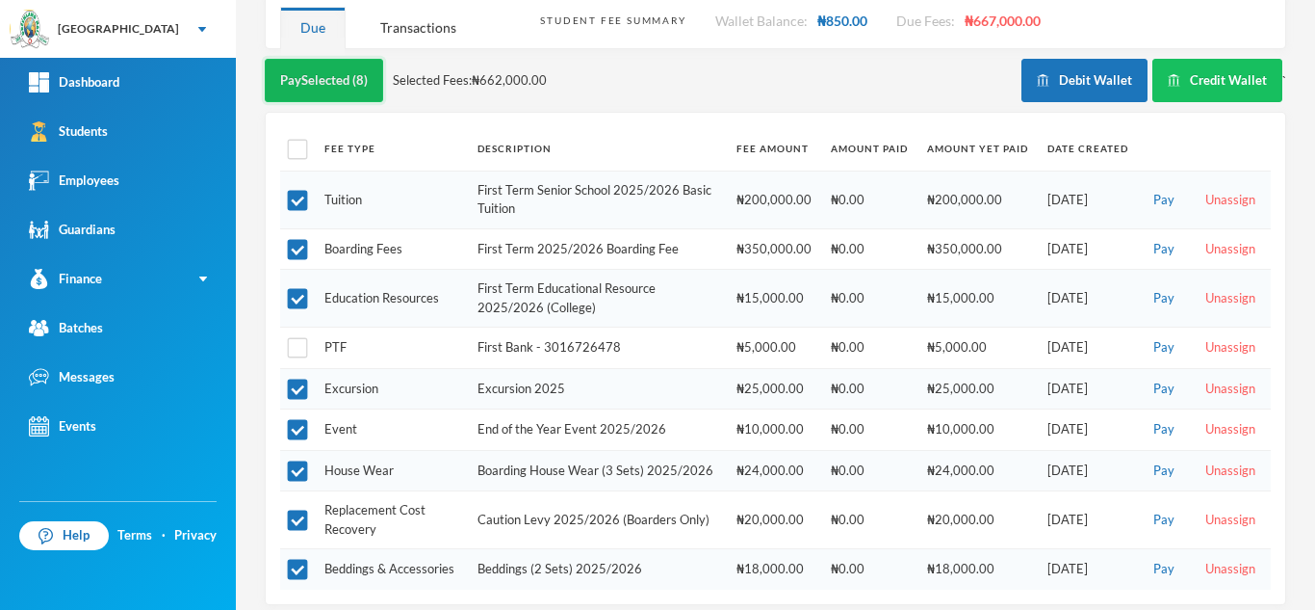
click at [328, 59] on button "Pay Selected (8)" at bounding box center [324, 80] width 118 height 43
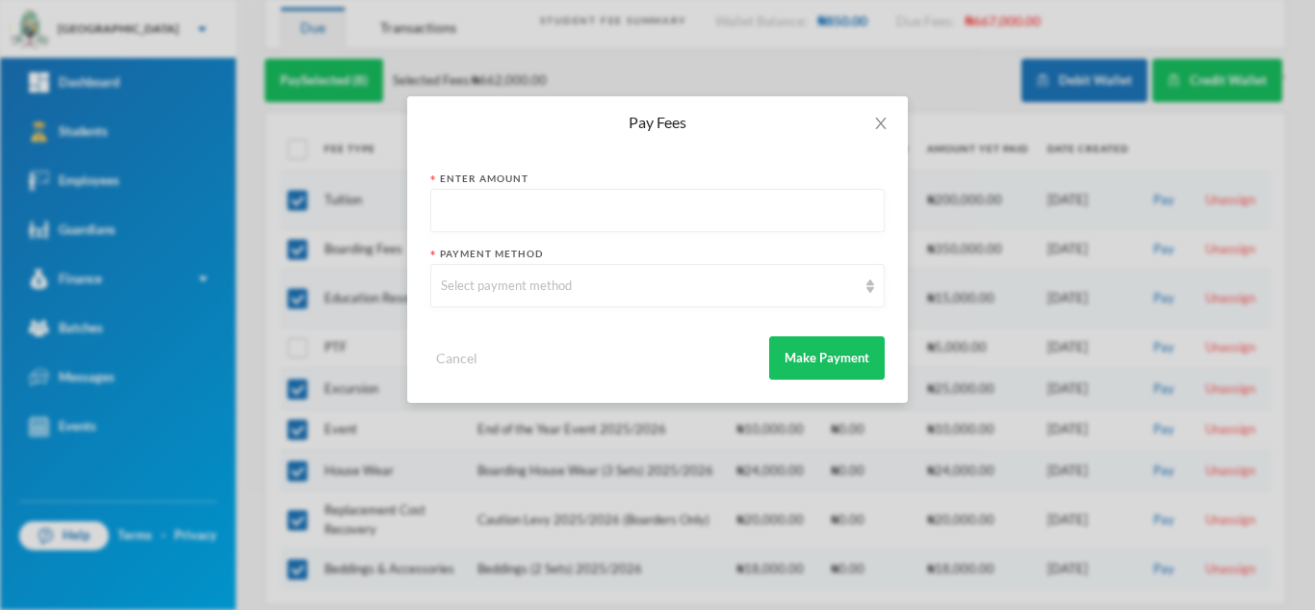
click at [566, 219] on input "text" at bounding box center [657, 211] width 433 height 43
type input "662000"
click at [567, 290] on div "Select payment method" at bounding box center [649, 285] width 416 height 19
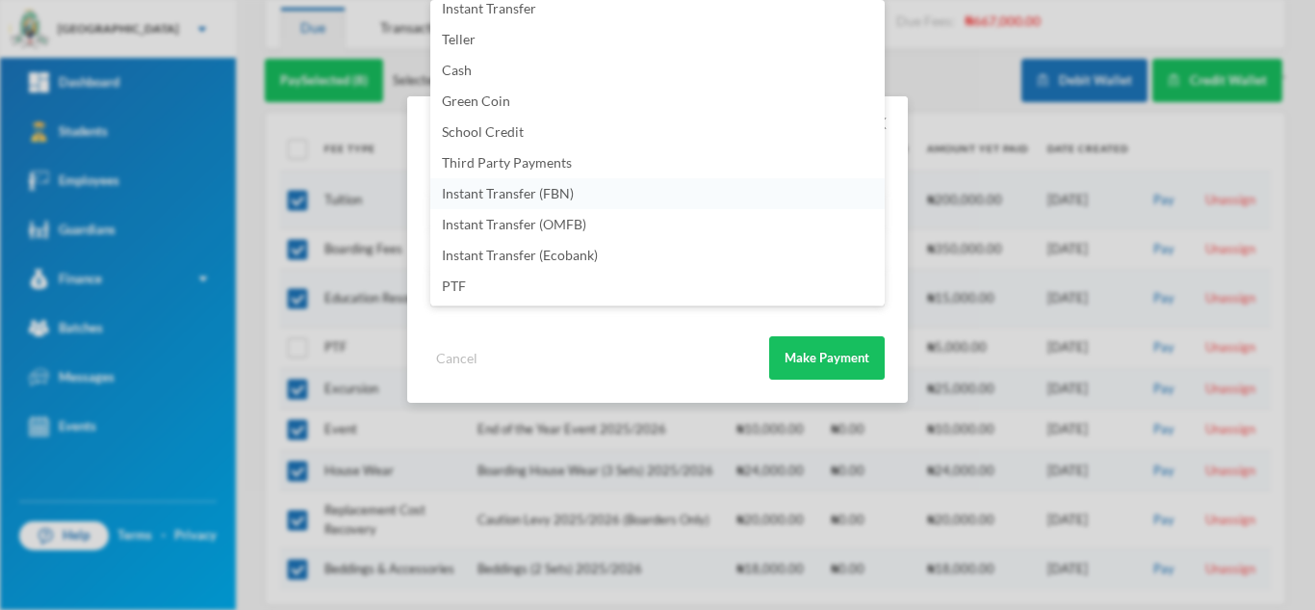
click at [643, 183] on li "Instant Transfer (FBN)" at bounding box center [657, 193] width 455 height 31
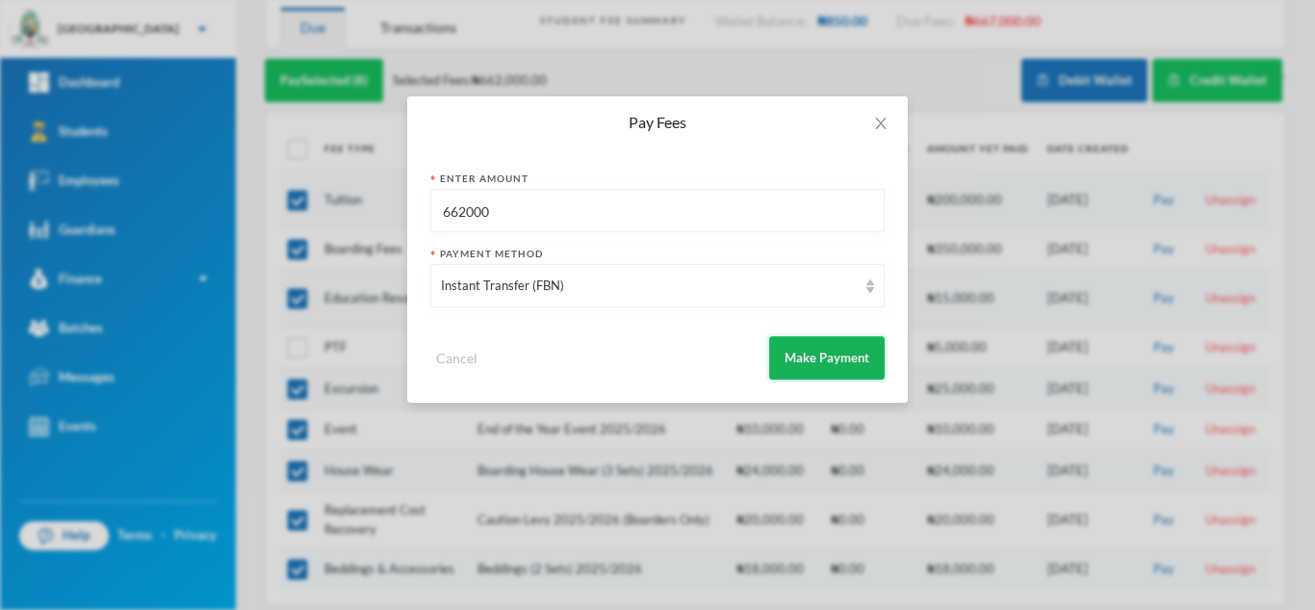
click at [833, 357] on button "Make Payment" at bounding box center [827, 357] width 116 height 43
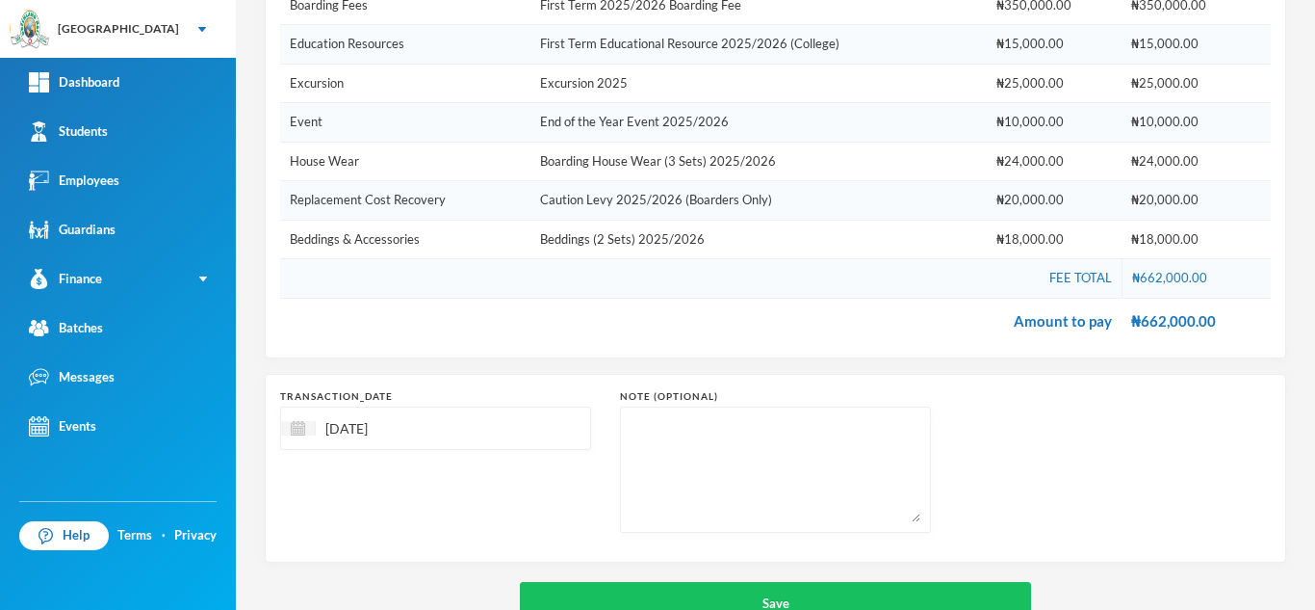
scroll to position [435, 0]
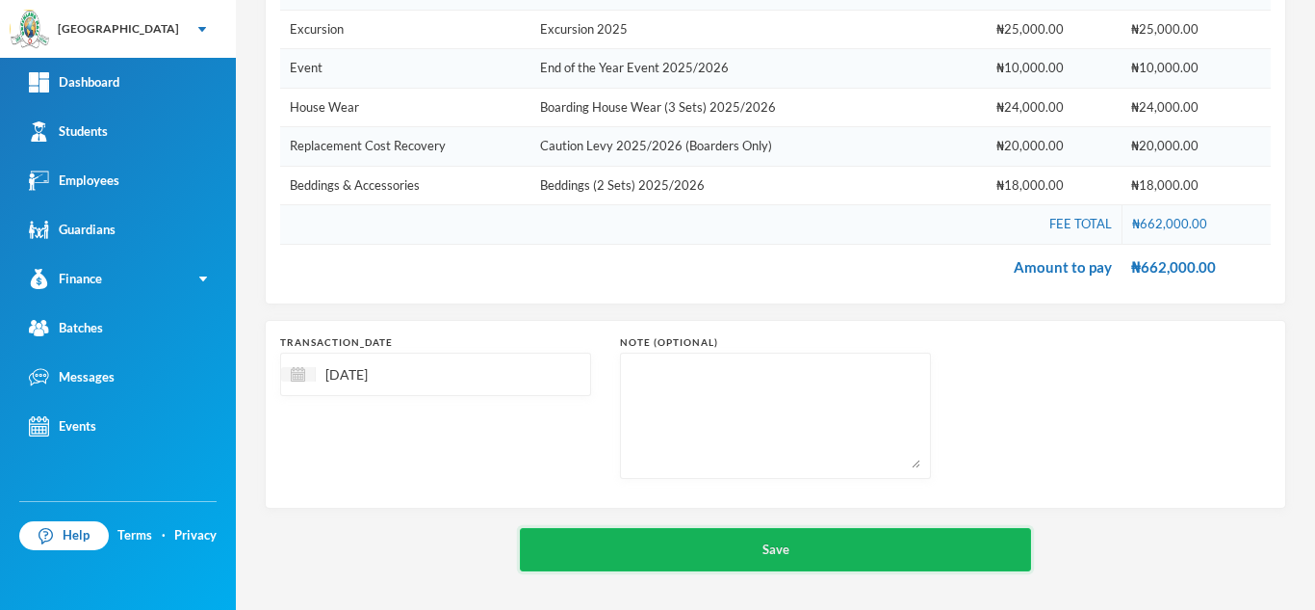
click at [741, 545] on button "Save" at bounding box center [775, 549] width 511 height 43
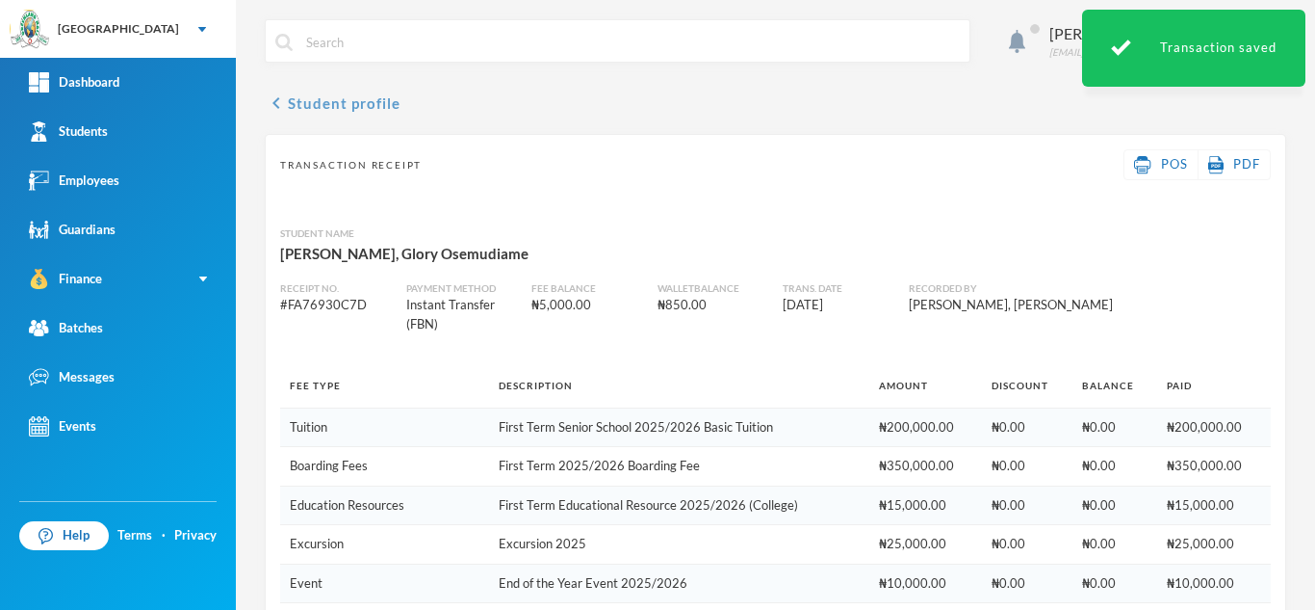
click at [343, 101] on button "chevron_left Student profile" at bounding box center [333, 102] width 136 height 23
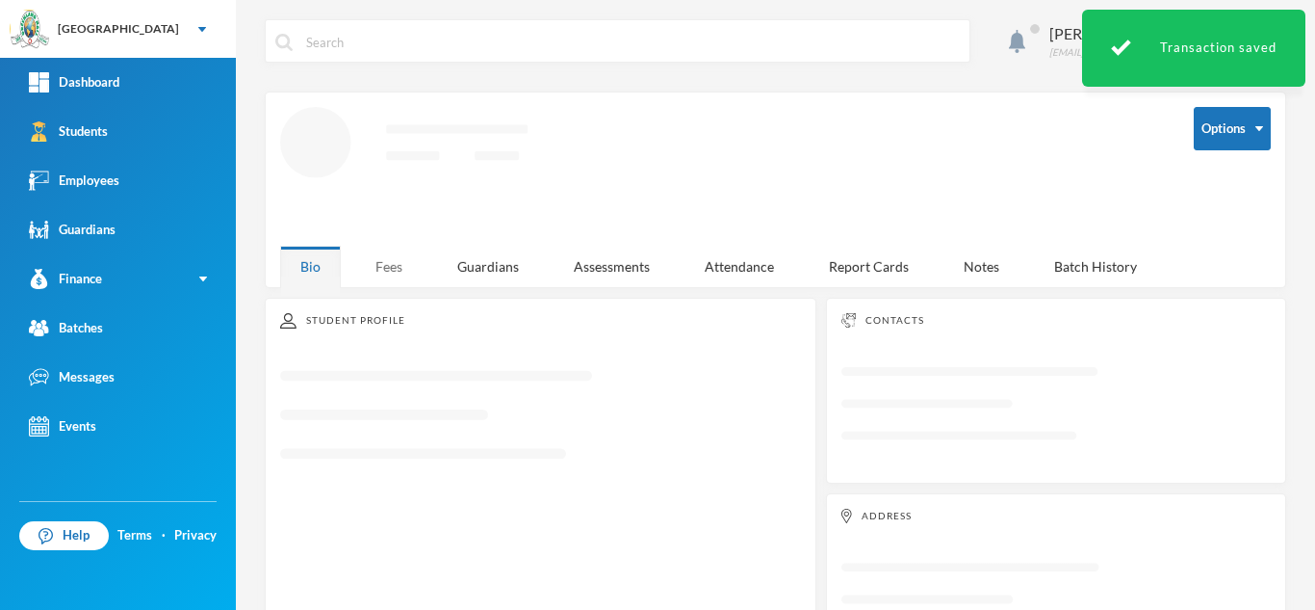
click at [382, 263] on div "Fees" at bounding box center [388, 266] width 67 height 41
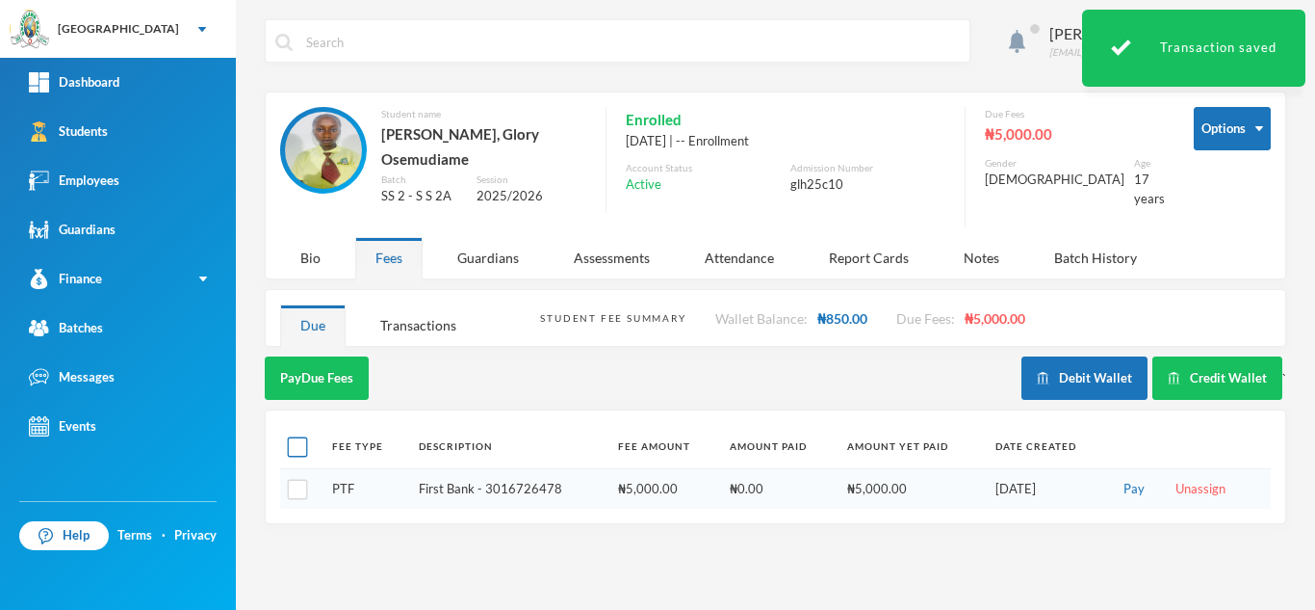
click at [296, 437] on input "checkbox" at bounding box center [298, 447] width 20 height 20
checkbox input "true"
click at [326, 361] on button "Pay Selected (1)" at bounding box center [324, 377] width 118 height 43
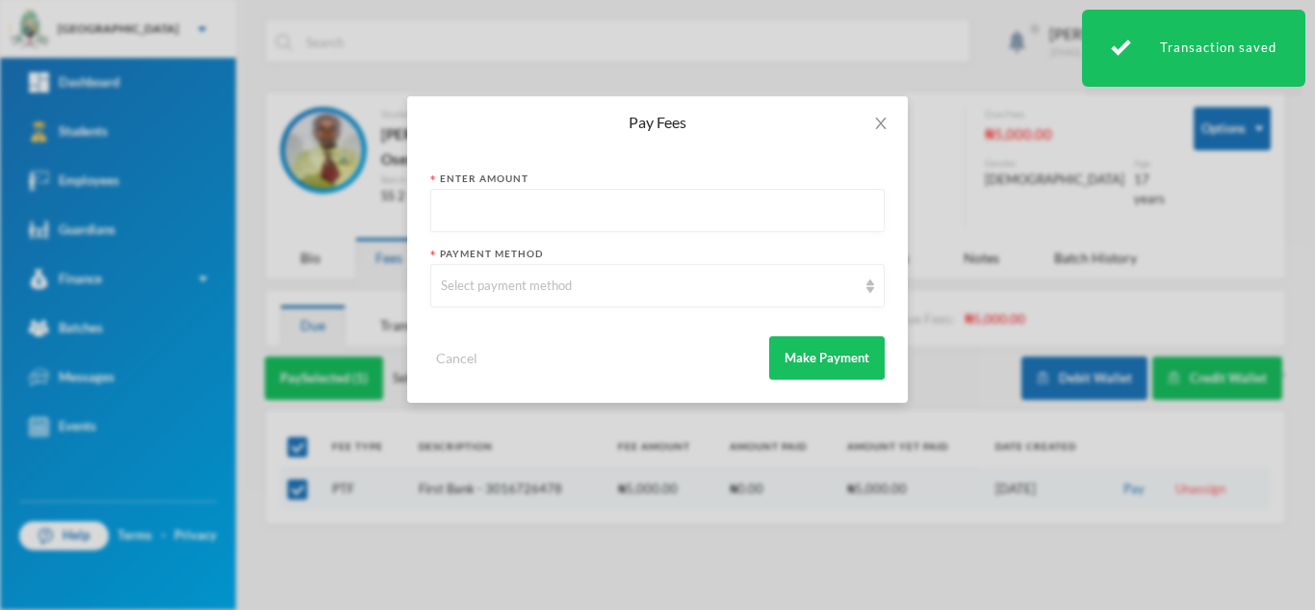
click at [578, 208] on input "text" at bounding box center [657, 211] width 433 height 43
type input "5000"
click at [556, 291] on div "Select payment method" at bounding box center [649, 285] width 416 height 19
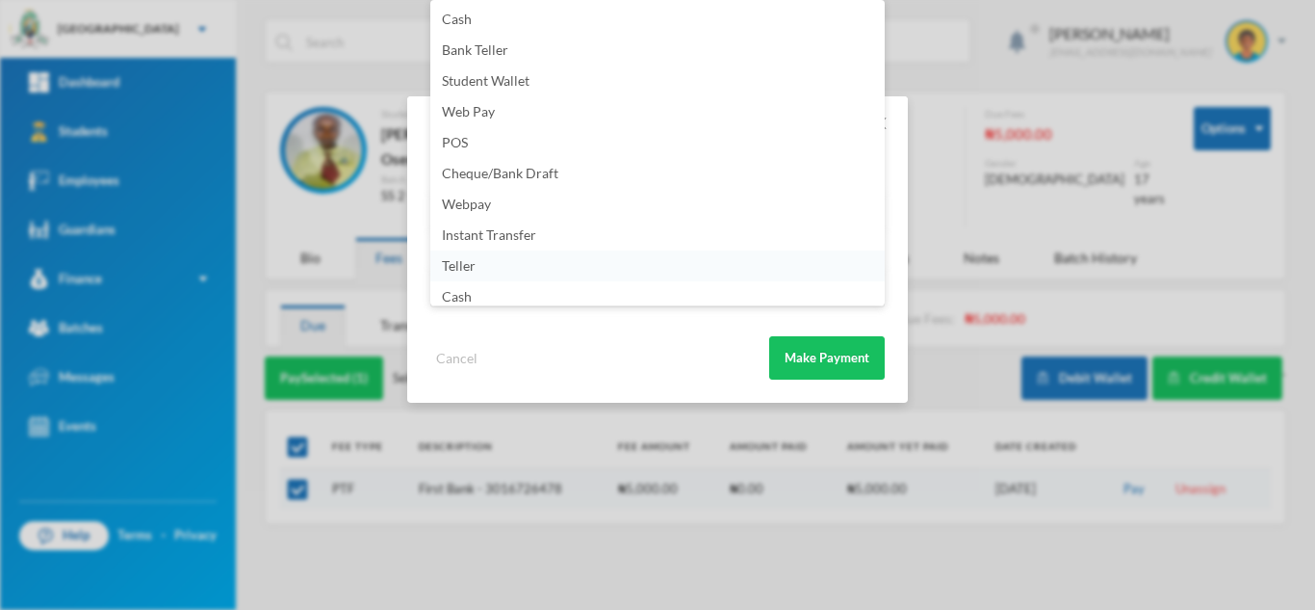
click at [870, 271] on li "Teller" at bounding box center [657, 265] width 455 height 31
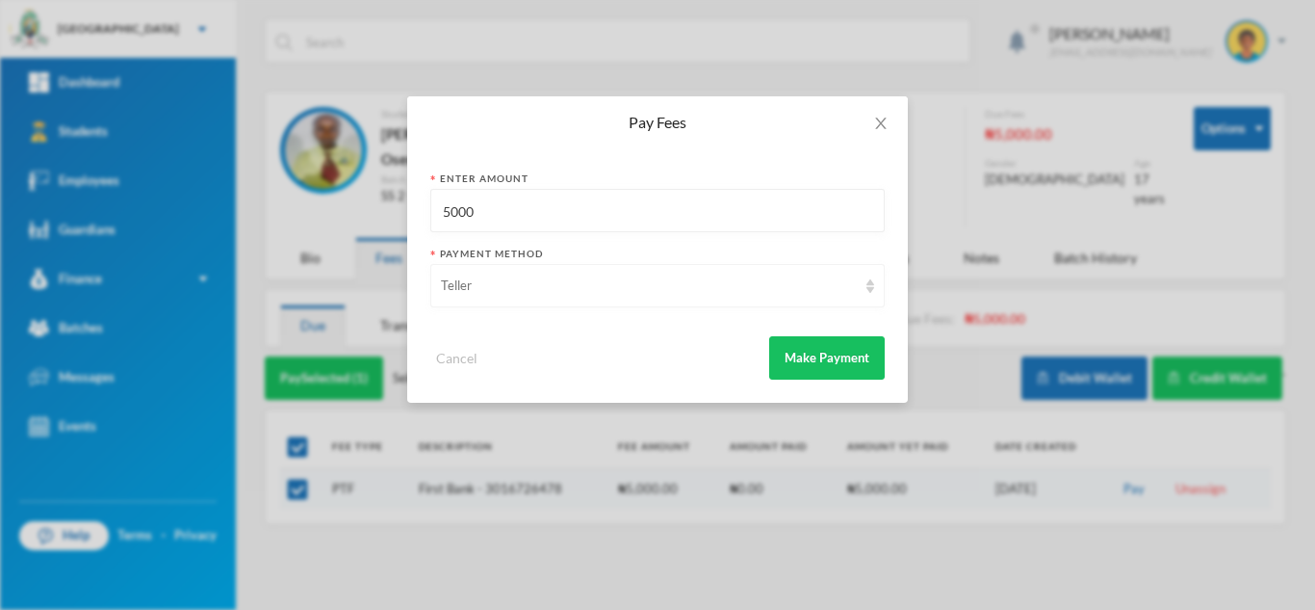
click at [746, 282] on div "Teller" at bounding box center [649, 285] width 416 height 19
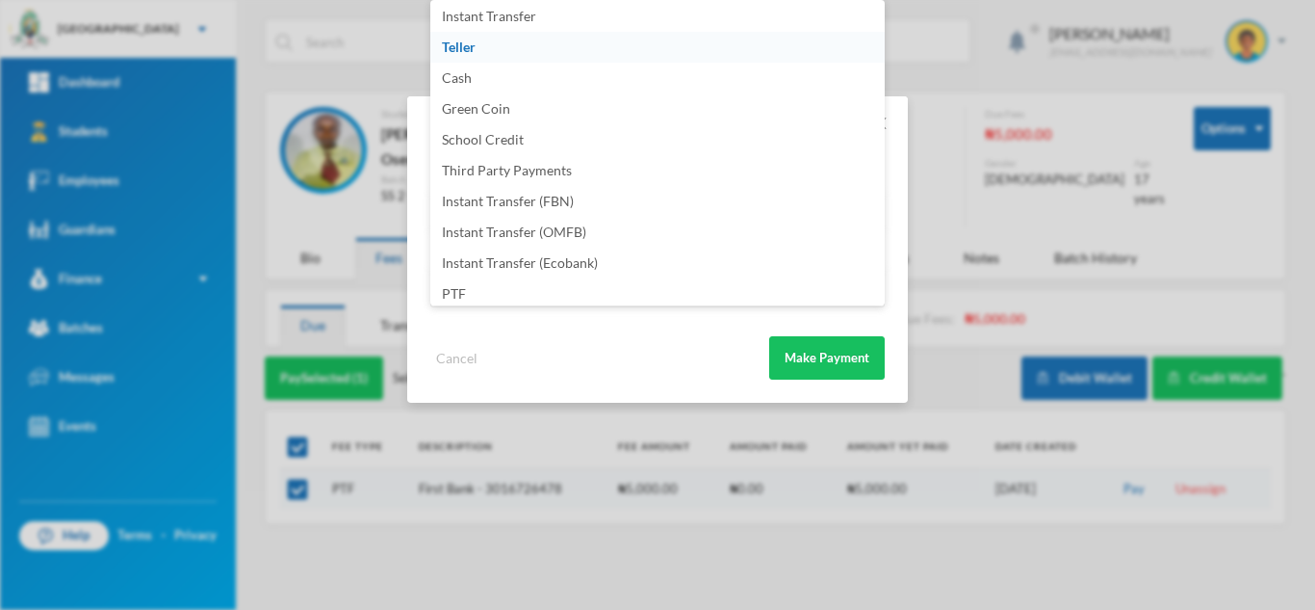
scroll to position [226, 0]
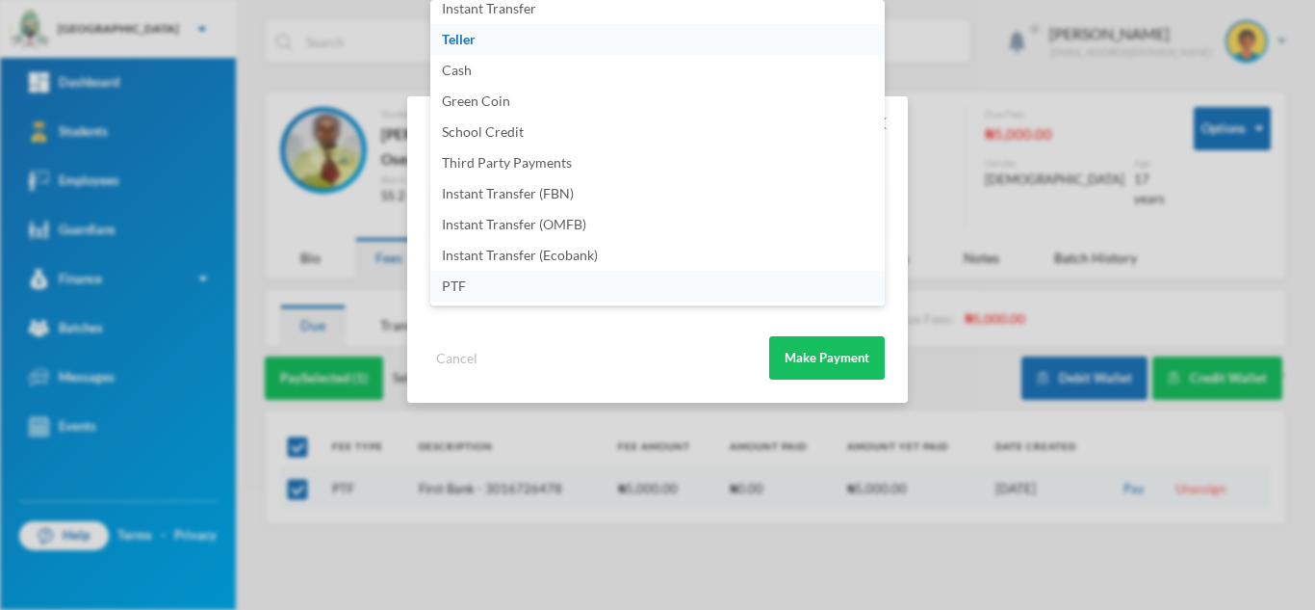
click at [726, 281] on li "PTF" at bounding box center [657, 286] width 455 height 31
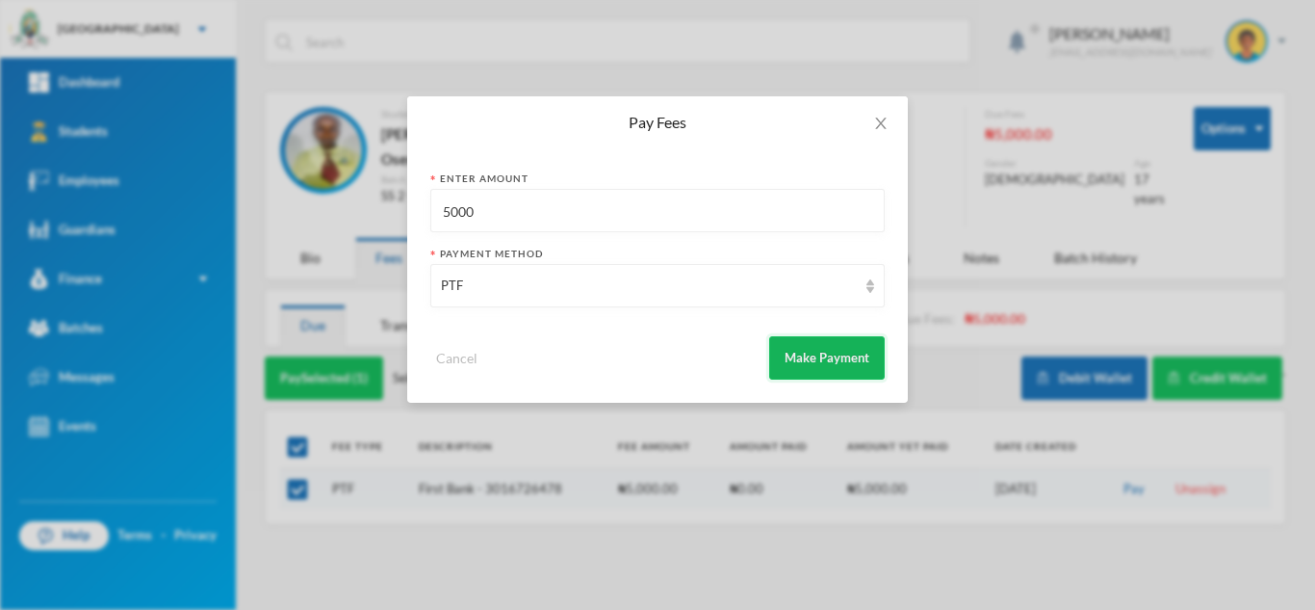
click at [849, 347] on button "Make Payment" at bounding box center [827, 357] width 116 height 43
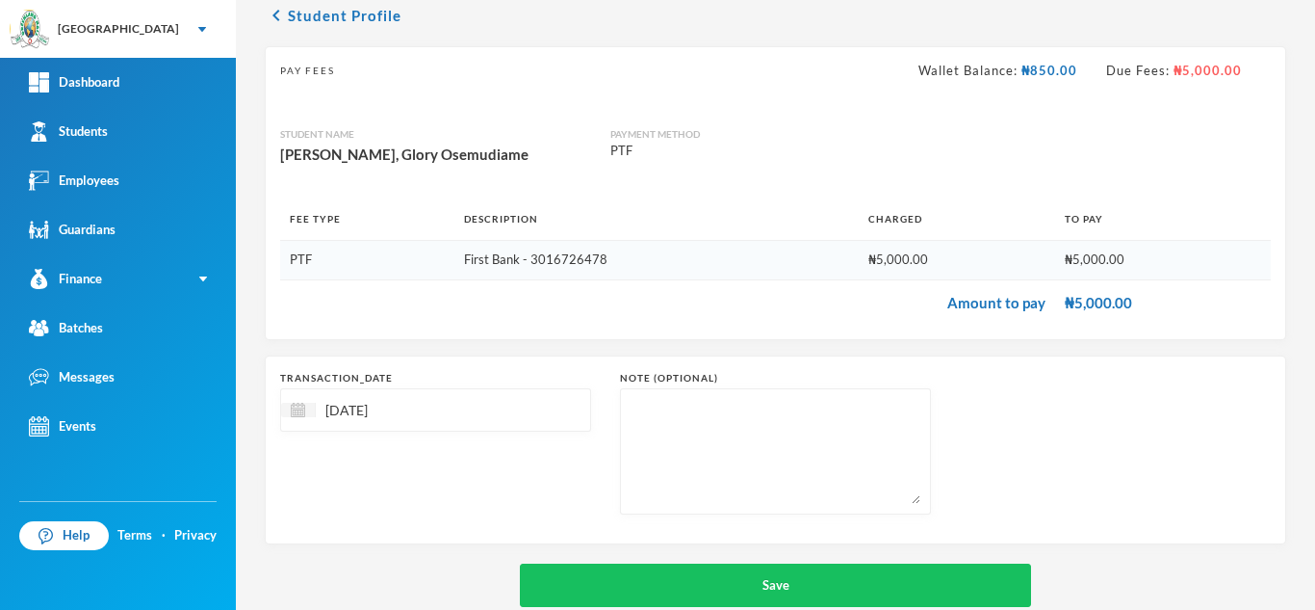
scroll to position [123, 0]
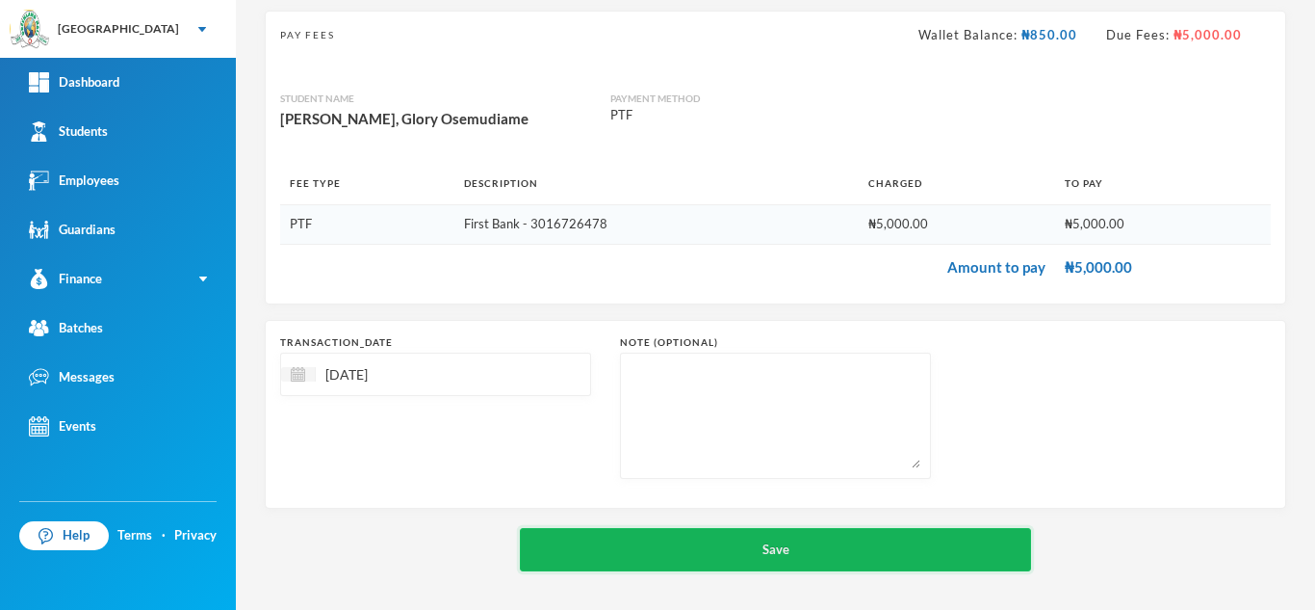
click at [760, 555] on button "Save" at bounding box center [775, 549] width 511 height 43
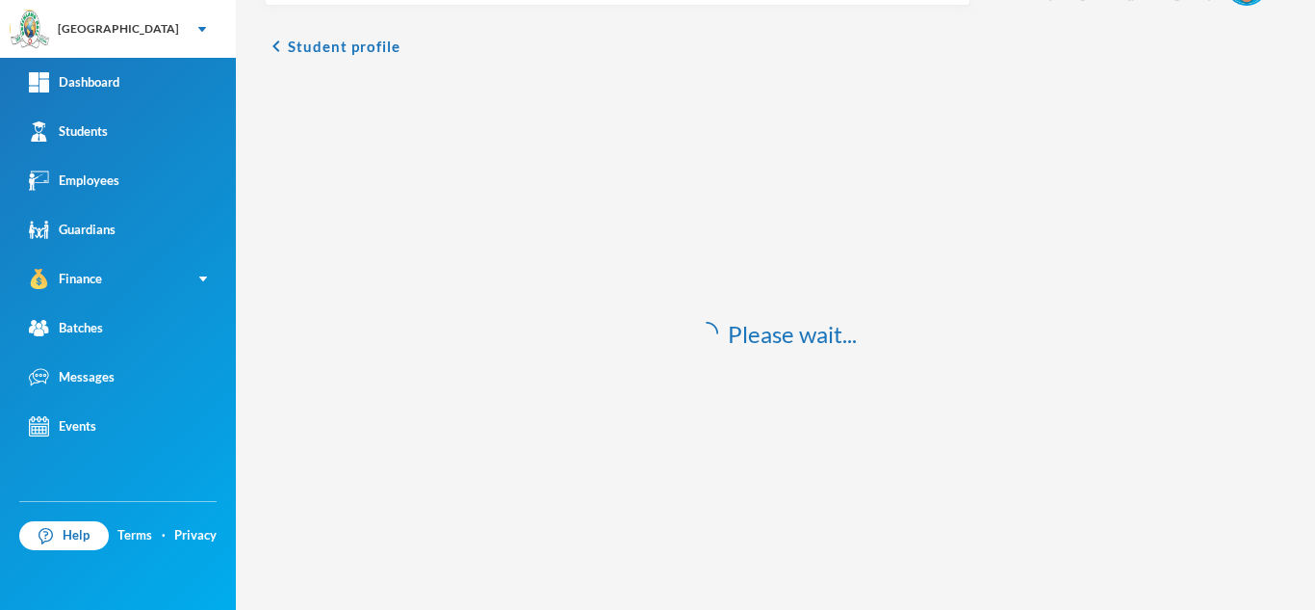
scroll to position [57, 0]
